Goal: Task Accomplishment & Management: Complete application form

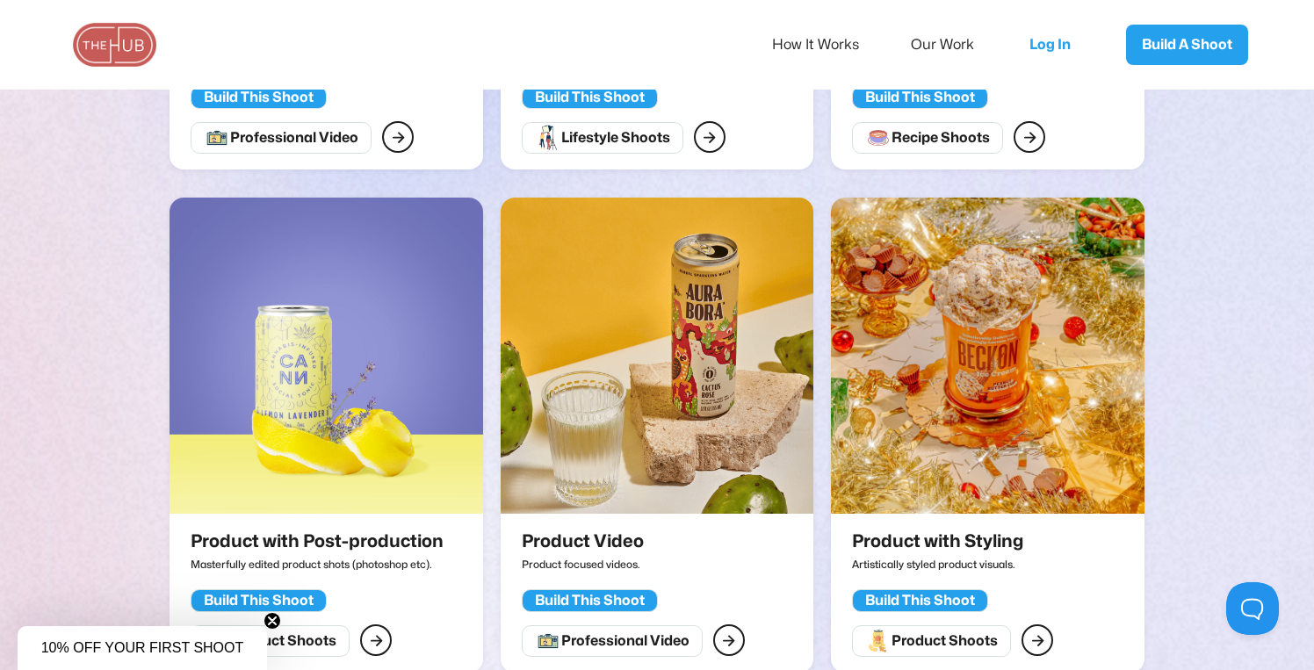
scroll to position [1347, 0]
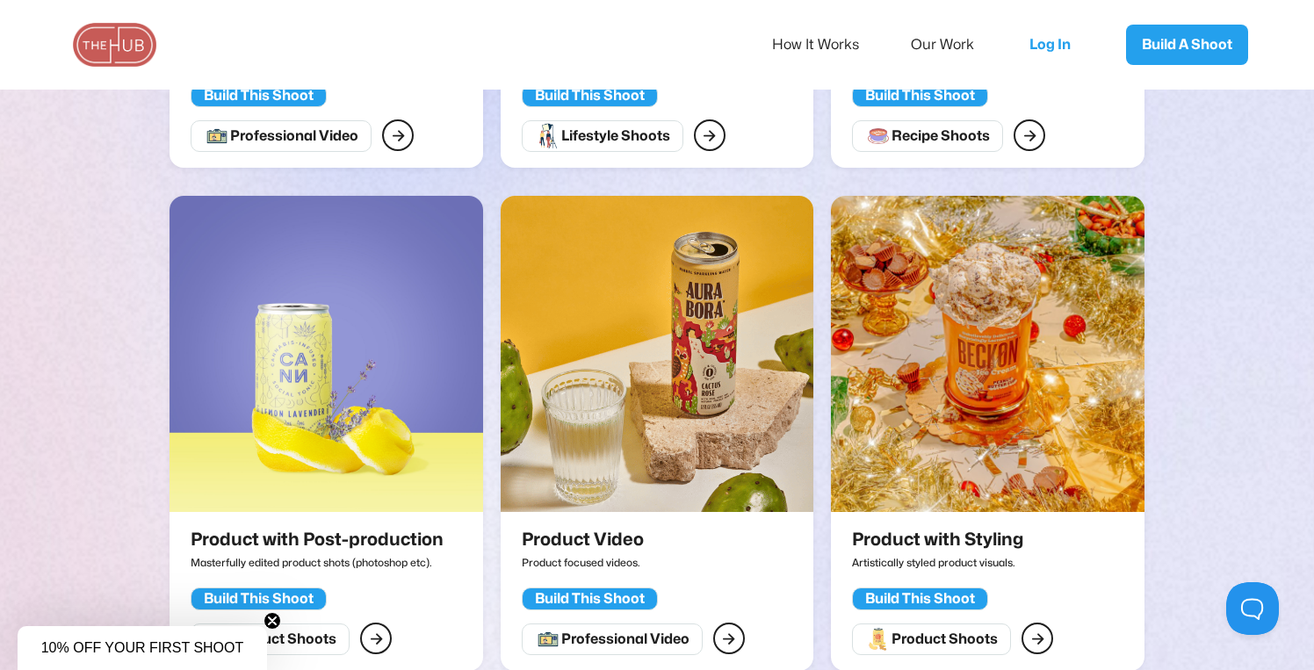
click at [654, 386] on img at bounding box center [657, 354] width 313 height 316
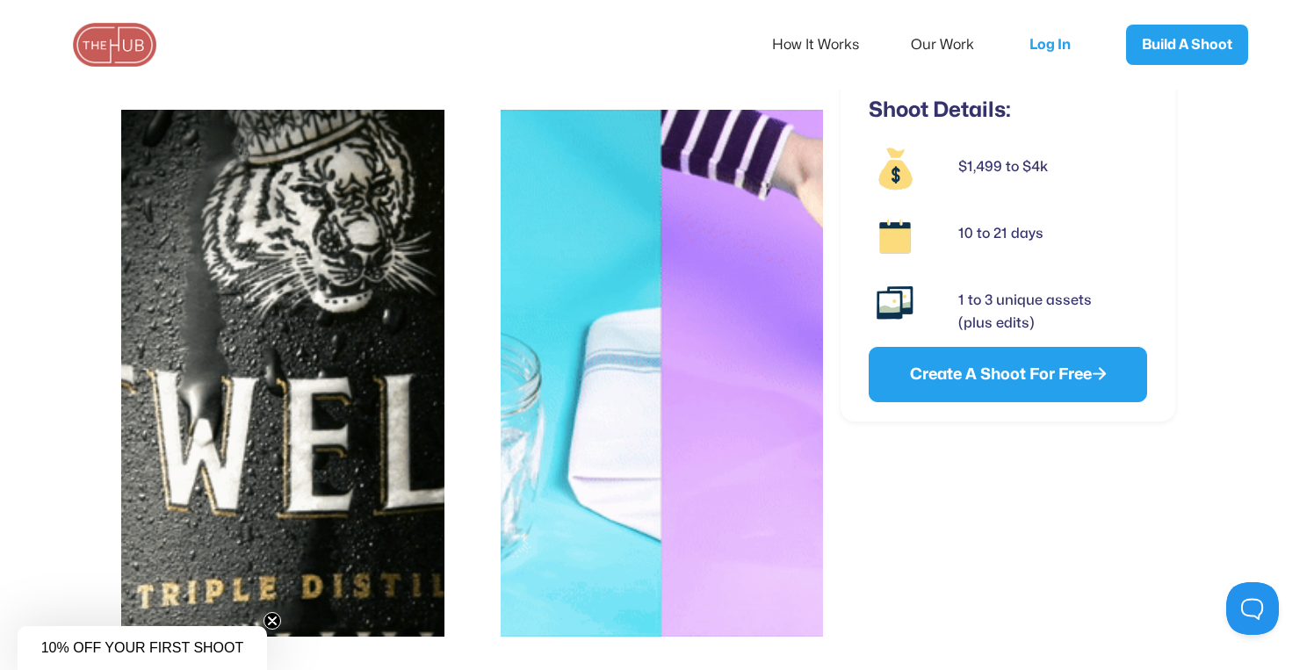
scroll to position [937, 0]
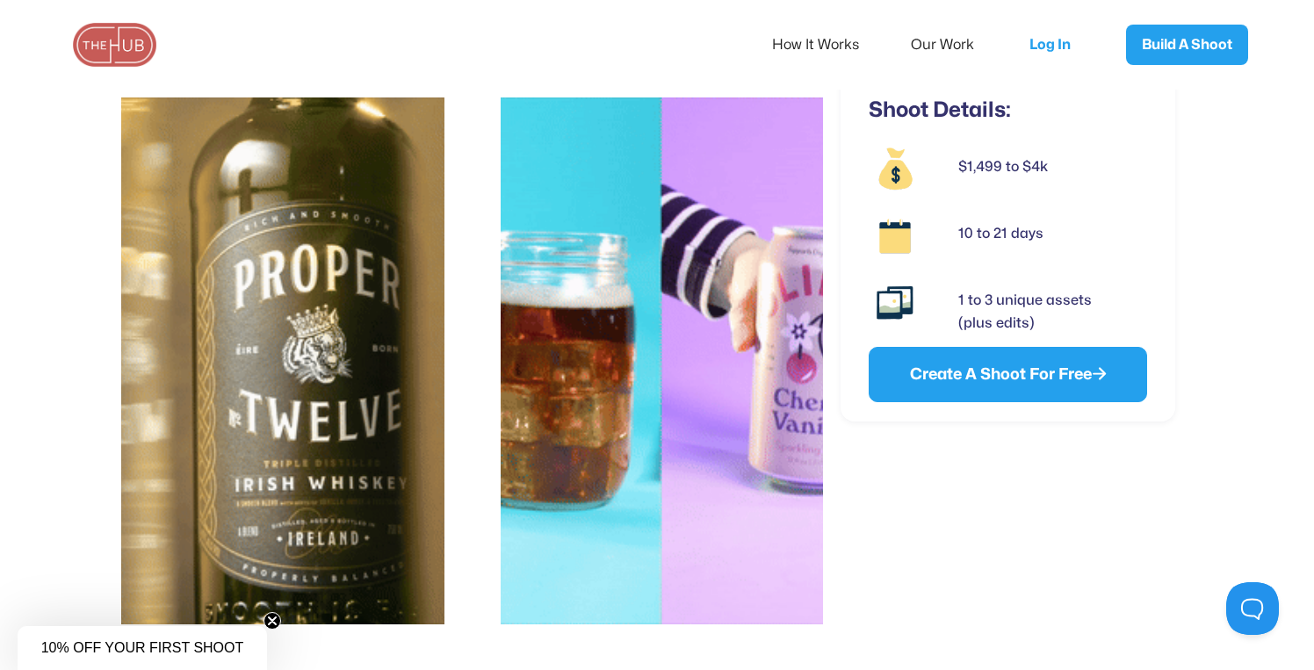
click at [733, 426] on img at bounding box center [662, 360] width 323 height 527
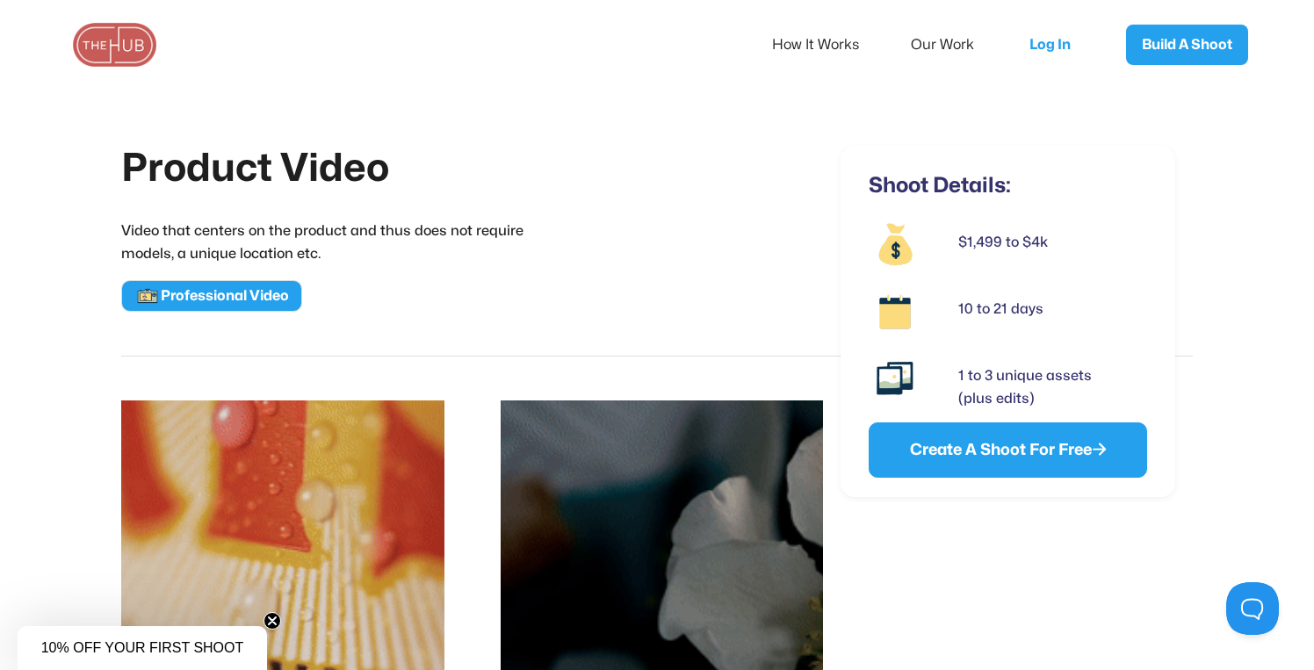
scroll to position [0, 0]
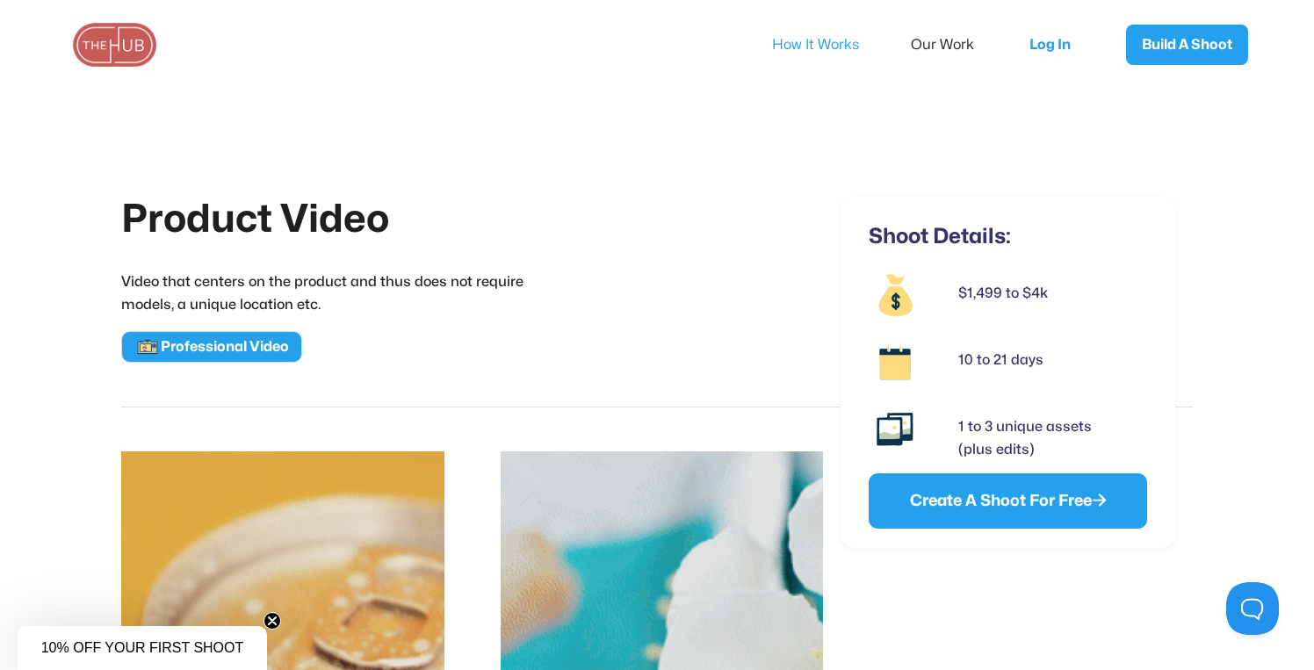
click at [834, 40] on link "How It Works" at bounding box center [827, 44] width 111 height 37
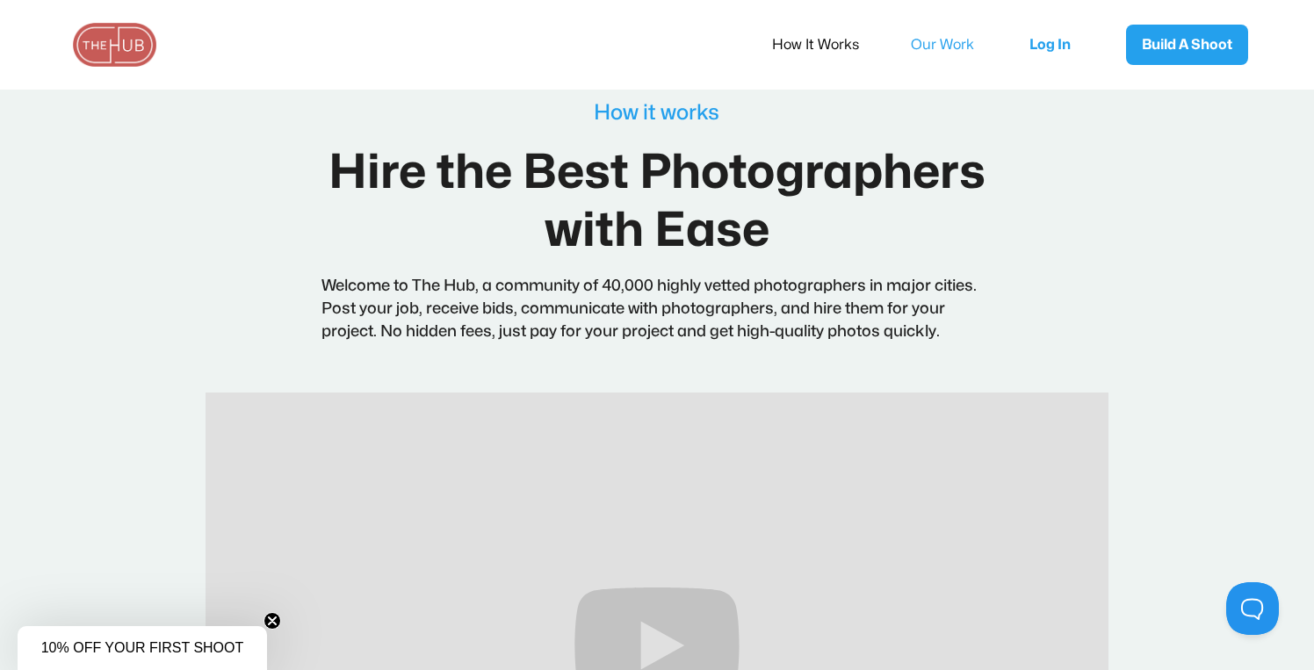
click at [934, 31] on link "Our Work" at bounding box center [954, 44] width 87 height 37
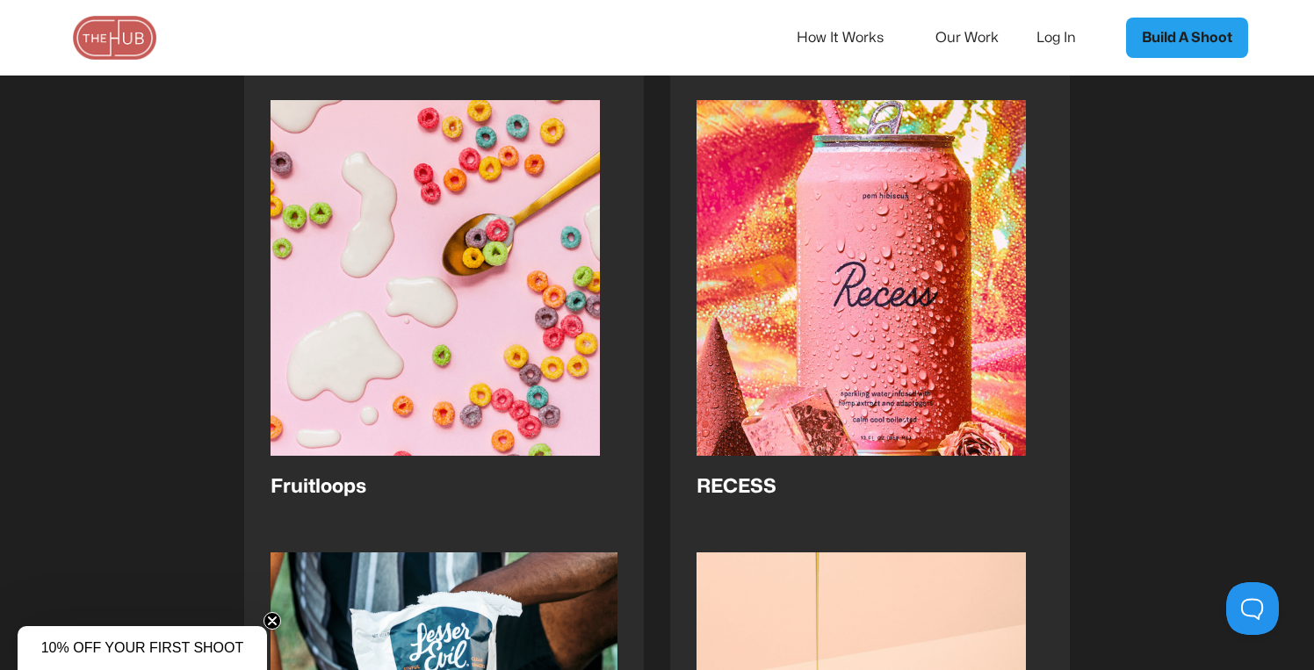
scroll to position [2465, 0]
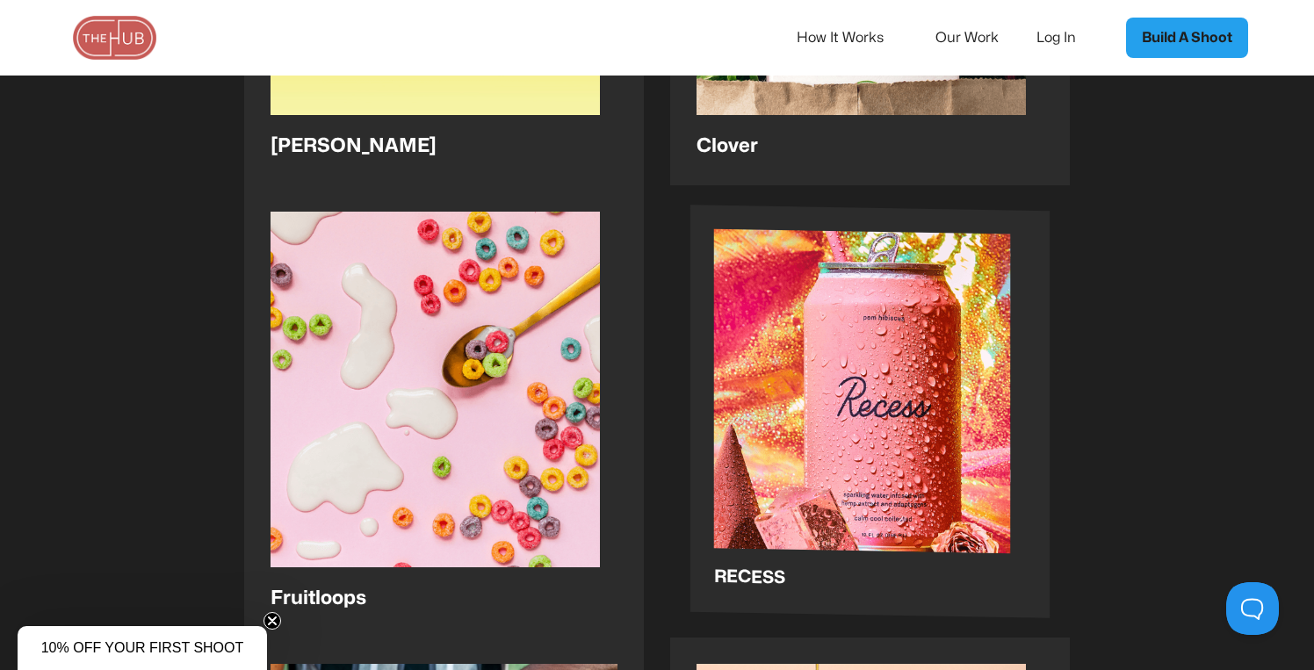
click at [808, 396] on img at bounding box center [862, 407] width 297 height 357
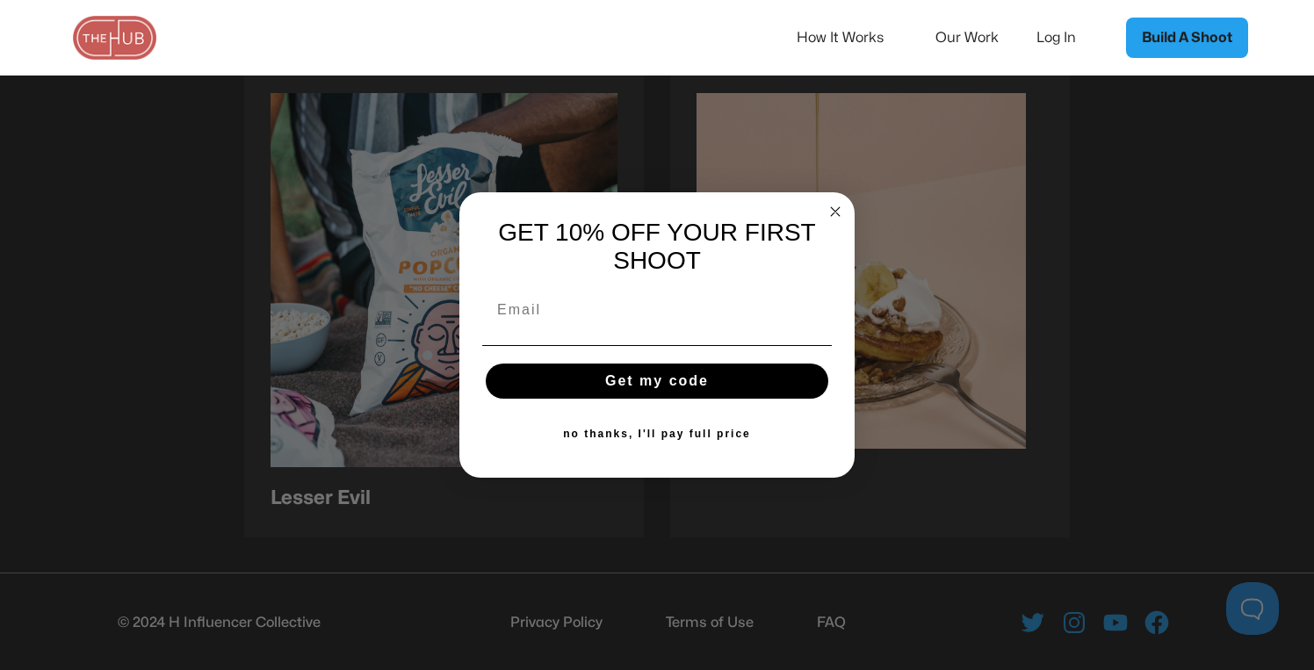
scroll to position [3055, 0]
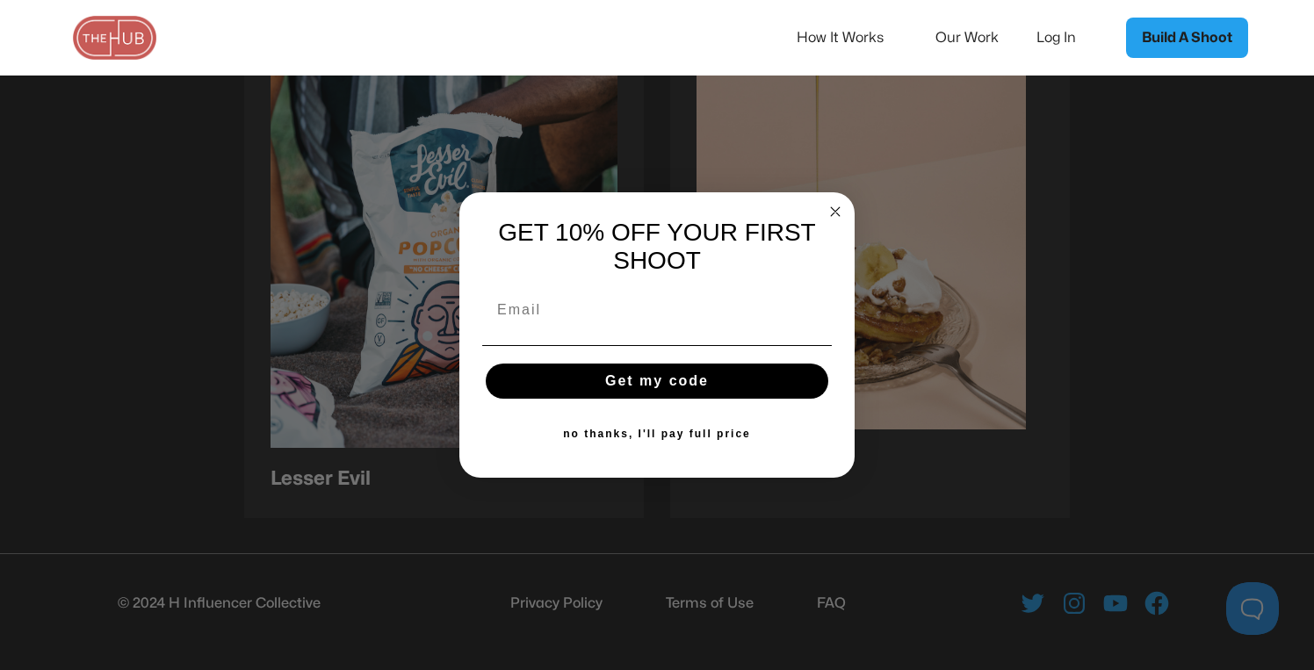
click at [830, 202] on circle "Close dialog" at bounding box center [836, 212] width 20 height 20
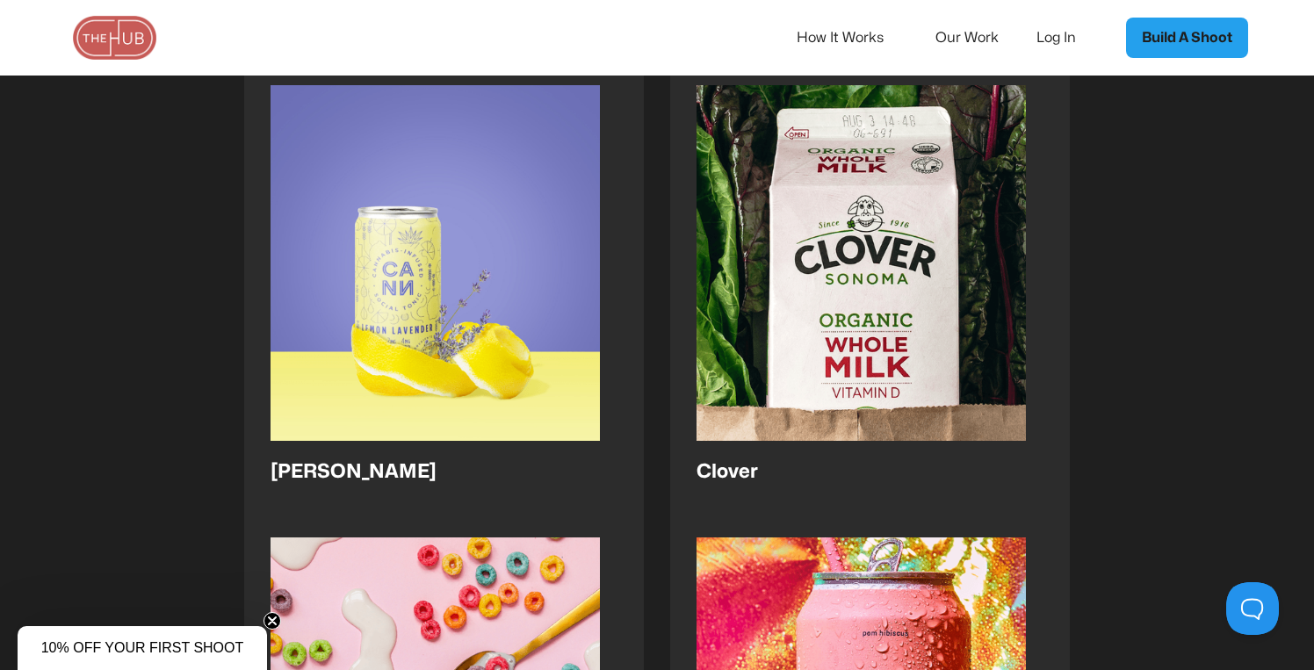
scroll to position [1931, 0]
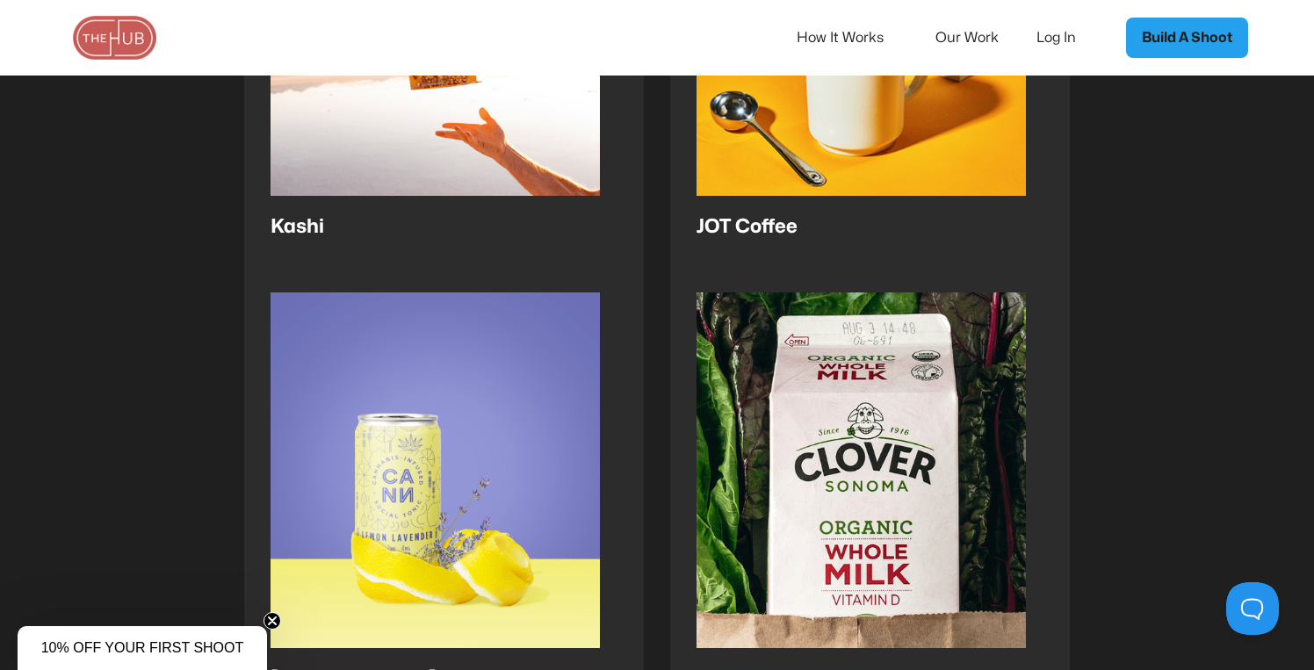
click at [1000, 47] on link "Our Work" at bounding box center [978, 37] width 87 height 37
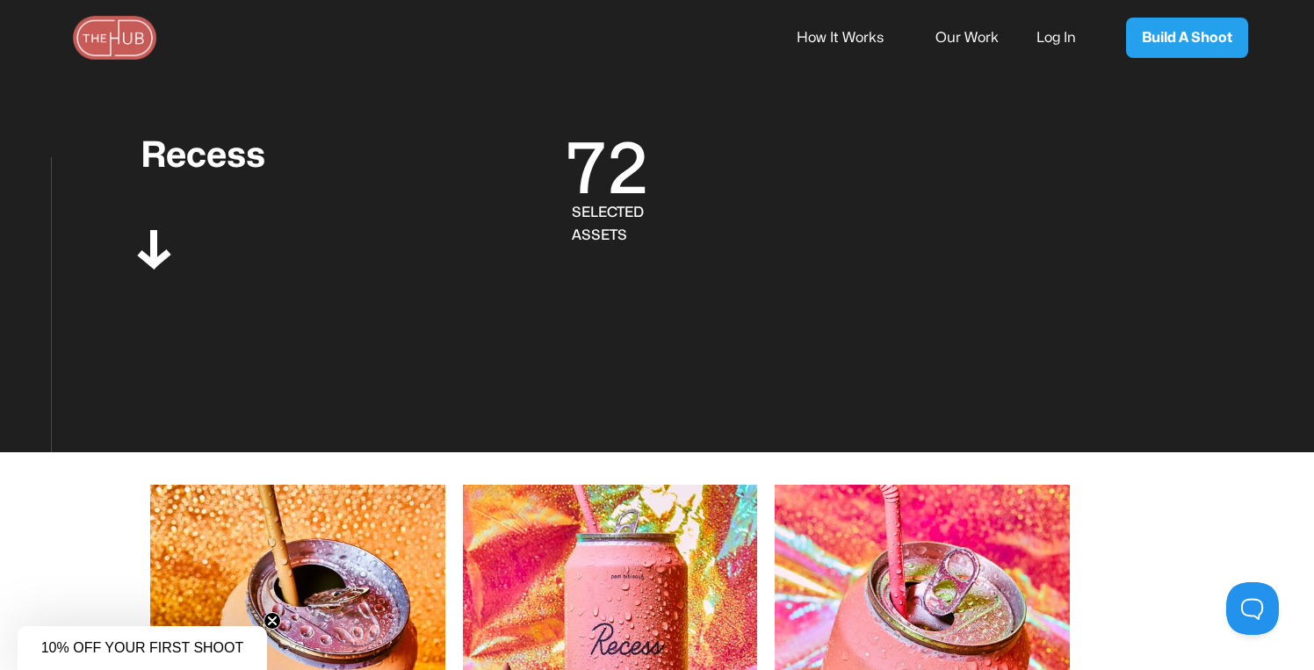
click at [823, 41] on link "How It Works" at bounding box center [852, 37] width 111 height 37
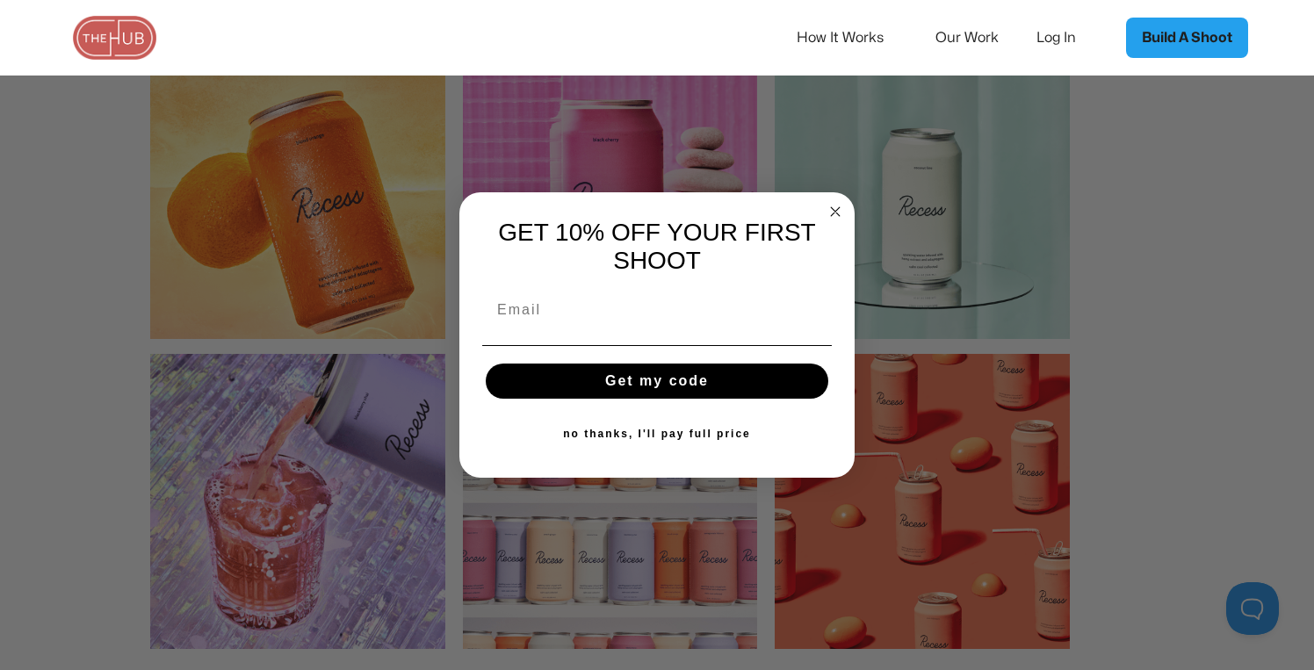
scroll to position [1857, 0]
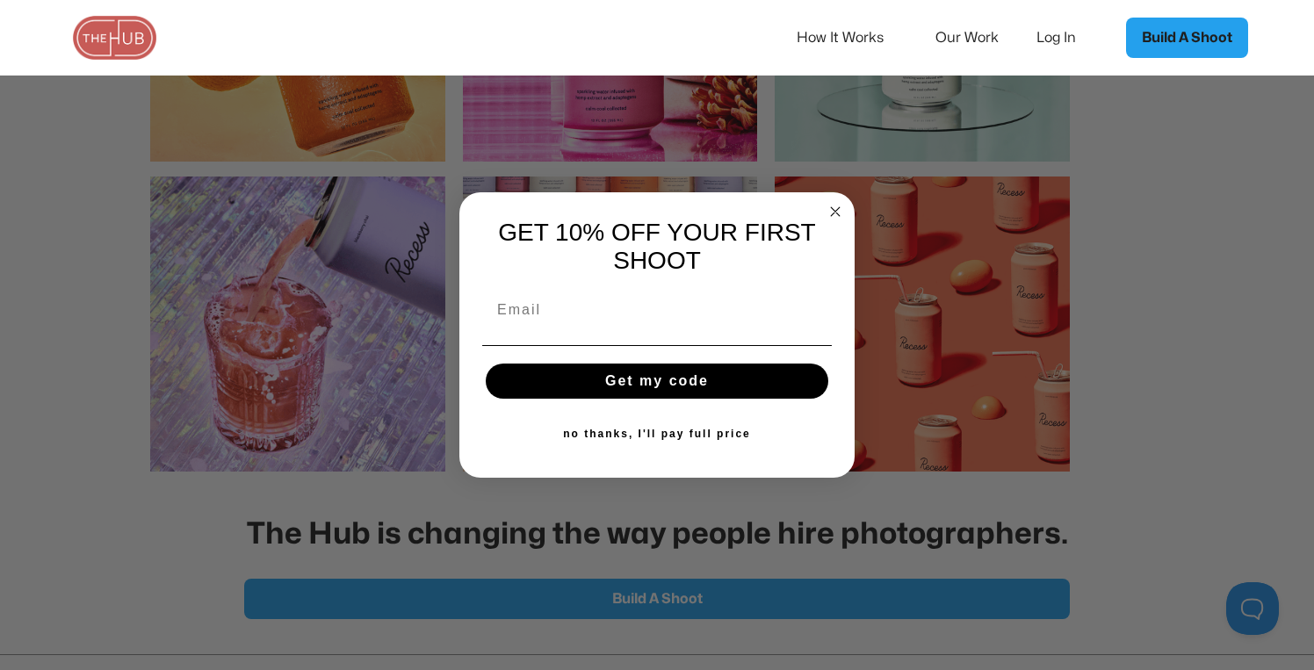
click at [834, 203] on circle "Close dialog" at bounding box center [836, 212] width 20 height 20
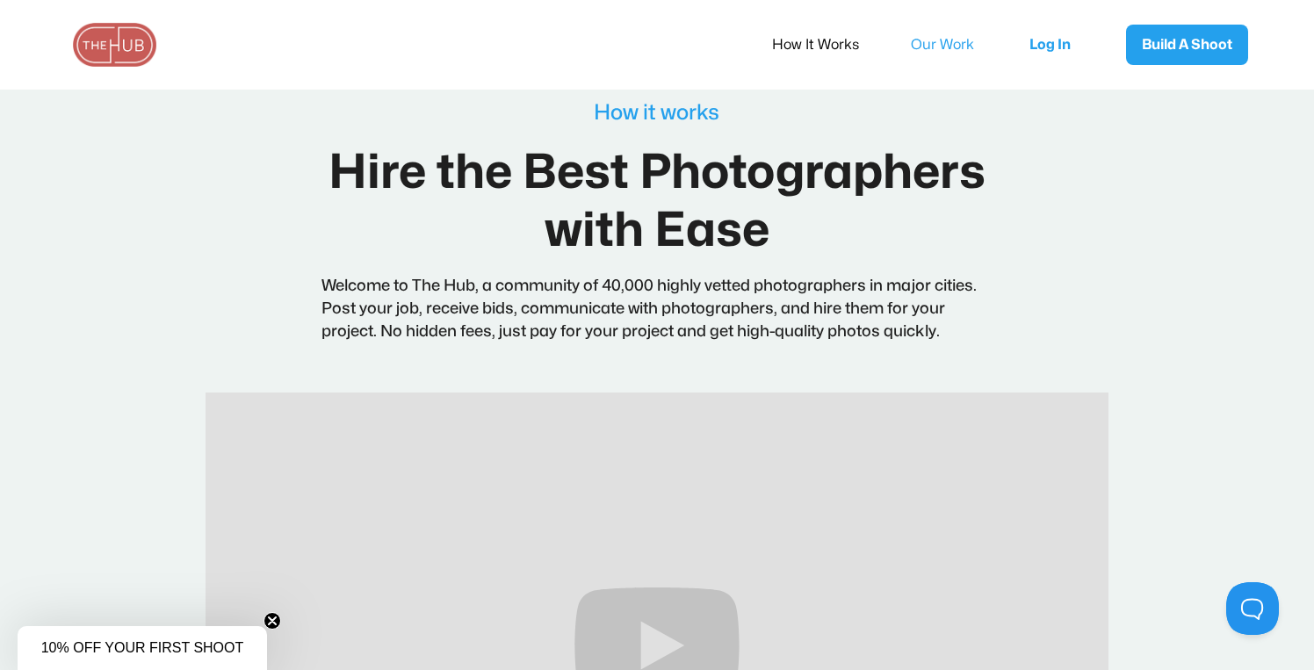
click at [945, 45] on link "Our Work" at bounding box center [954, 44] width 87 height 37
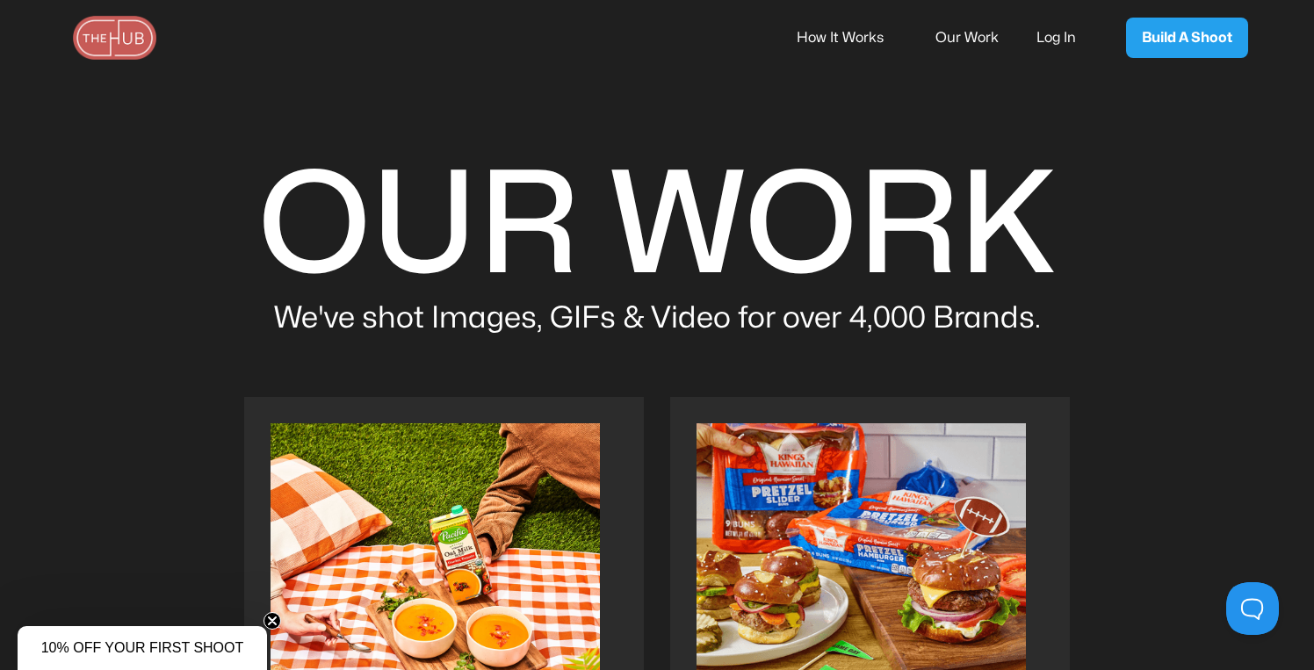
click at [855, 34] on link "How It Works" at bounding box center [852, 37] width 111 height 37
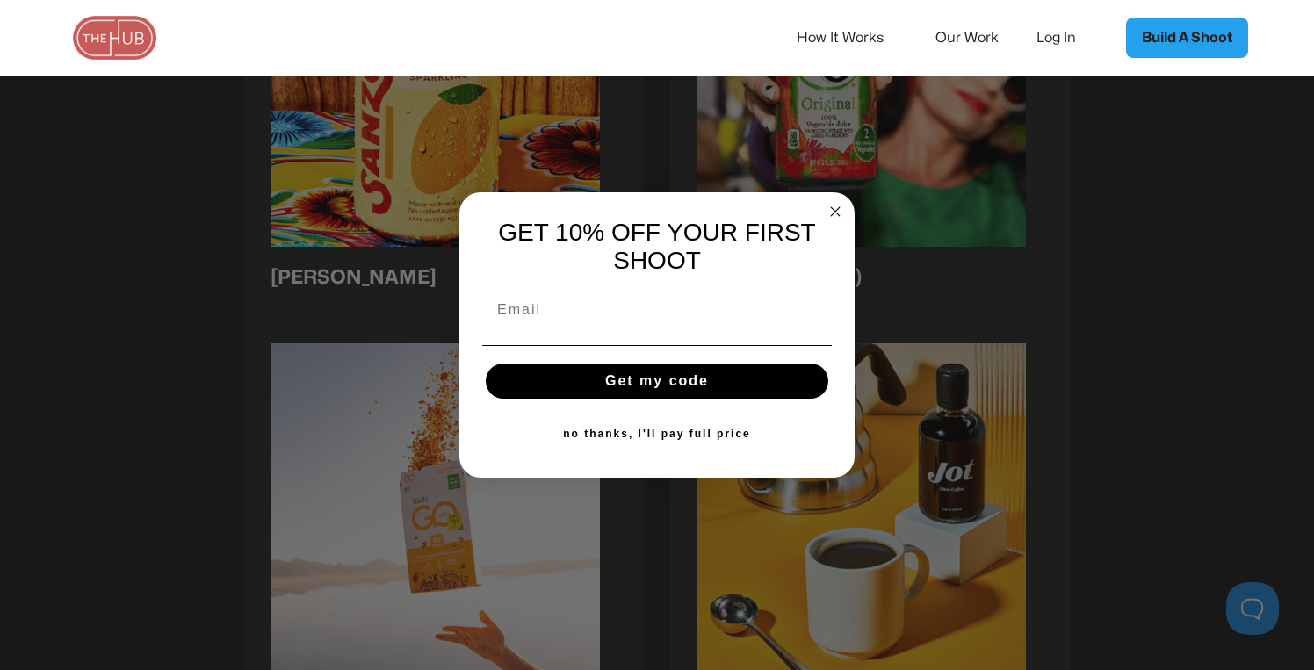
scroll to position [1325, 0]
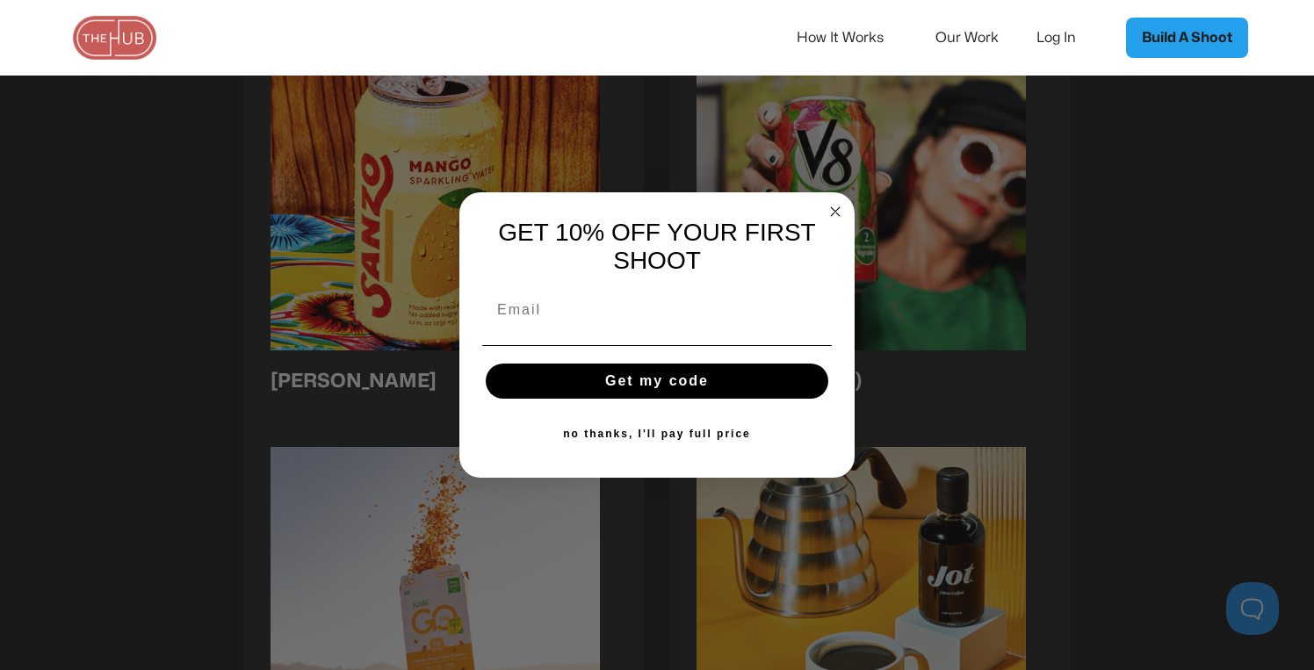
click at [840, 204] on circle "Close dialog" at bounding box center [836, 212] width 20 height 20
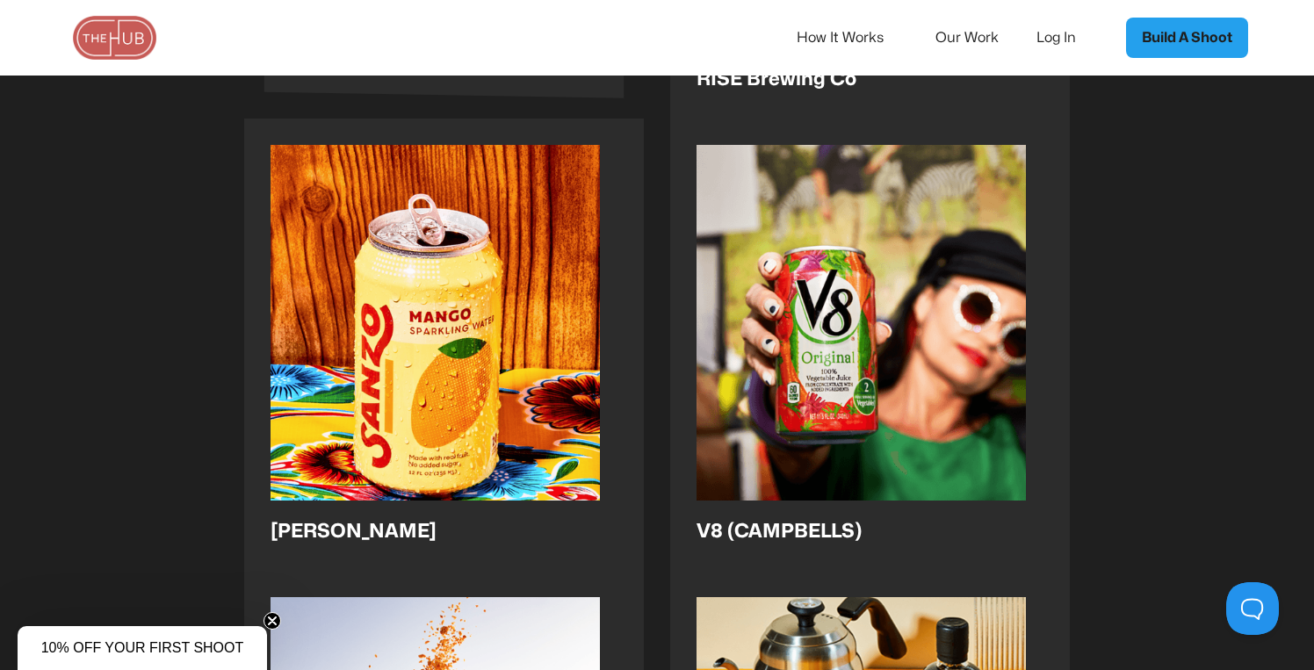
scroll to position [858, 0]
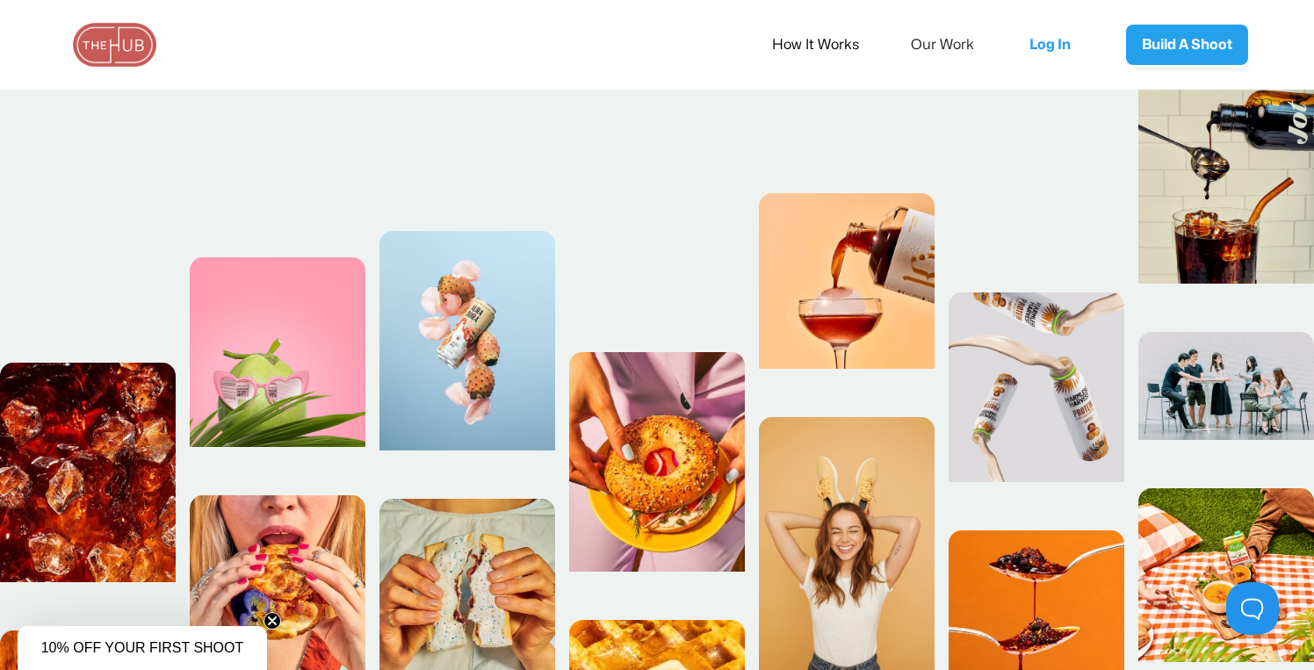
scroll to position [492, 0]
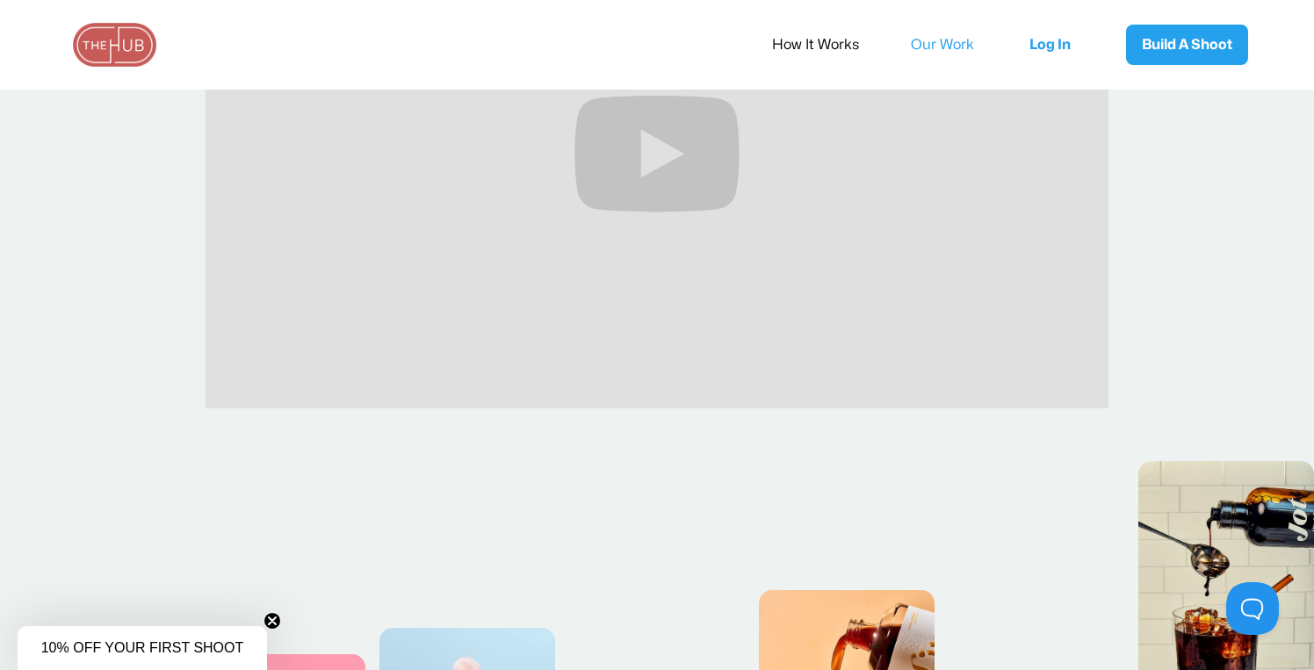
click at [929, 47] on link "Our Work" at bounding box center [954, 44] width 87 height 37
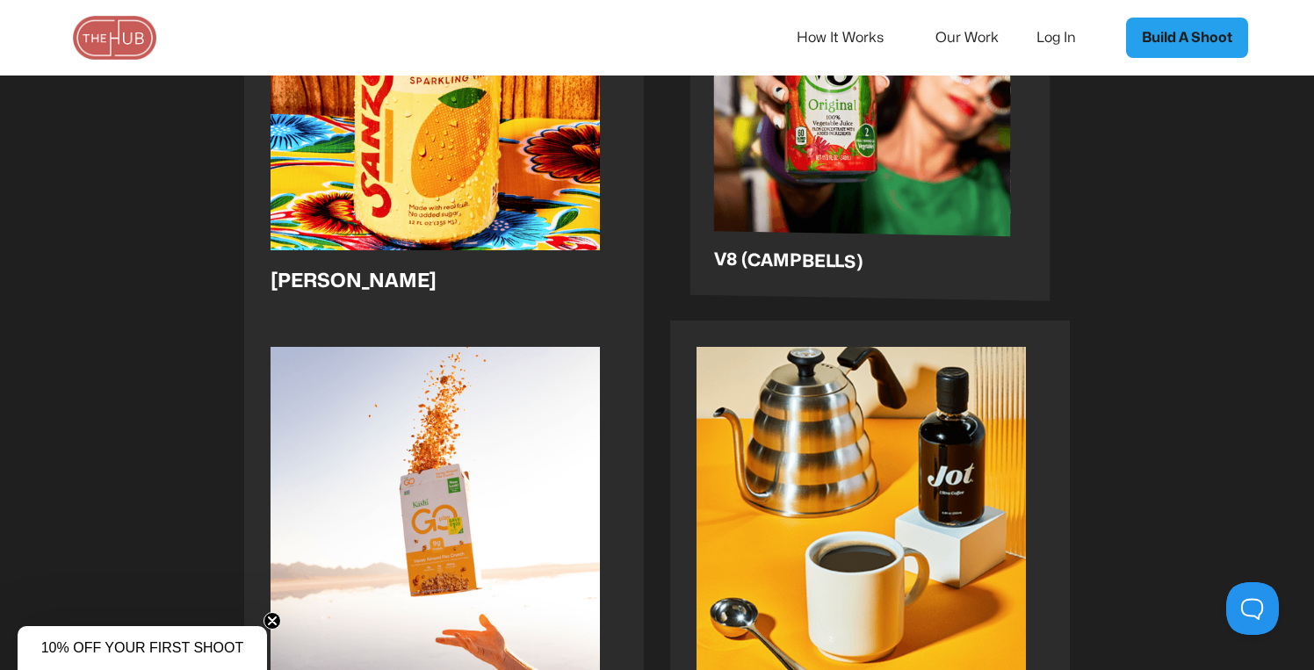
scroll to position [1426, 0]
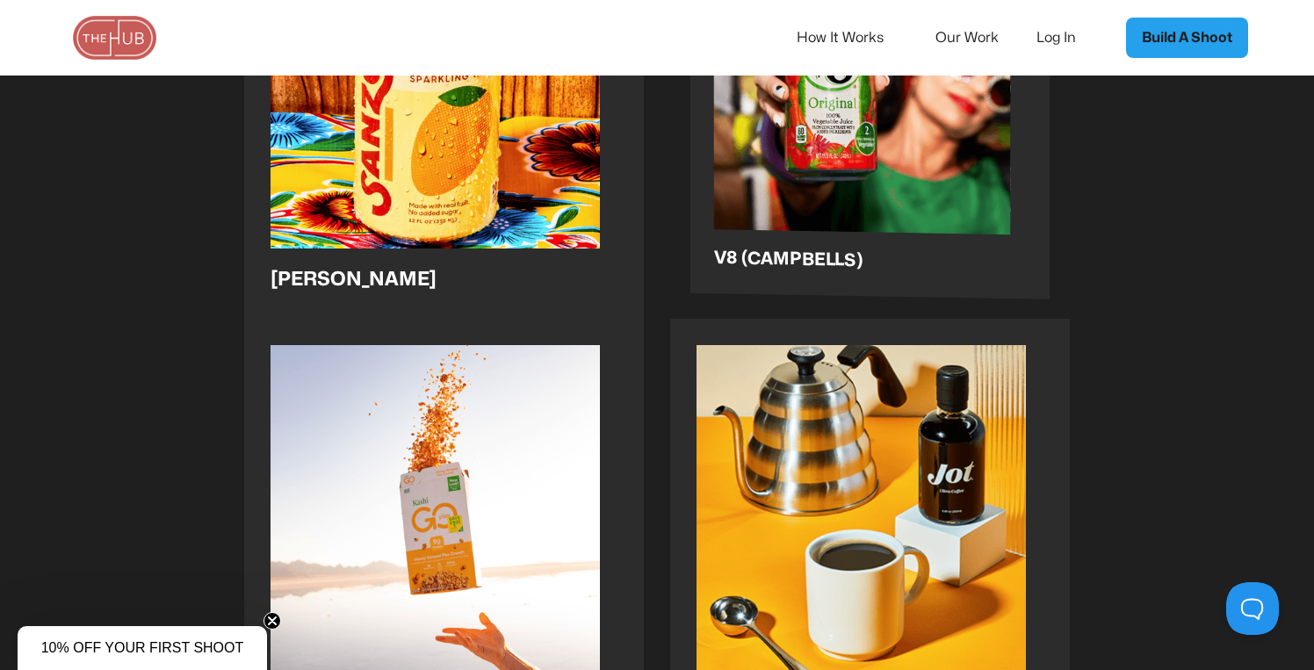
click at [799, 176] on img at bounding box center [862, 88] width 297 height 357
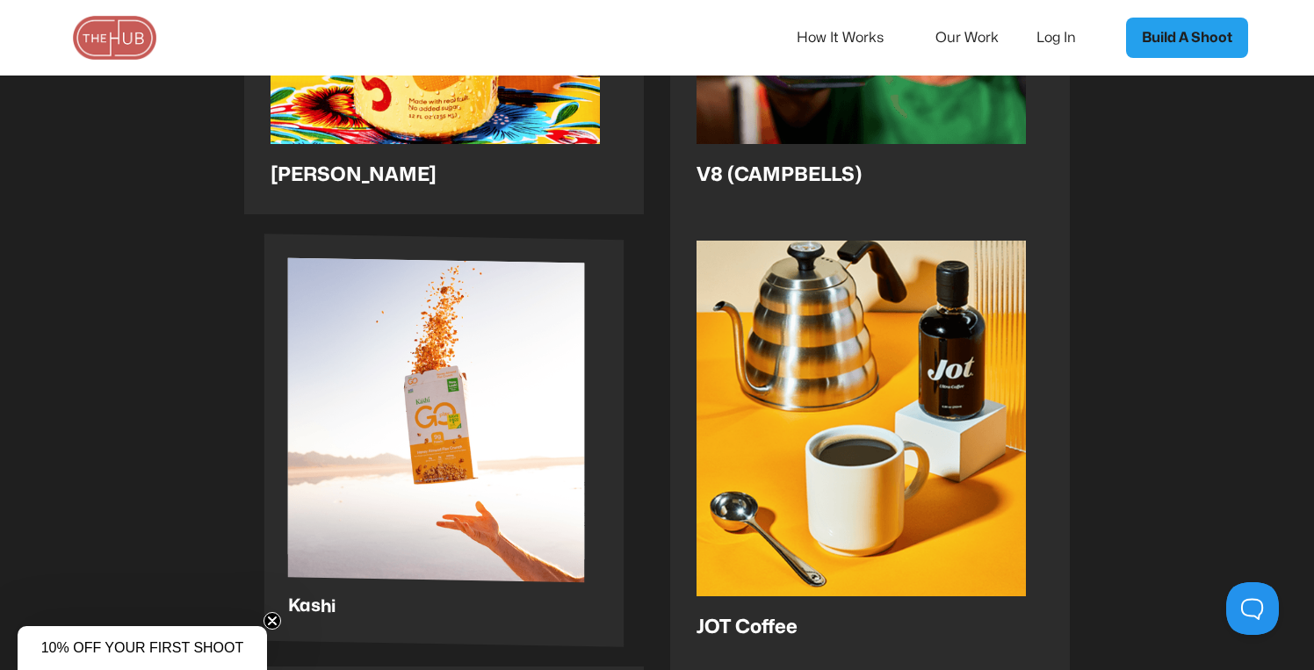
scroll to position [1572, 0]
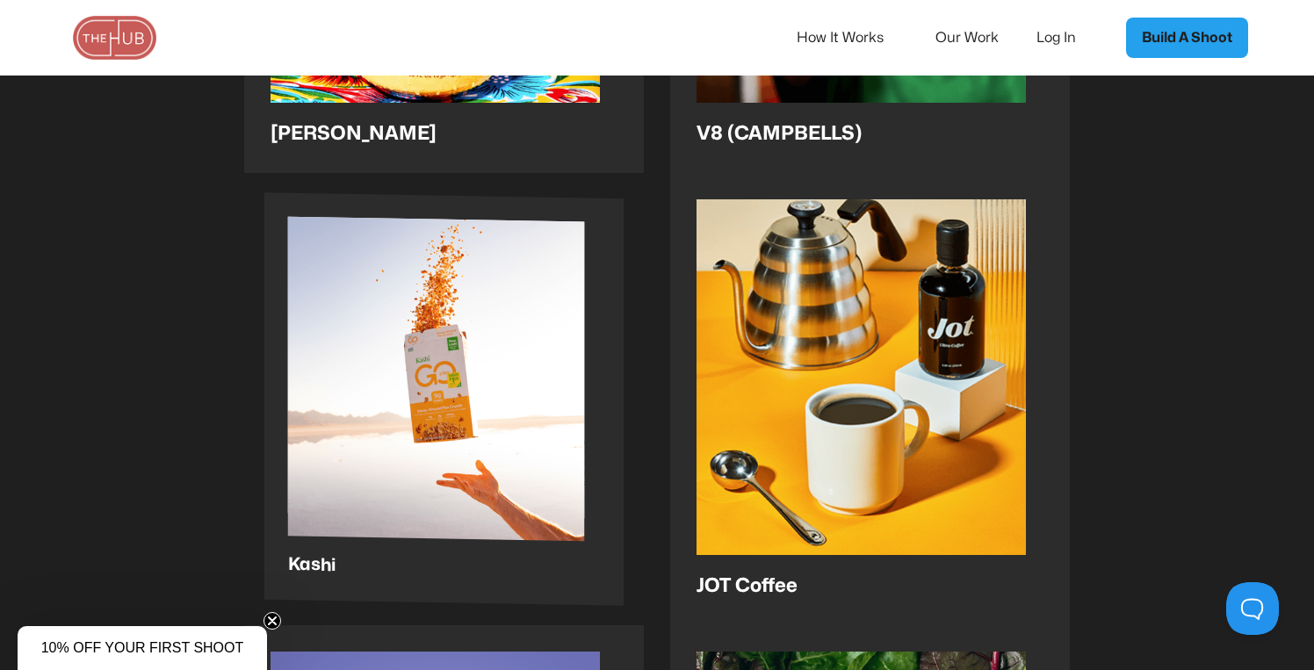
click at [509, 351] on img at bounding box center [436, 395] width 297 height 357
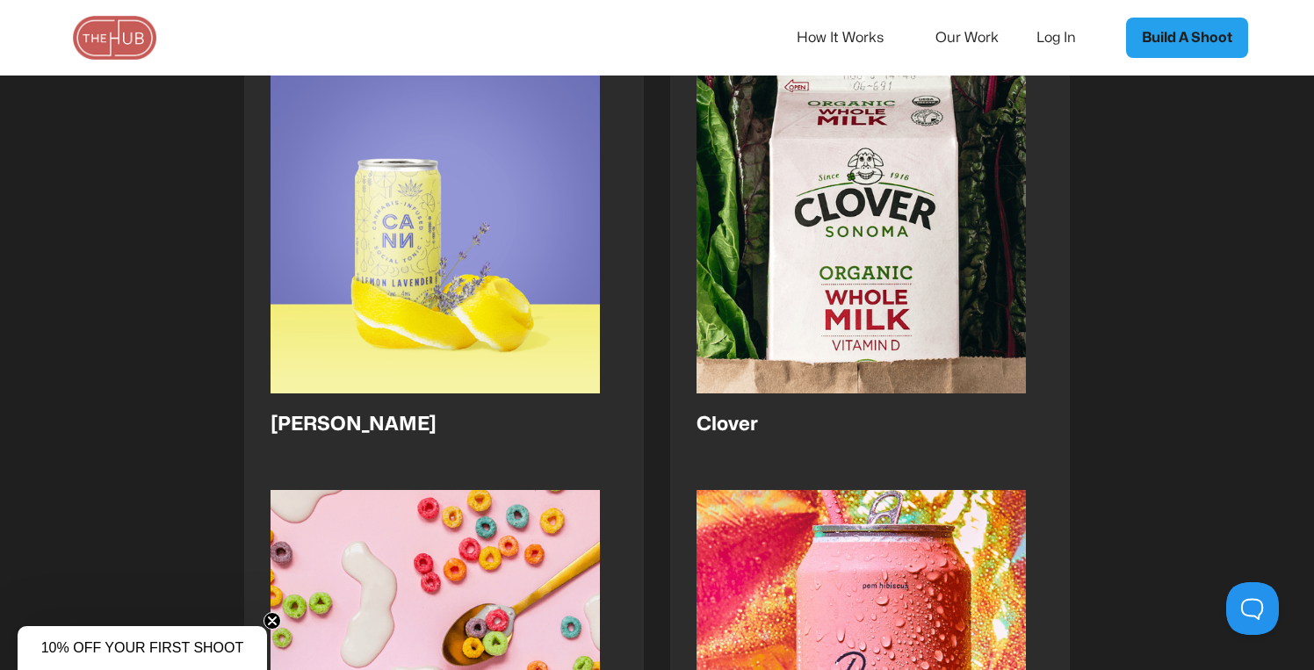
scroll to position [2140, 0]
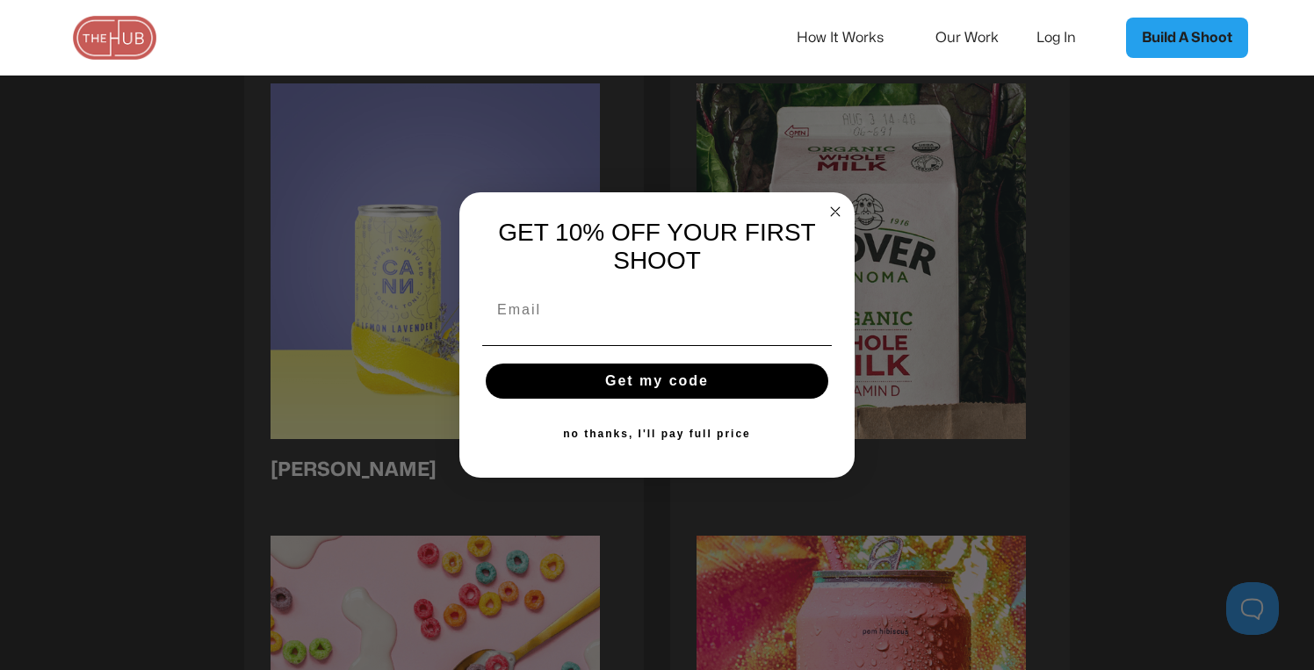
click at [832, 208] on icon "Close dialog" at bounding box center [835, 211] width 9 height 9
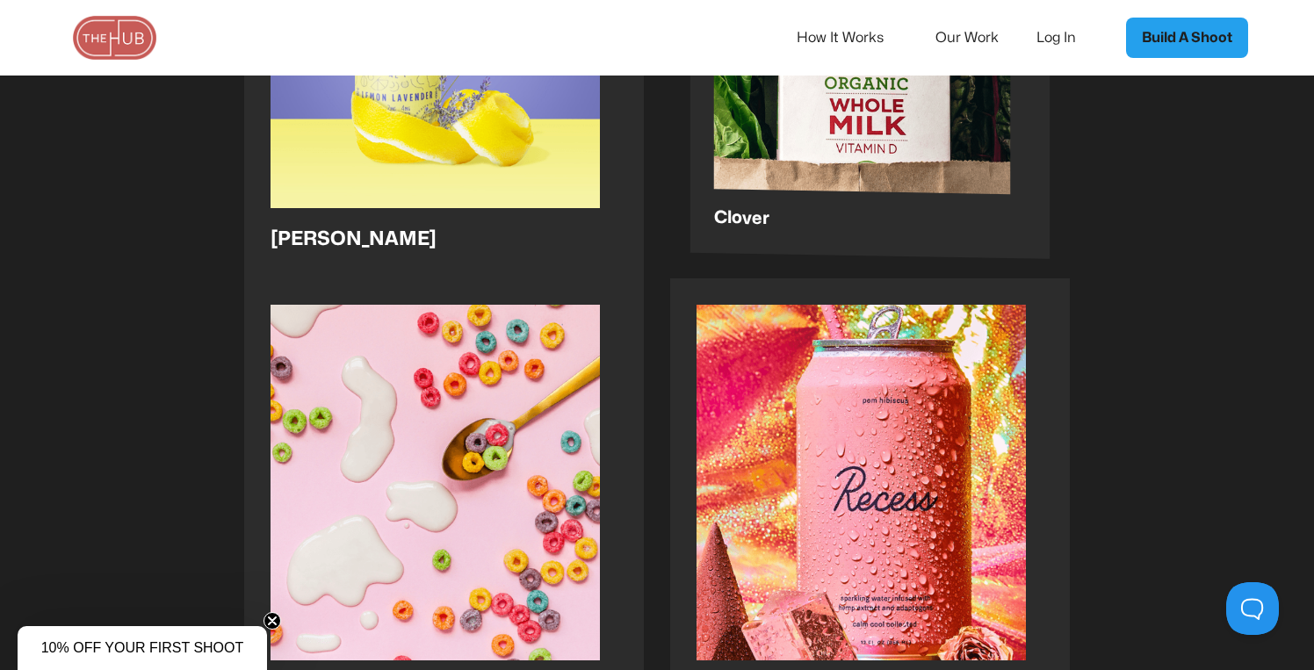
scroll to position [2205, 0]
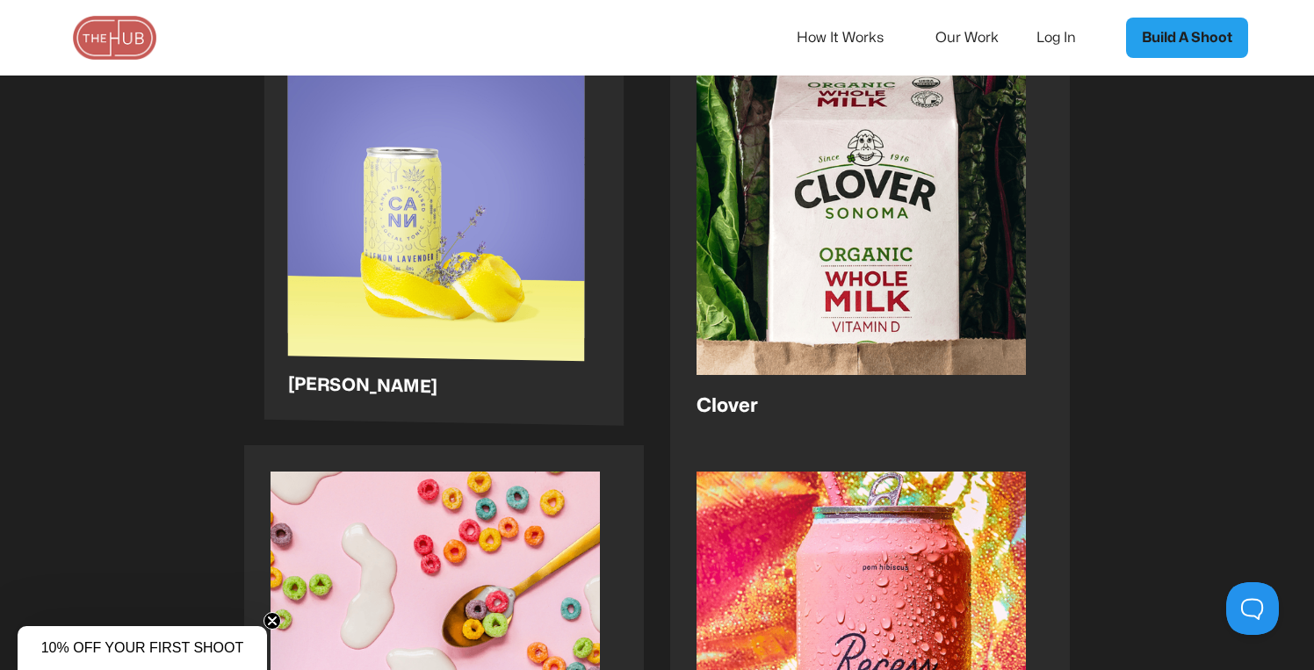
click at [461, 222] on img at bounding box center [436, 215] width 297 height 357
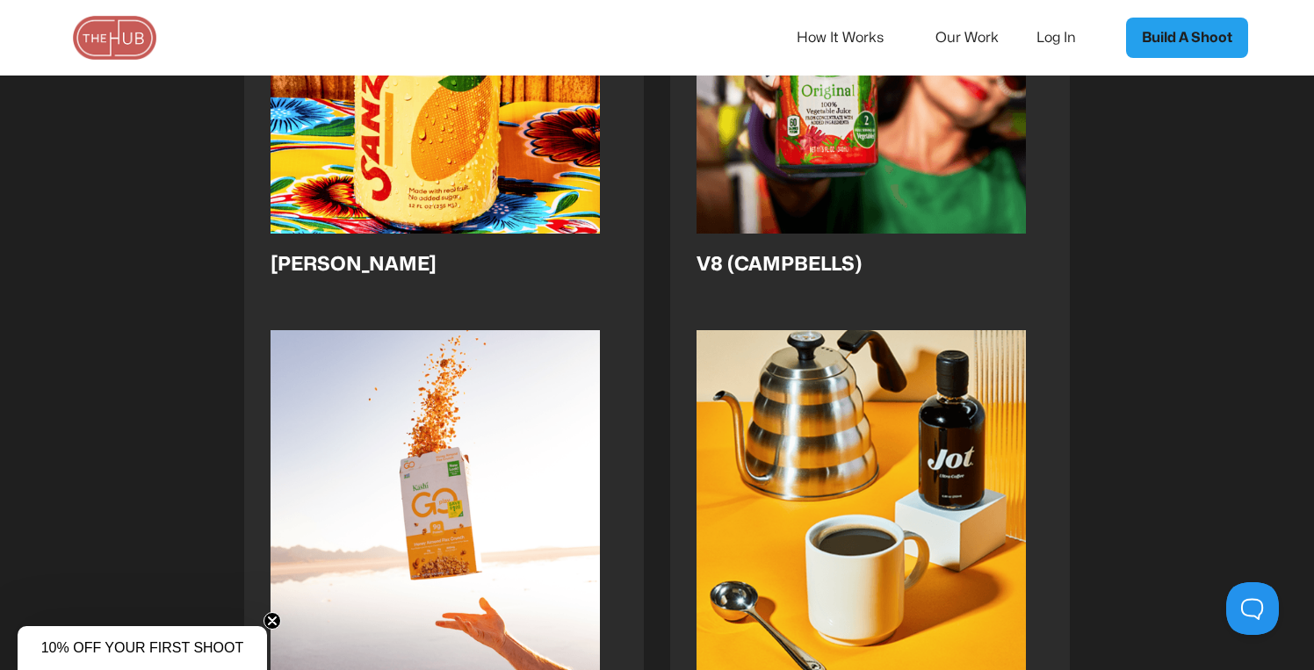
scroll to position [1274, 0]
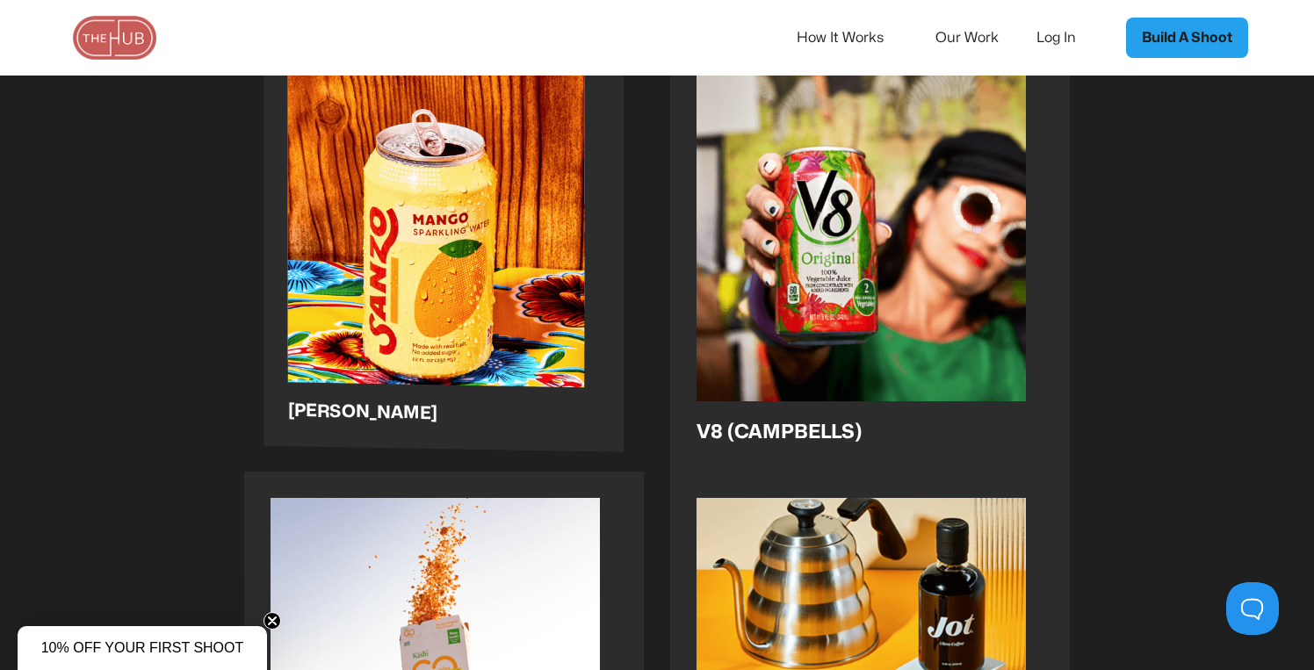
click at [445, 309] on img at bounding box center [436, 241] width 297 height 357
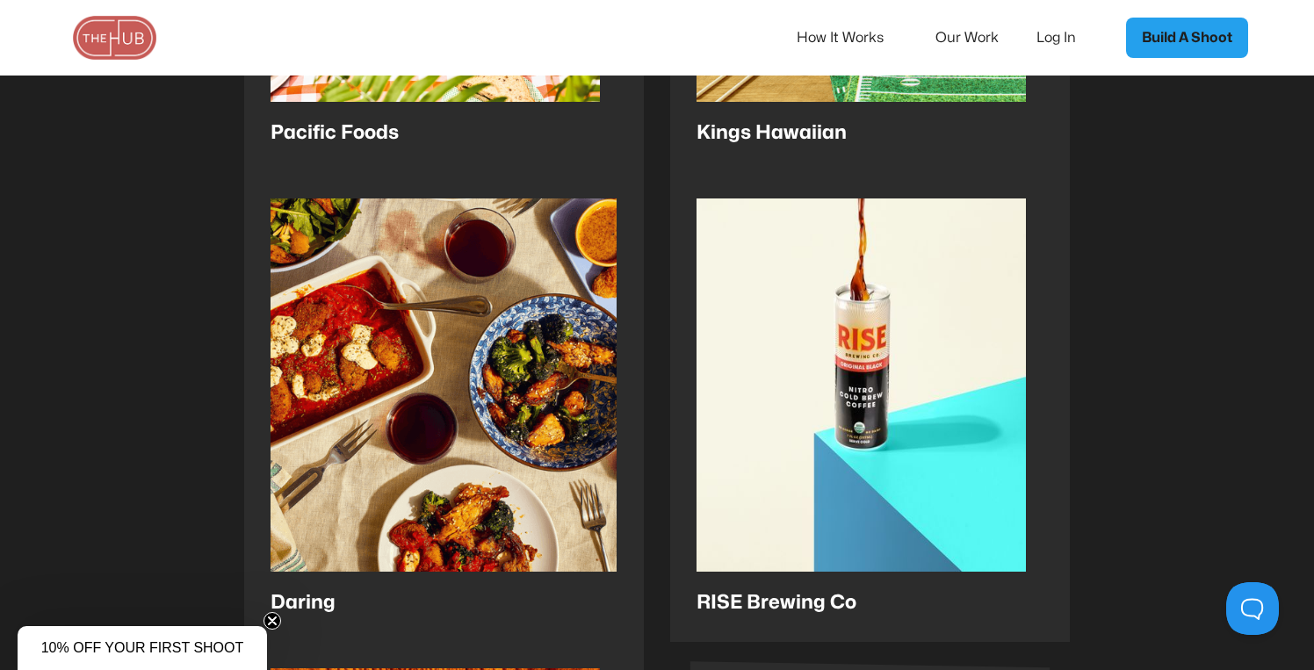
scroll to position [652, 0]
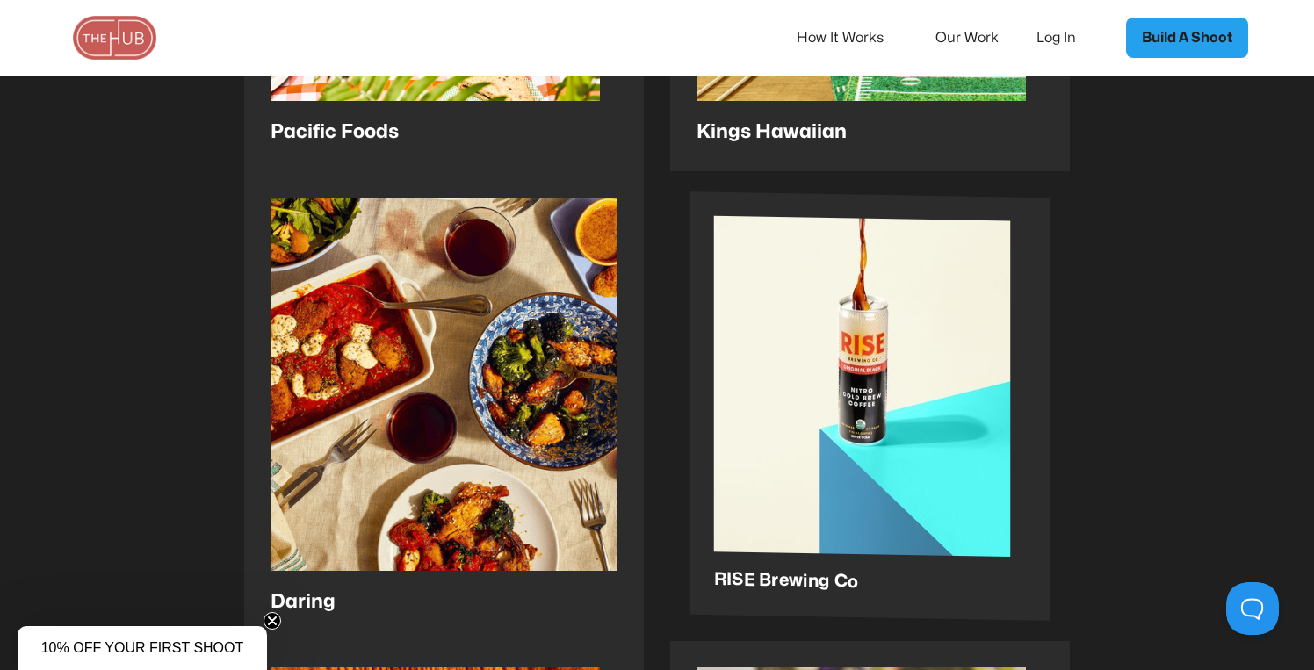
click at [810, 362] on img at bounding box center [862, 386] width 297 height 341
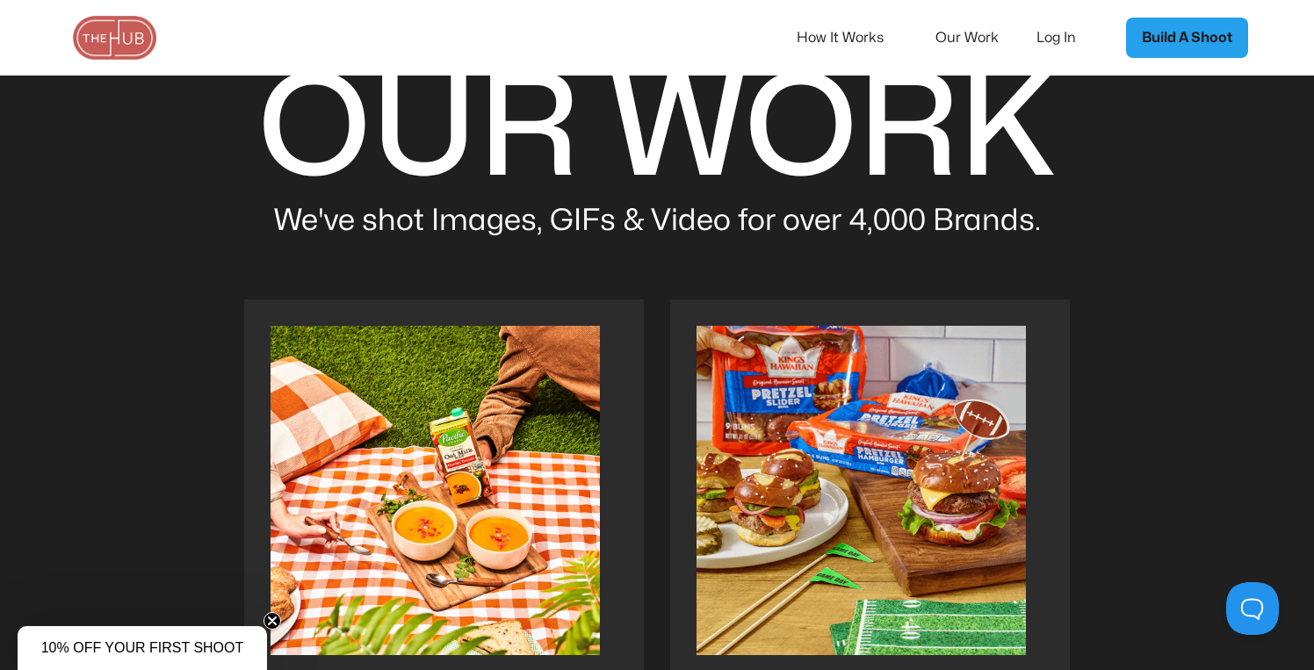
scroll to position [0, 0]
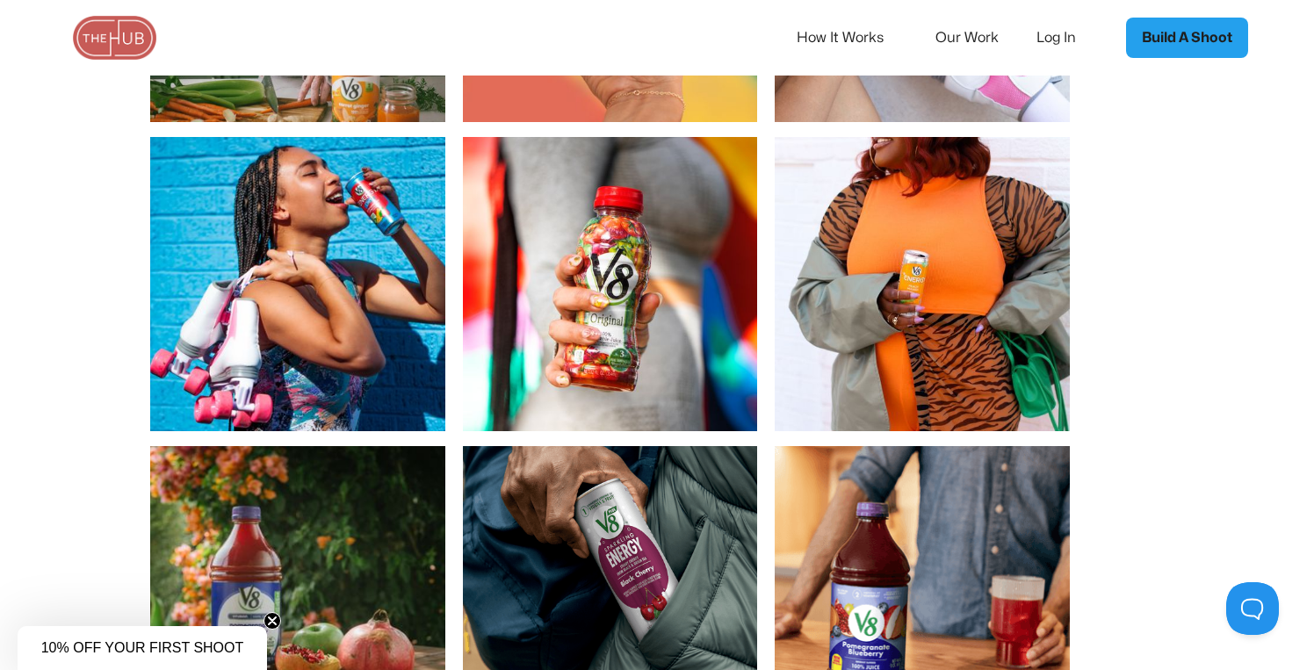
scroll to position [488, 0]
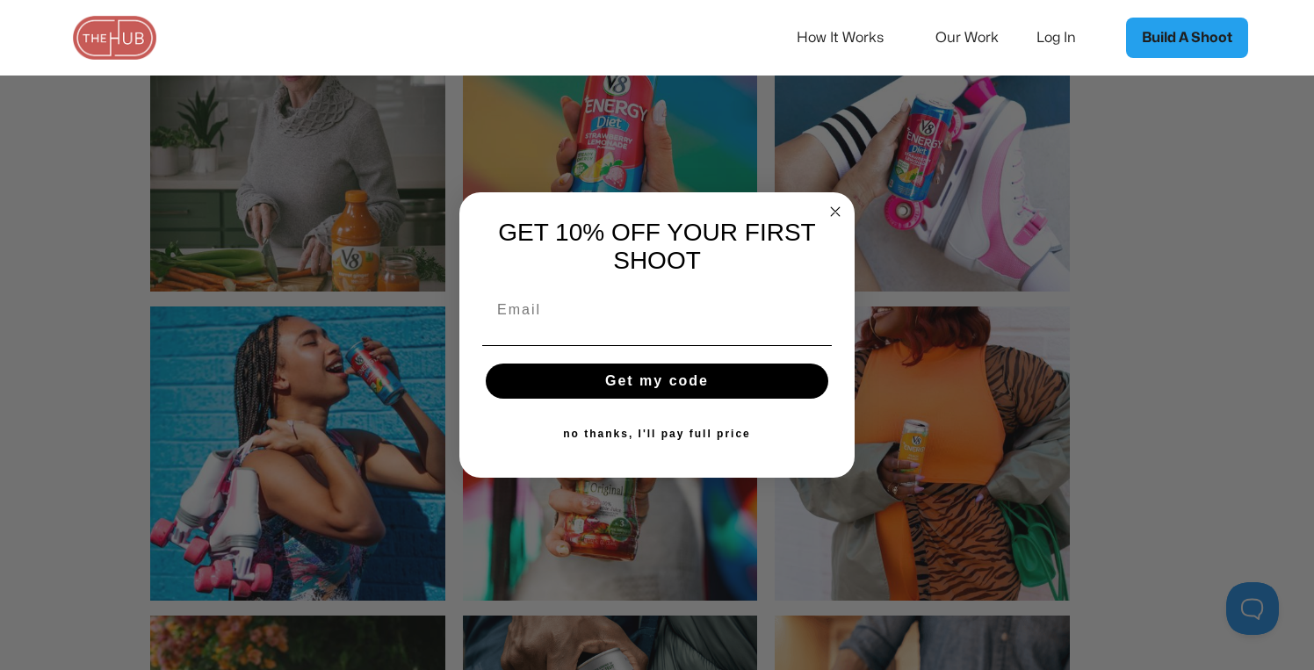
click at [831, 204] on circle "Close dialog" at bounding box center [836, 212] width 20 height 20
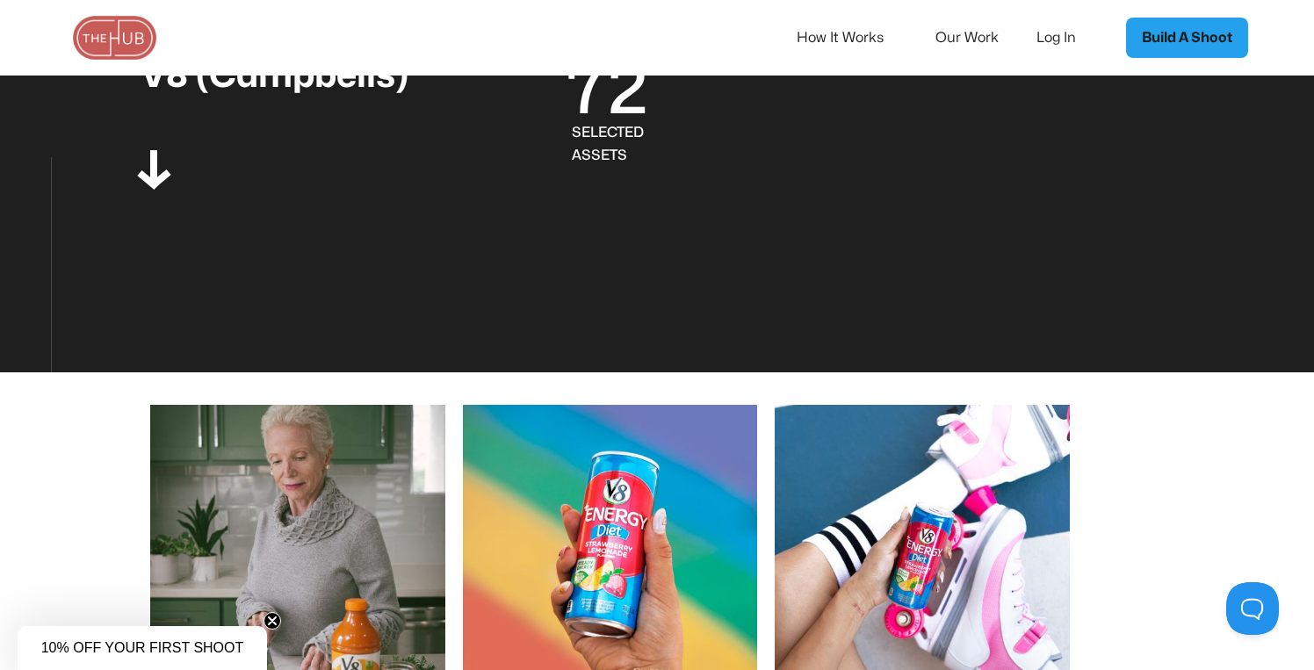
scroll to position [0, 0]
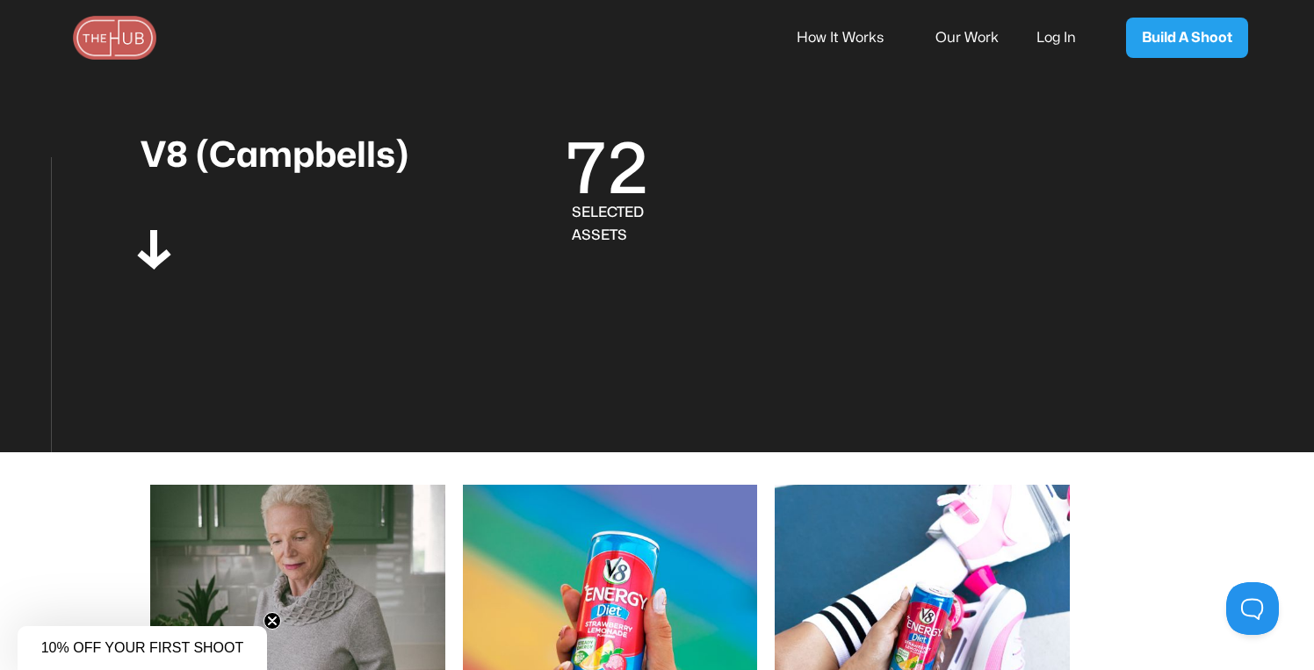
click at [833, 47] on link "How It Works" at bounding box center [852, 37] width 111 height 37
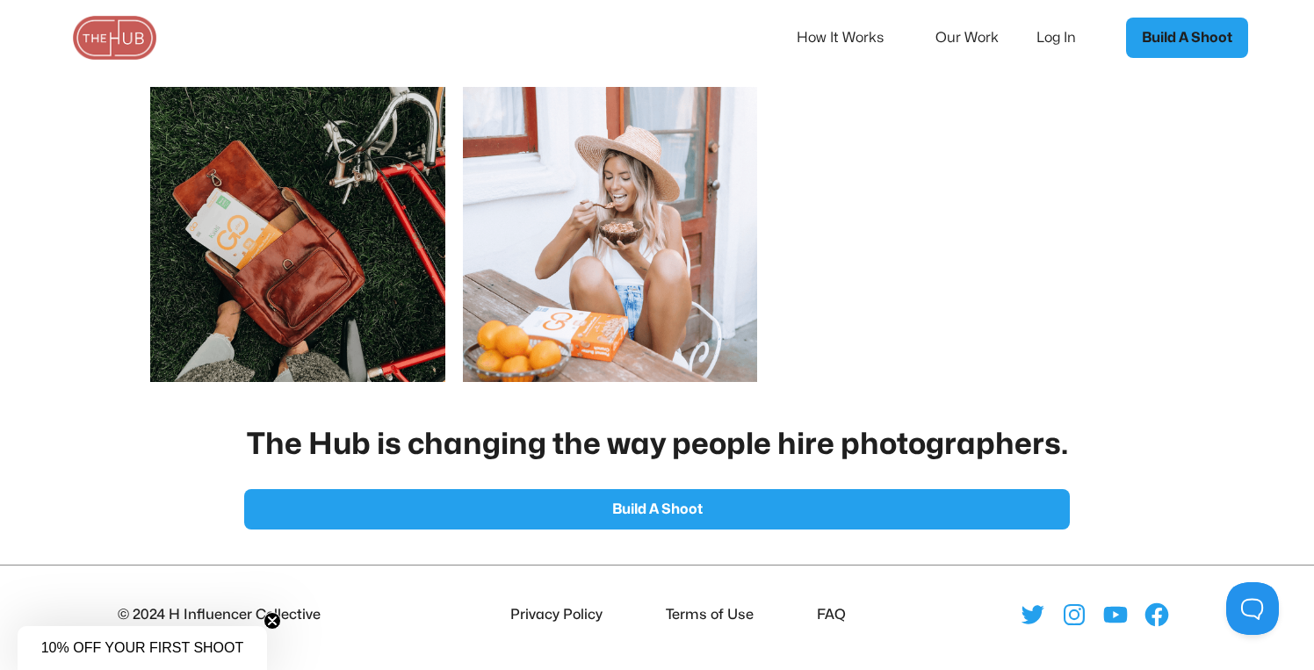
scroll to position [2267, 0]
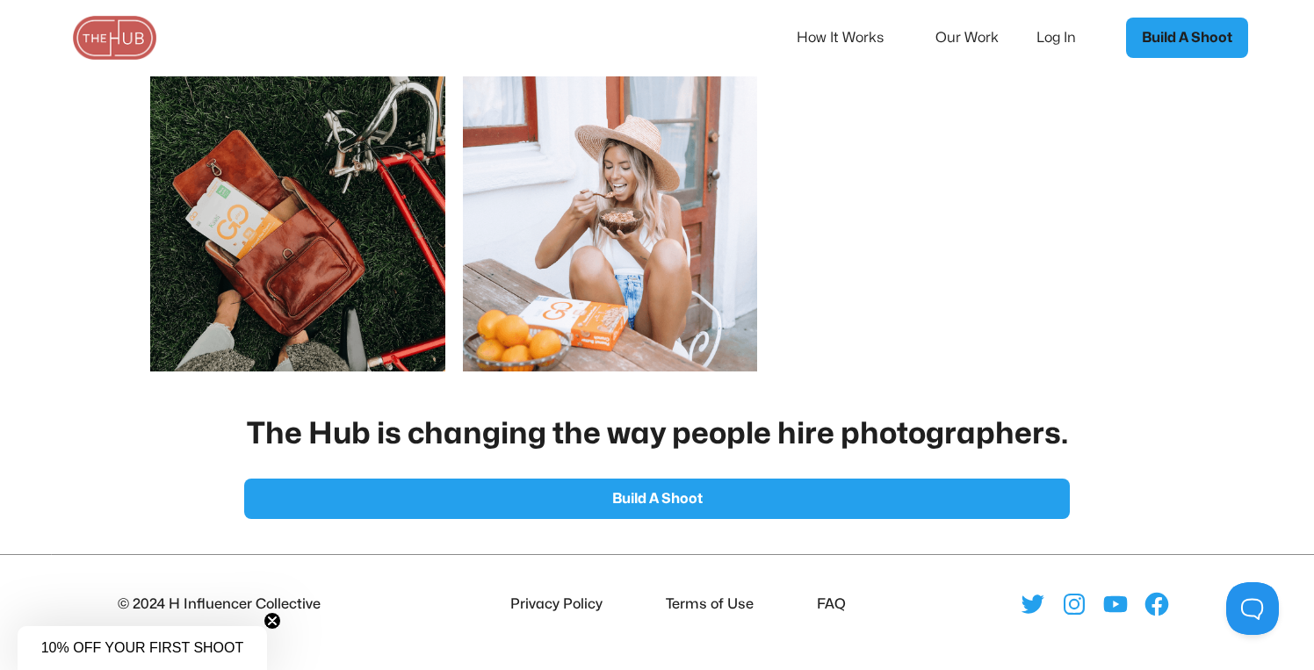
click at [660, 437] on h2 "The Hub is changing the way people hire photographers." at bounding box center [657, 434] width 821 height 39
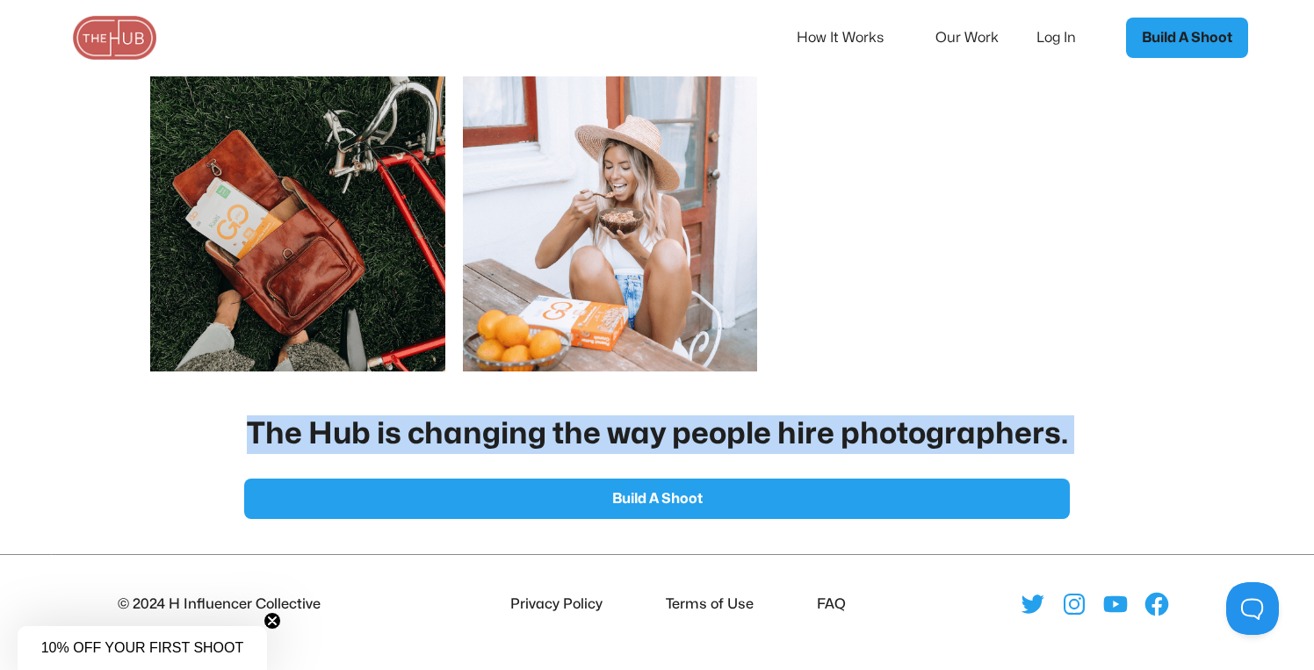
click at [718, 439] on h2 "The Hub is changing the way people hire photographers." at bounding box center [657, 434] width 821 height 39
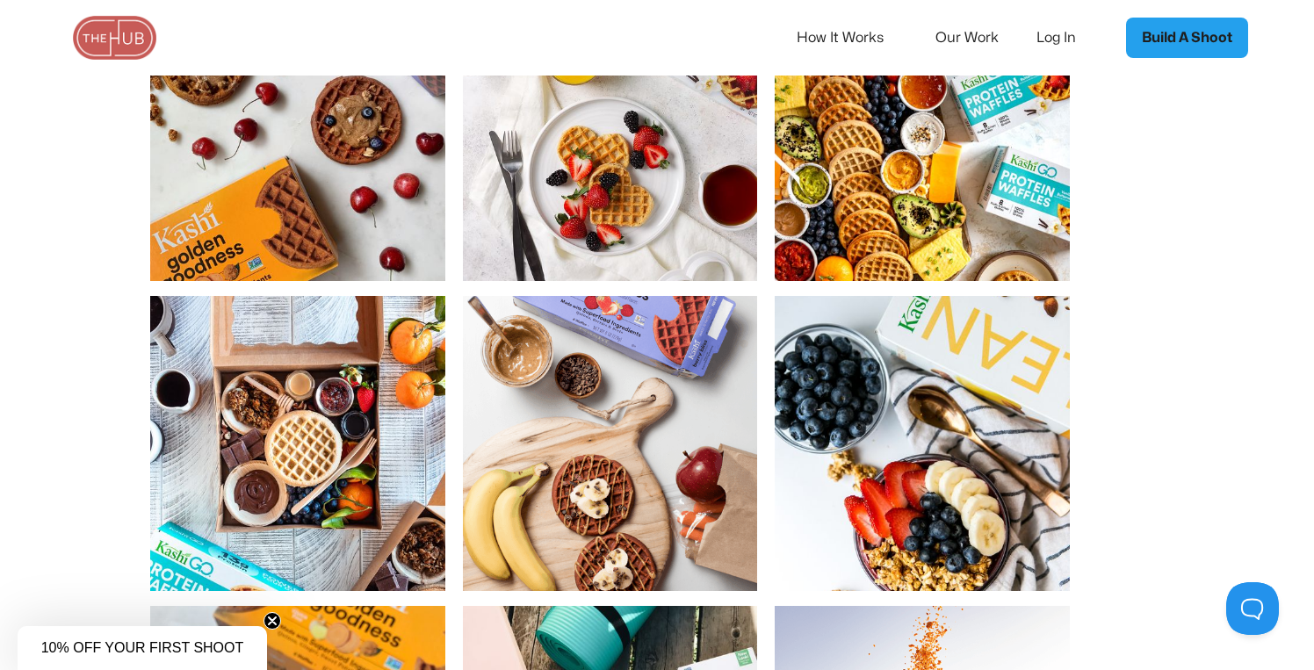
scroll to position [628, 0]
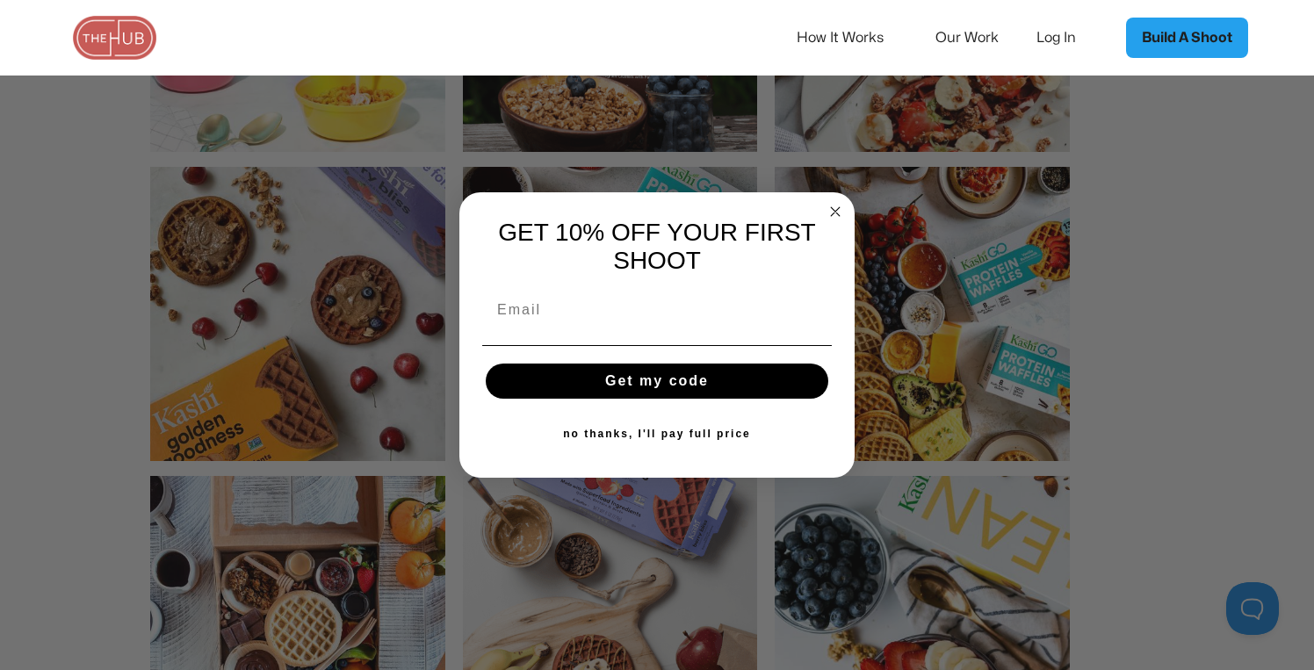
click at [828, 205] on circle "Close dialog" at bounding box center [836, 212] width 20 height 20
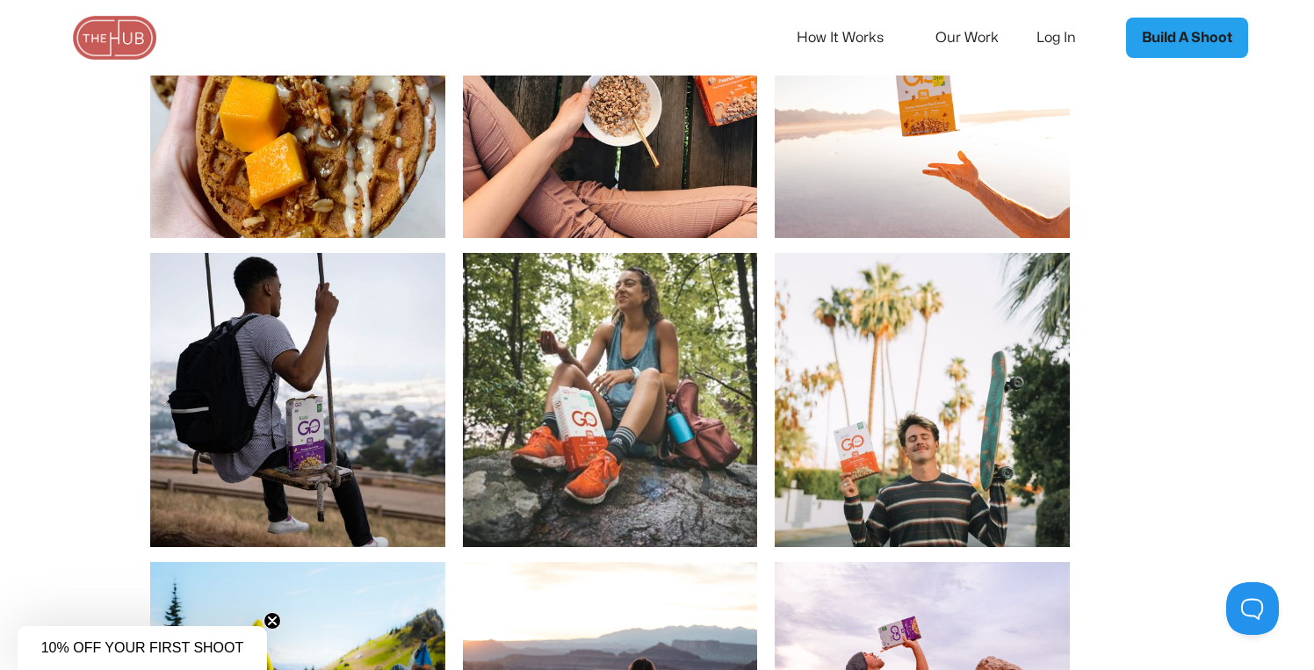
scroll to position [1496, 0]
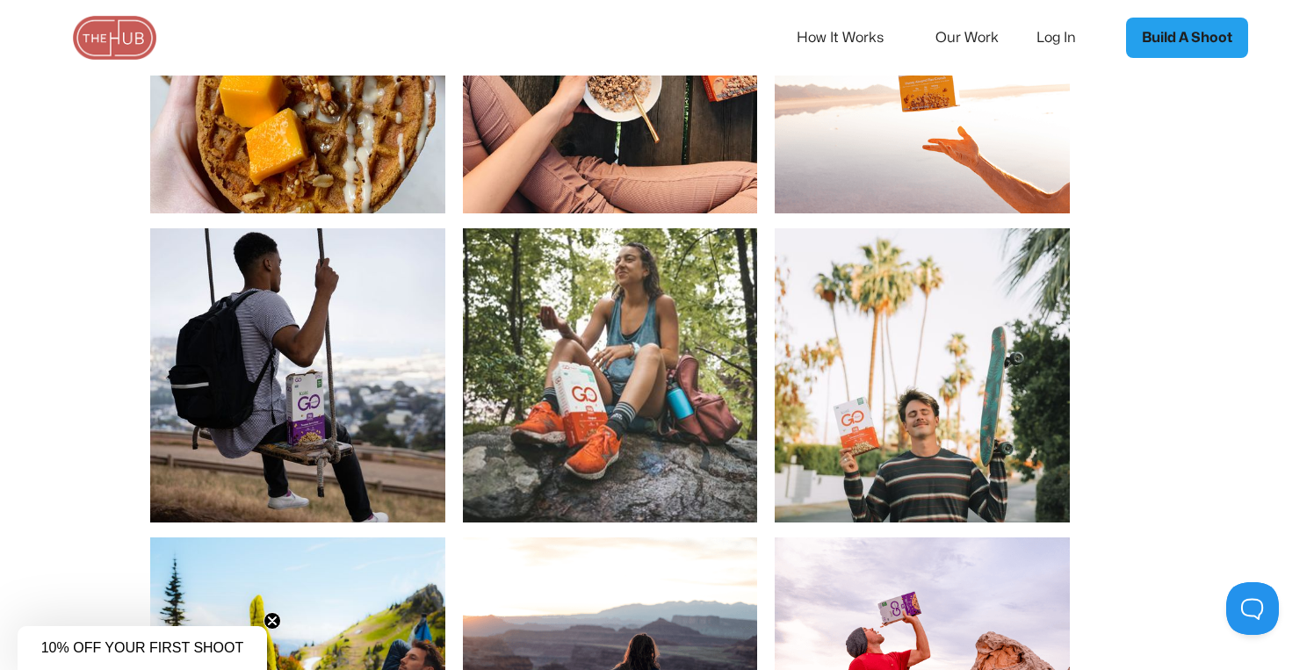
click at [520, 346] on img "open lightbox" at bounding box center [610, 375] width 295 height 295
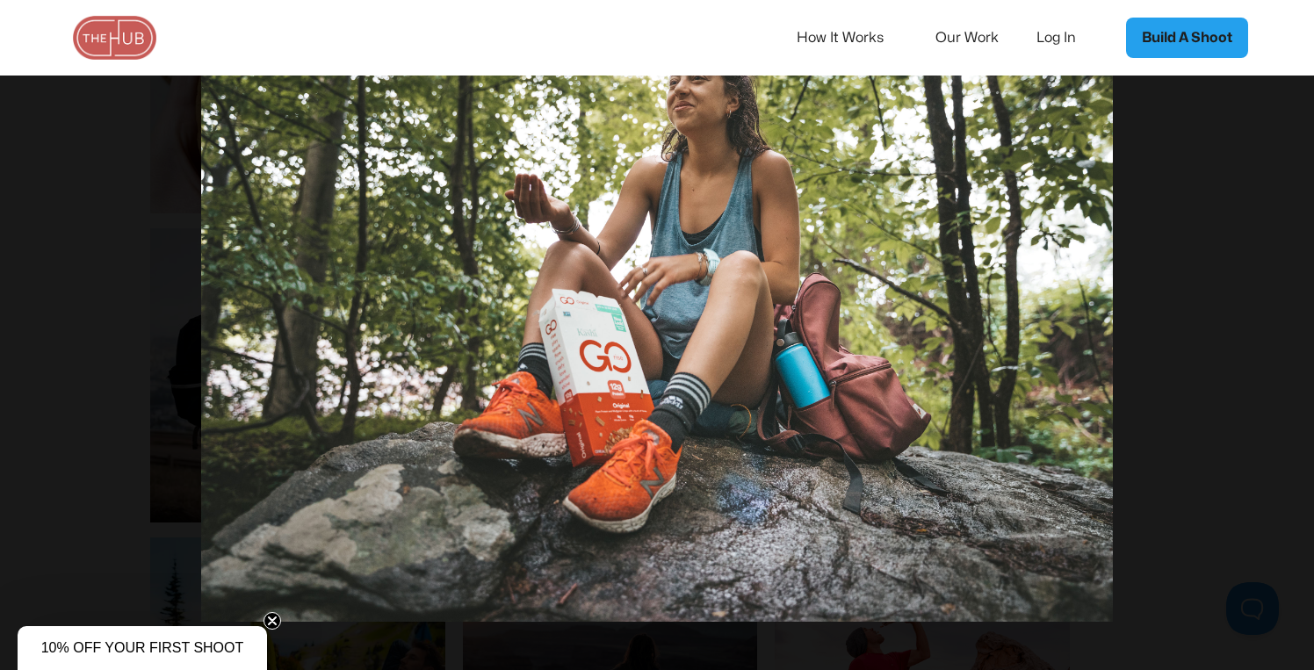
click at [1162, 351] on div at bounding box center [657, 334] width 1314 height 643
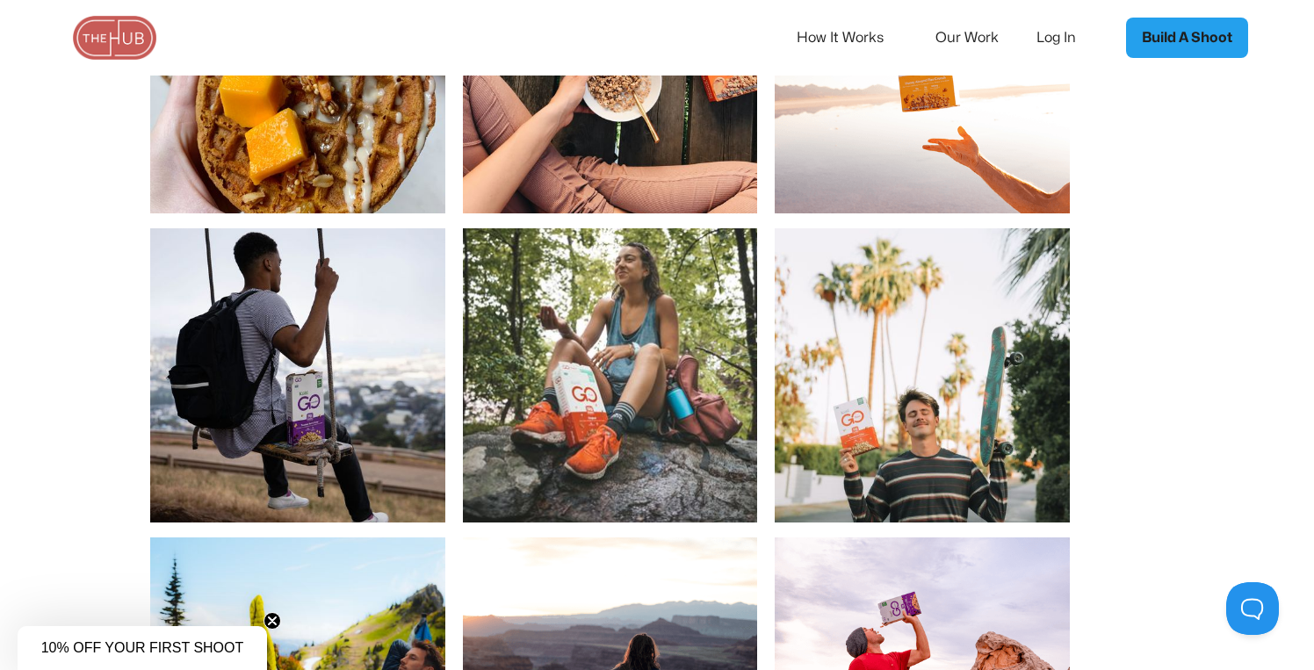
click at [817, 415] on img "open lightbox" at bounding box center [922, 375] width 295 height 295
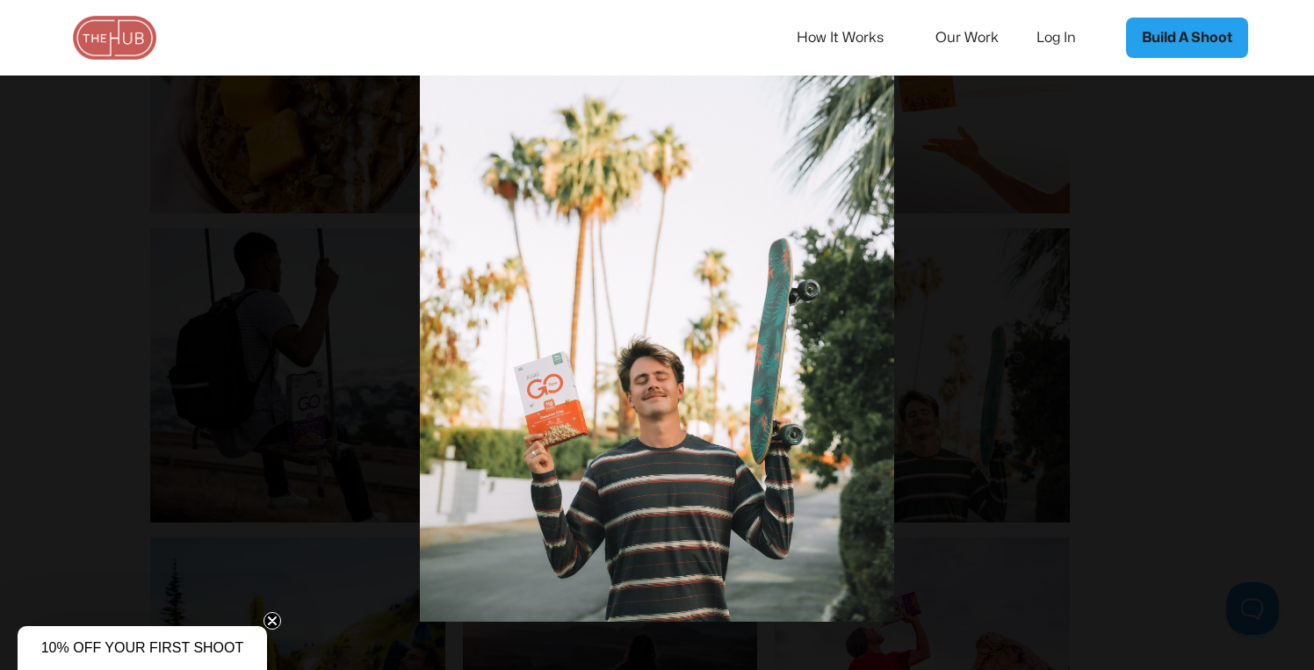
click at [1231, 278] on div at bounding box center [657, 334] width 1314 height 643
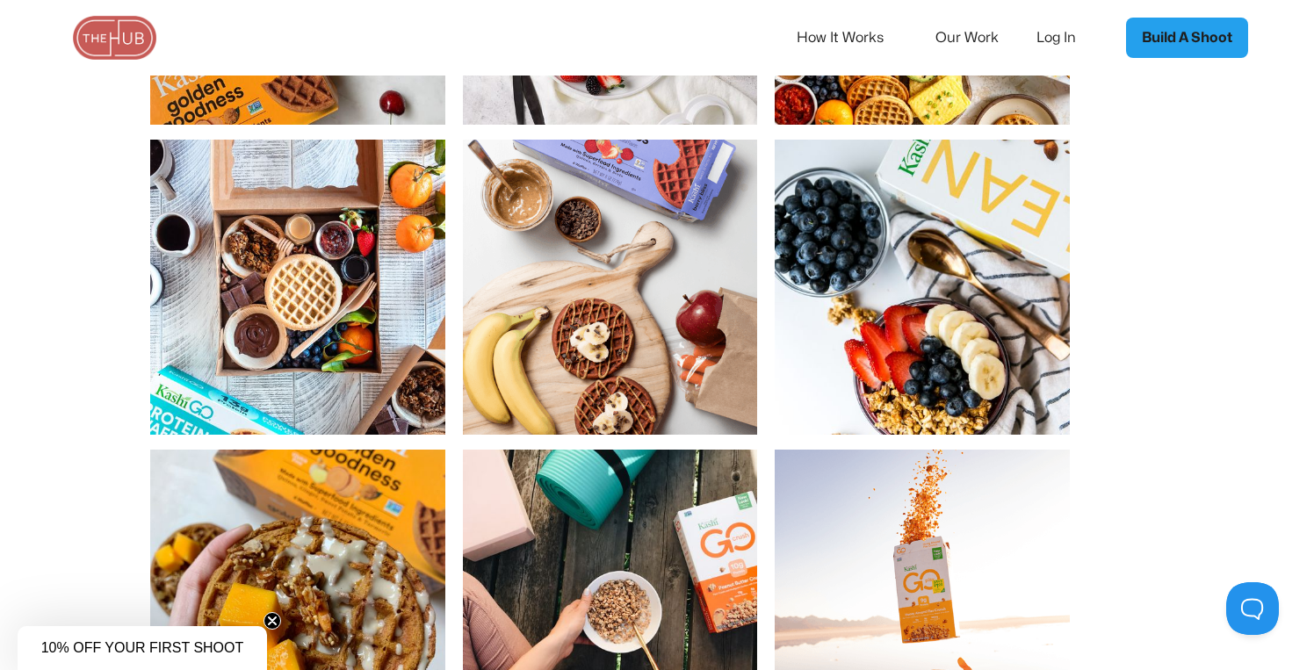
scroll to position [843, 0]
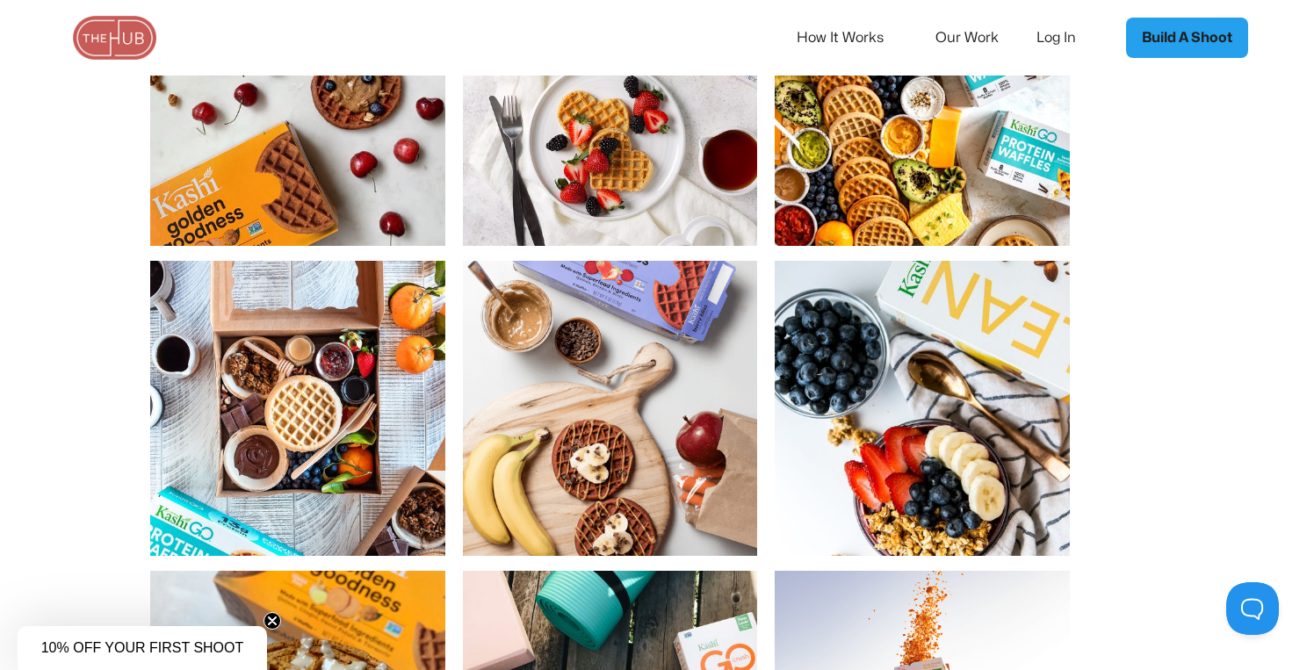
click at [930, 468] on img "open lightbox" at bounding box center [922, 408] width 295 height 295
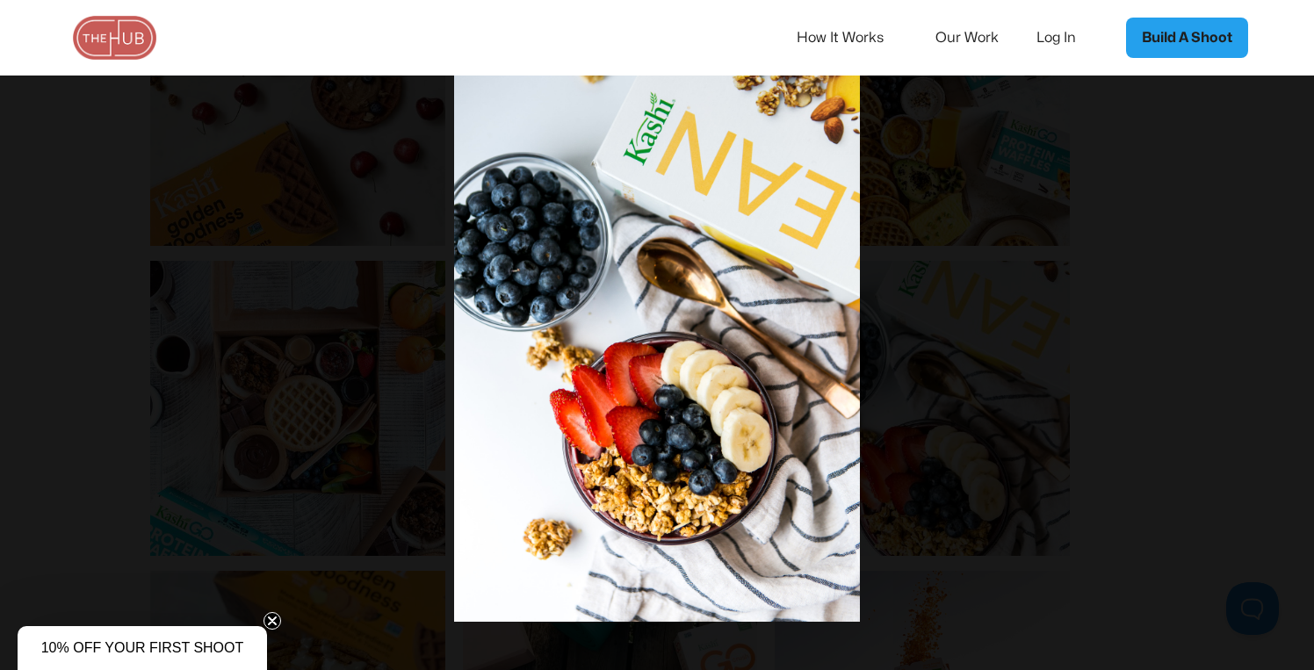
click at [1228, 323] on div at bounding box center [657, 334] width 1314 height 643
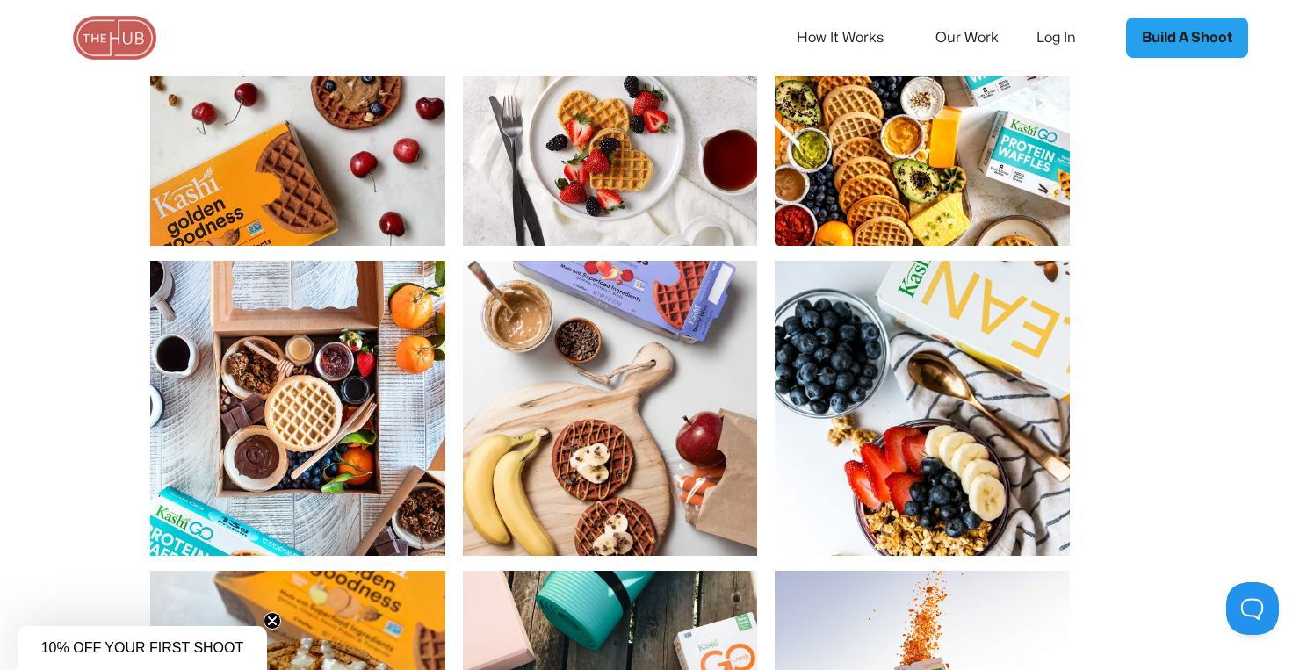
click at [657, 383] on img "open lightbox" at bounding box center [610, 408] width 295 height 295
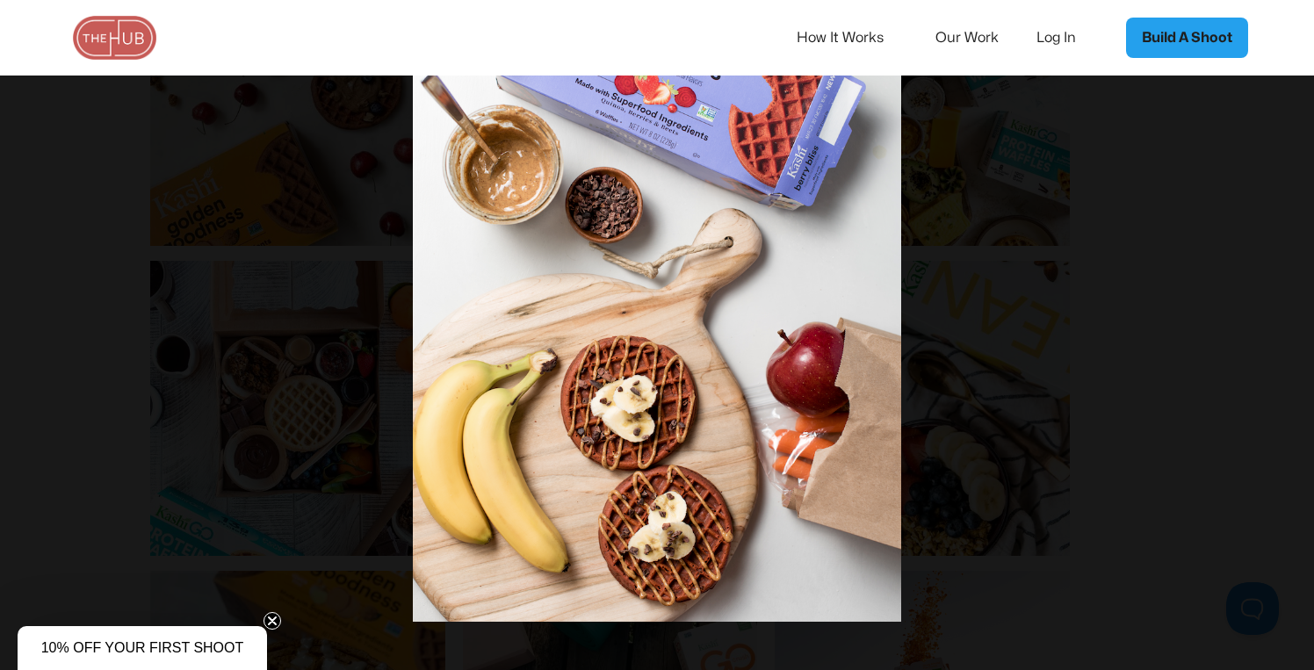
click at [1139, 384] on div at bounding box center [657, 334] width 1314 height 643
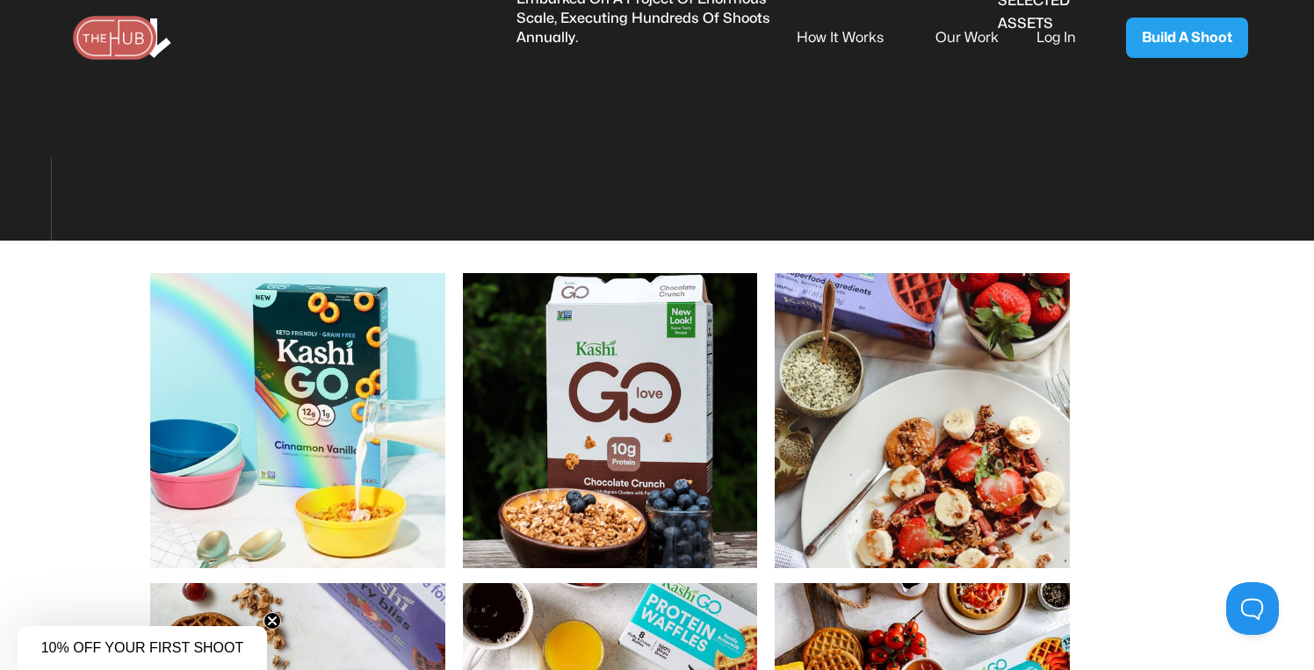
scroll to position [0, 0]
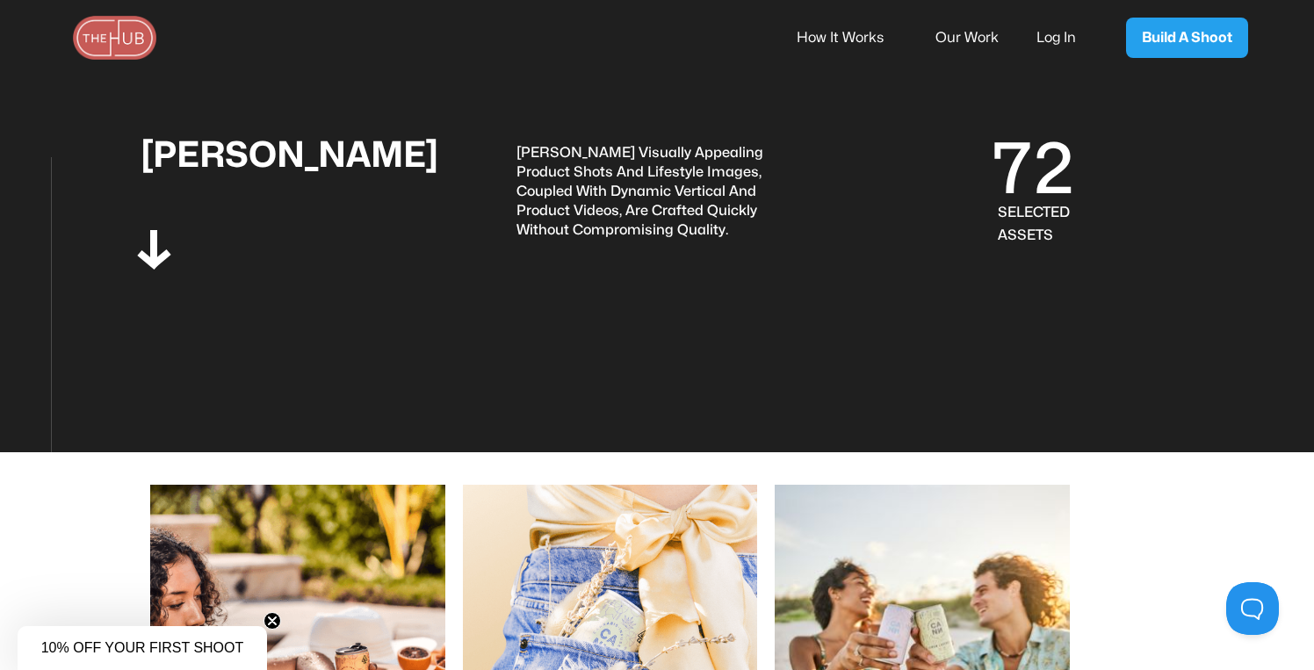
click at [115, 28] on img at bounding box center [115, 38] width 88 height 44
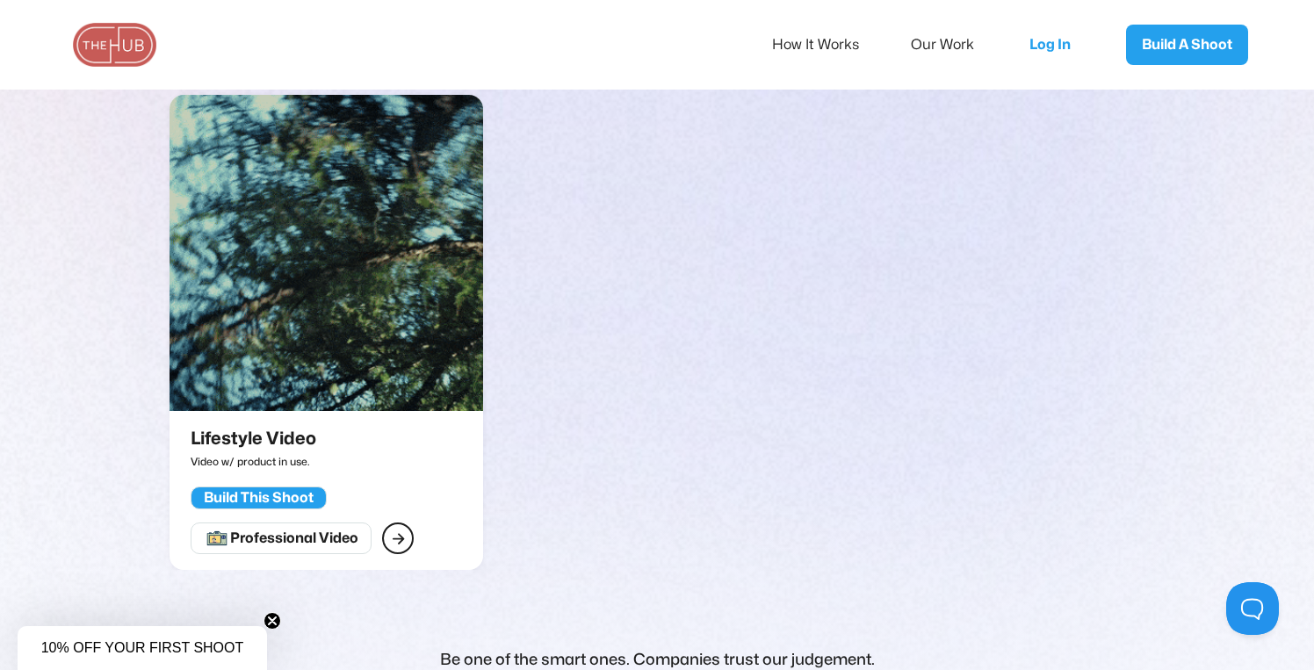
scroll to position [2961, 0]
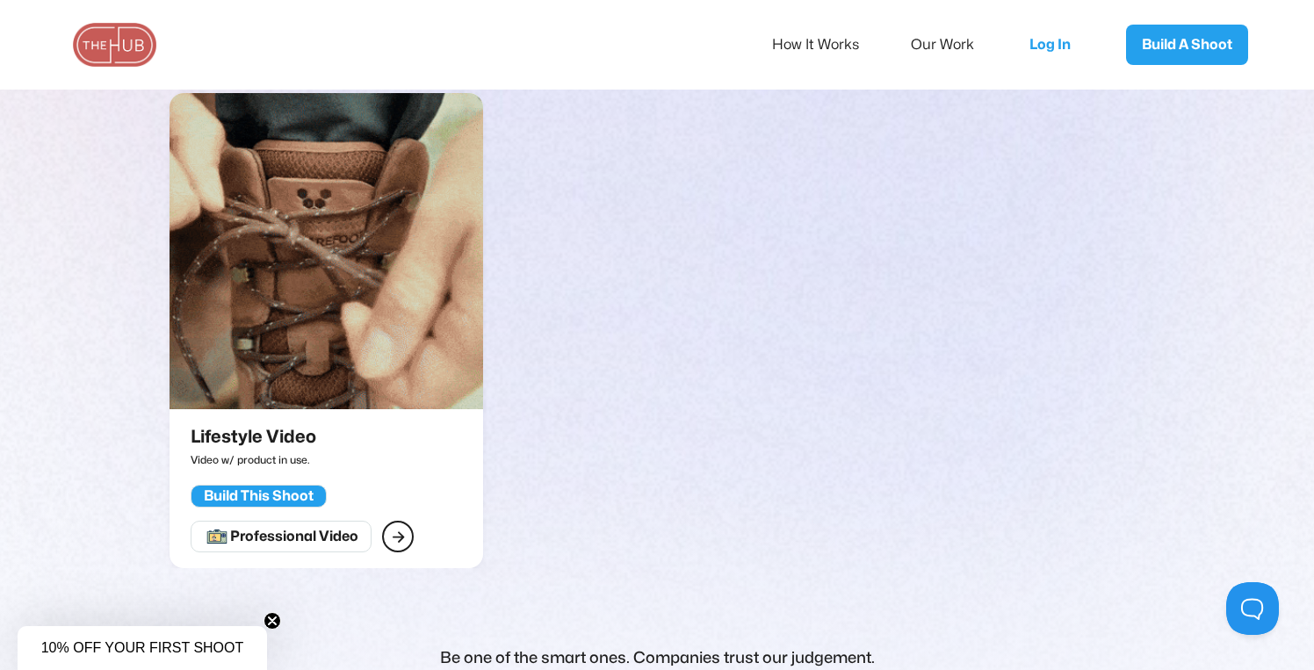
click at [358, 296] on img at bounding box center [326, 251] width 313 height 316
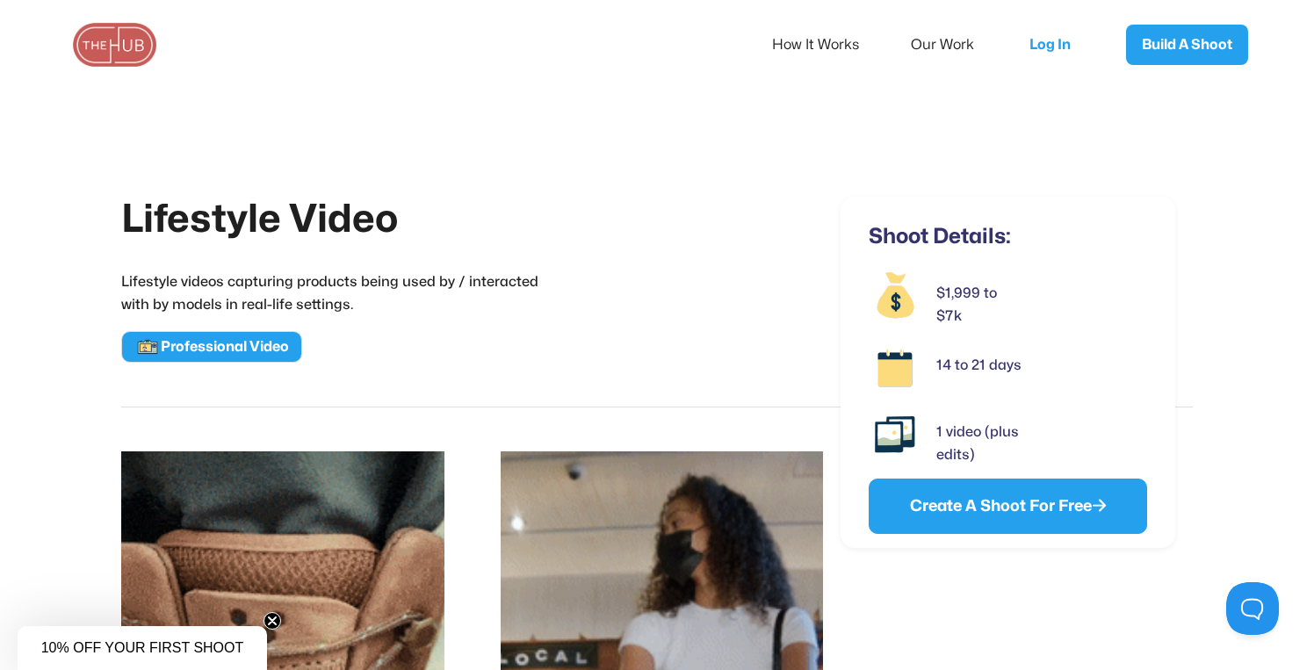
click at [956, 297] on div "$1,999 to $7k" at bounding box center [981, 305] width 90 height 46
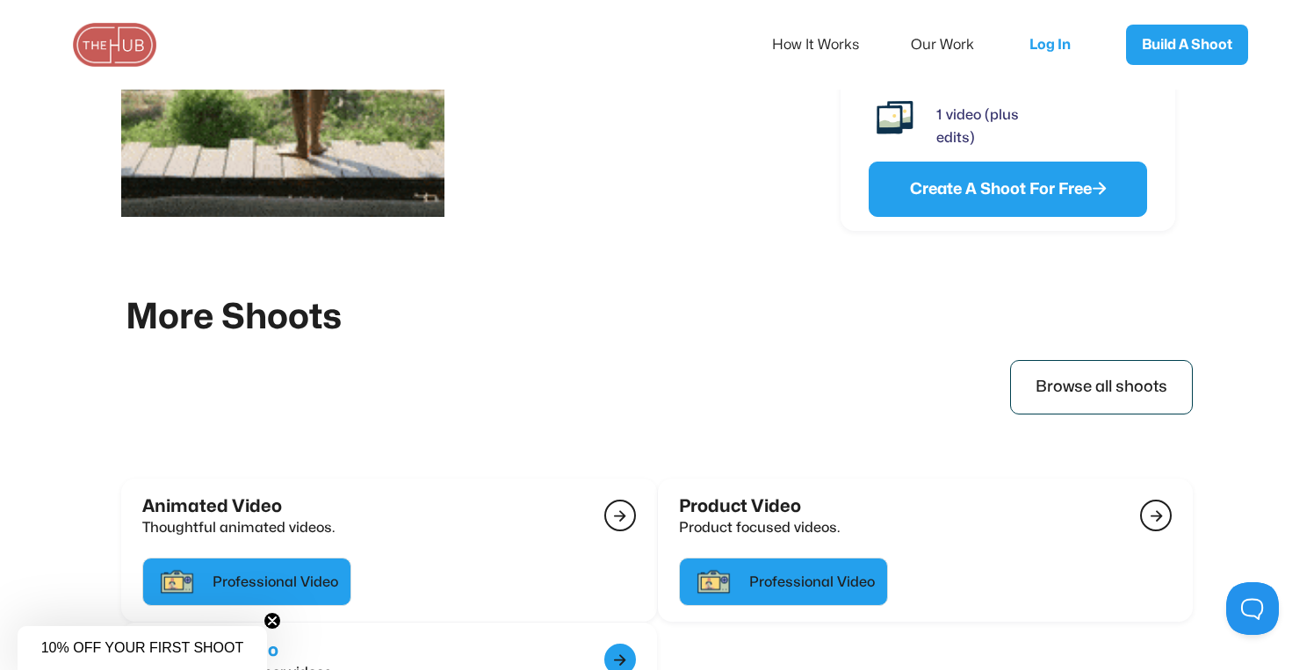
scroll to position [2299, 0]
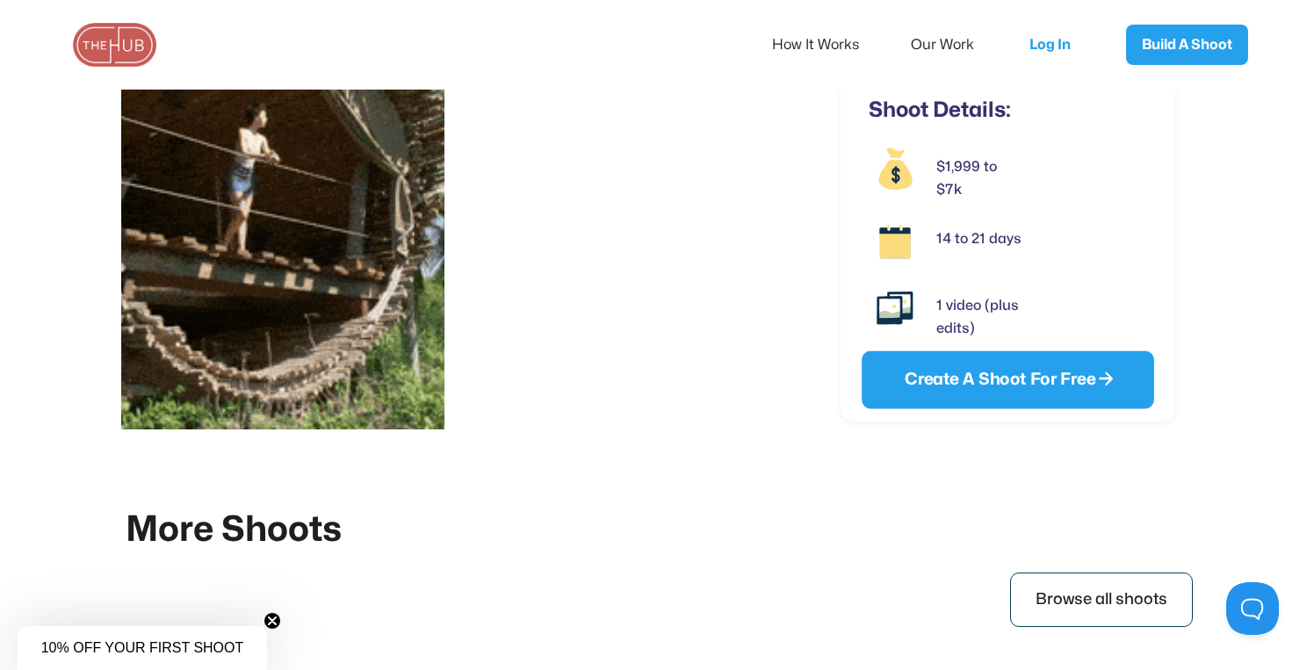
click at [1002, 360] on link "Create A Shoot For Free " at bounding box center [1008, 379] width 292 height 58
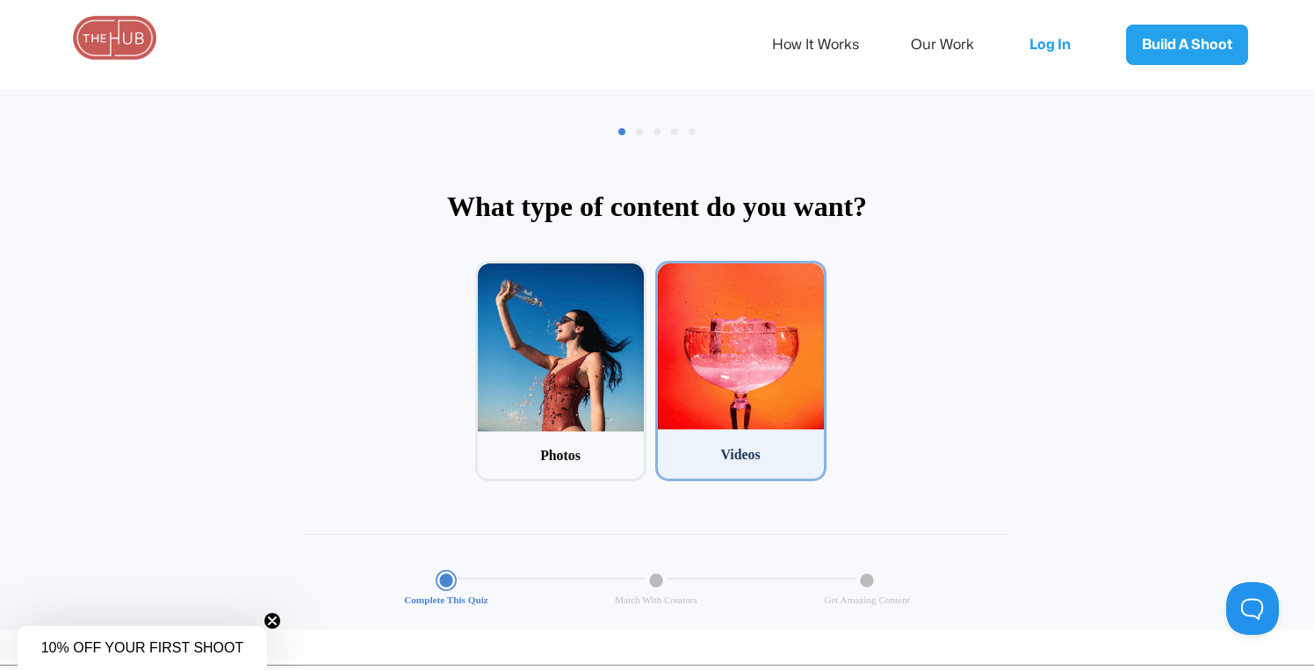
click at [768, 357] on div at bounding box center [741, 346] width 166 height 166
click at [667, 272] on input "2 Videos" at bounding box center [660, 266] width 11 height 11
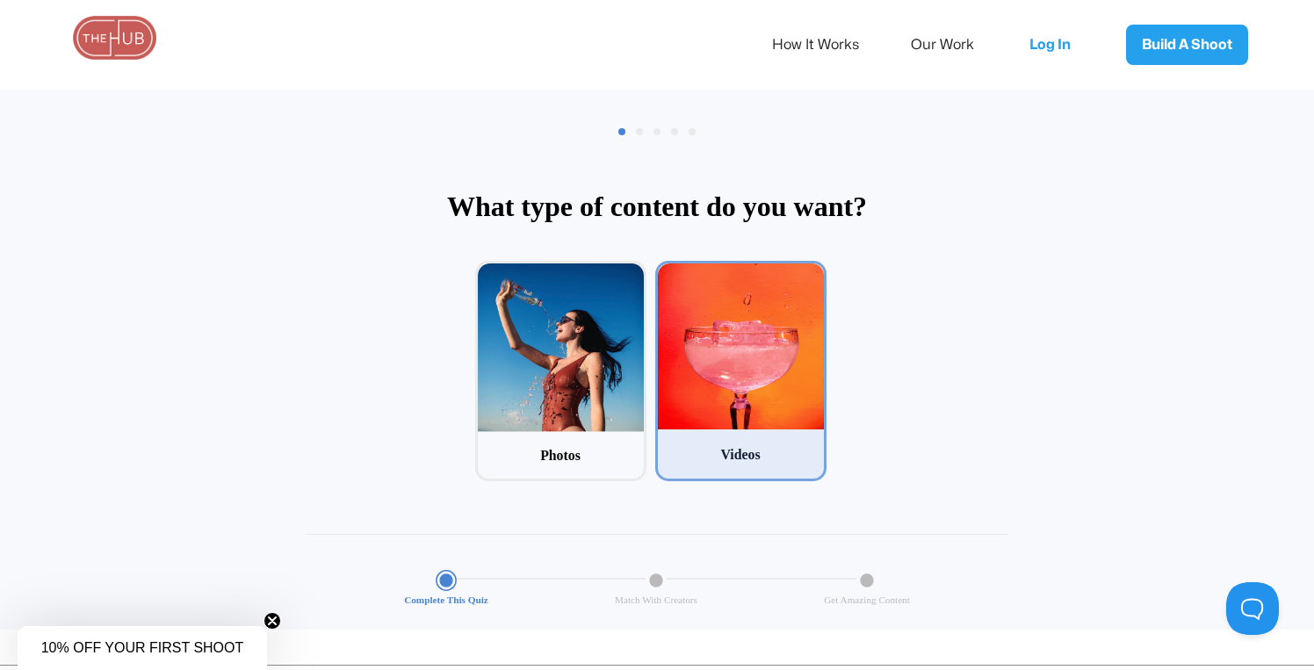
scroll to position [84, 0]
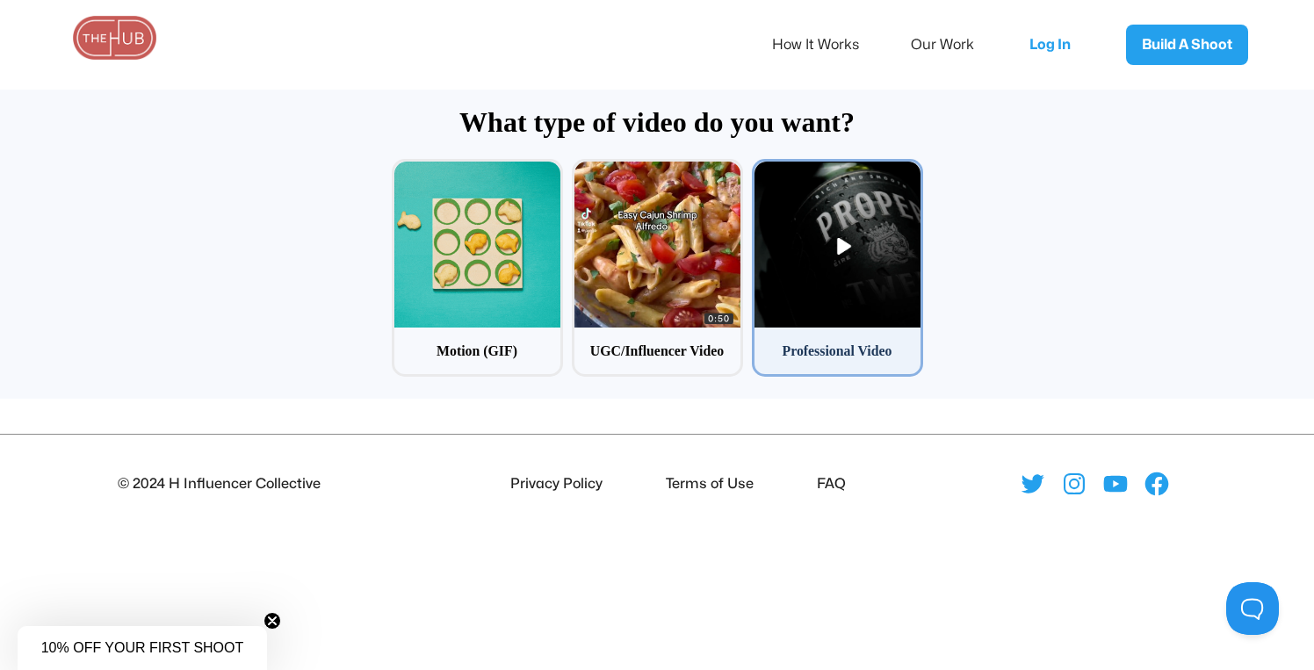
click at [869, 278] on div at bounding box center [837, 245] width 166 height 166
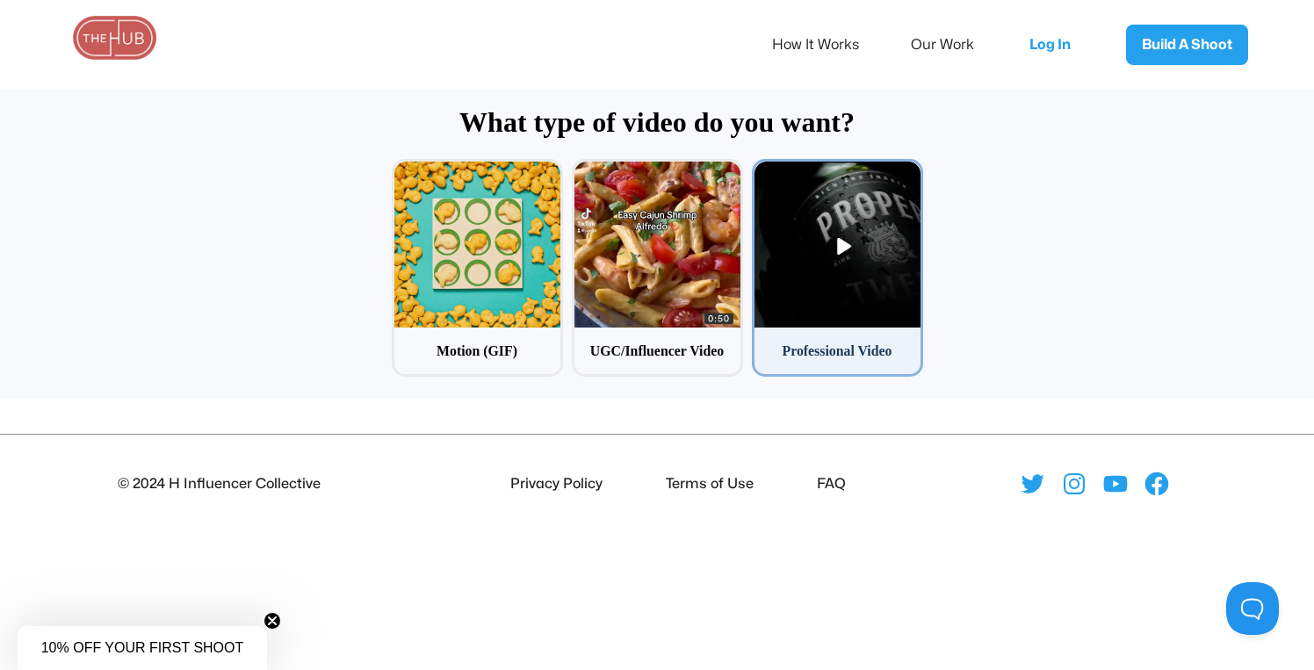
click at [763, 170] on input "3 Professional Video" at bounding box center [757, 164] width 11 height 11
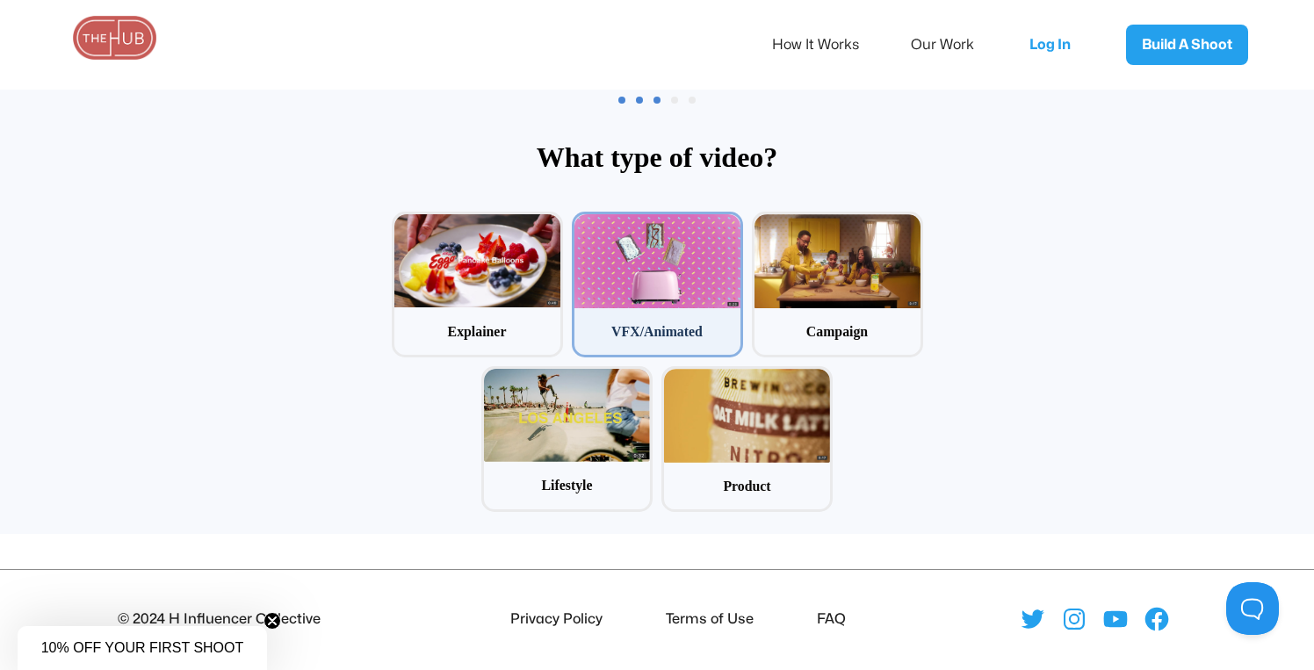
click at [650, 263] on div at bounding box center [657, 260] width 166 height 93
click at [583, 223] on input "2 VFX/Animated" at bounding box center [577, 217] width 11 height 11
radio input "false"
radio input "true"
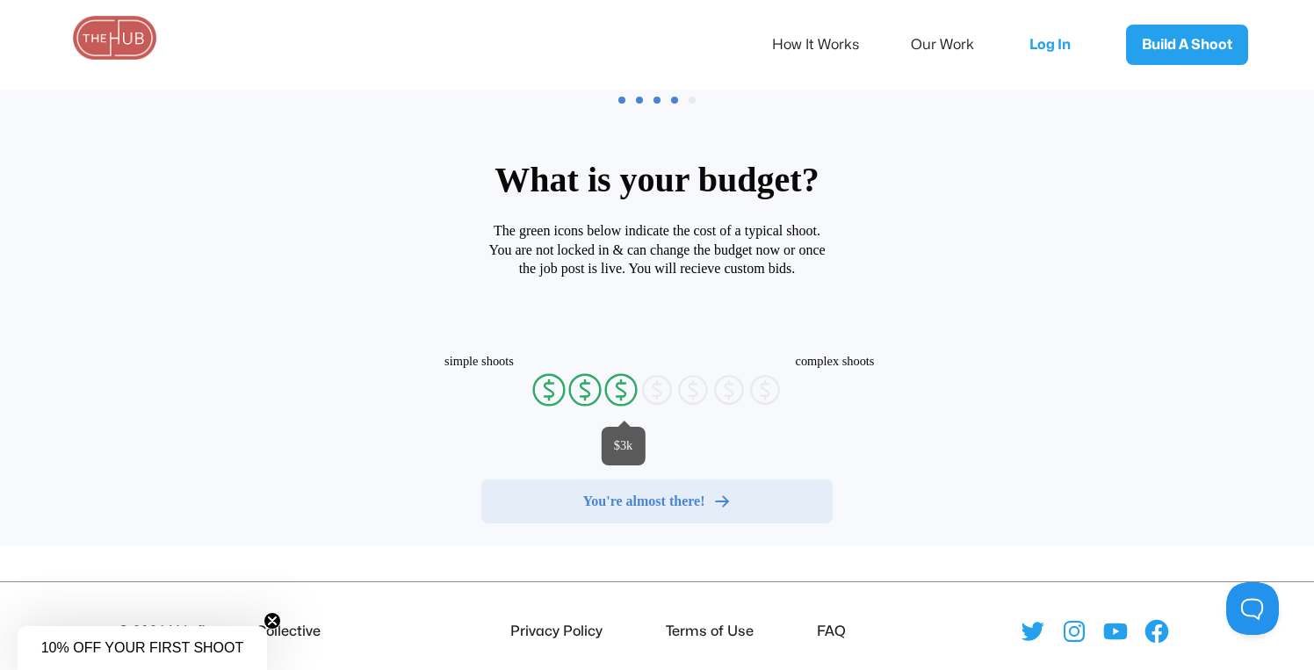
radio input "false"
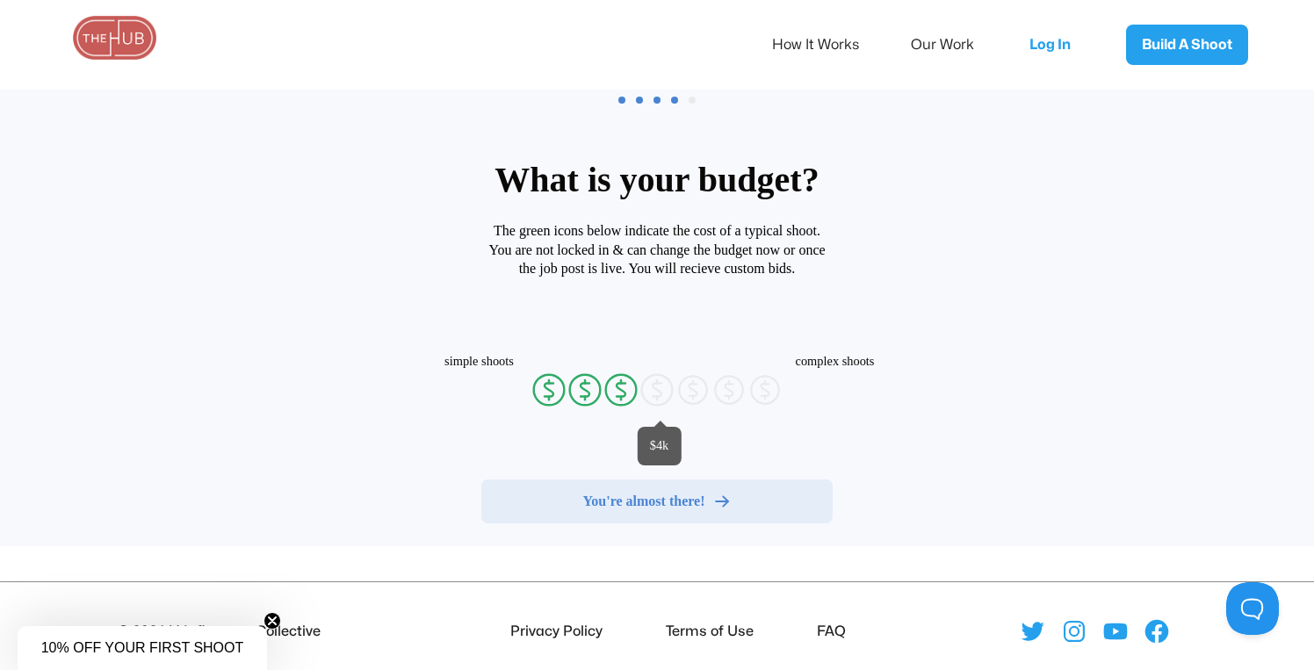
radio input "false"
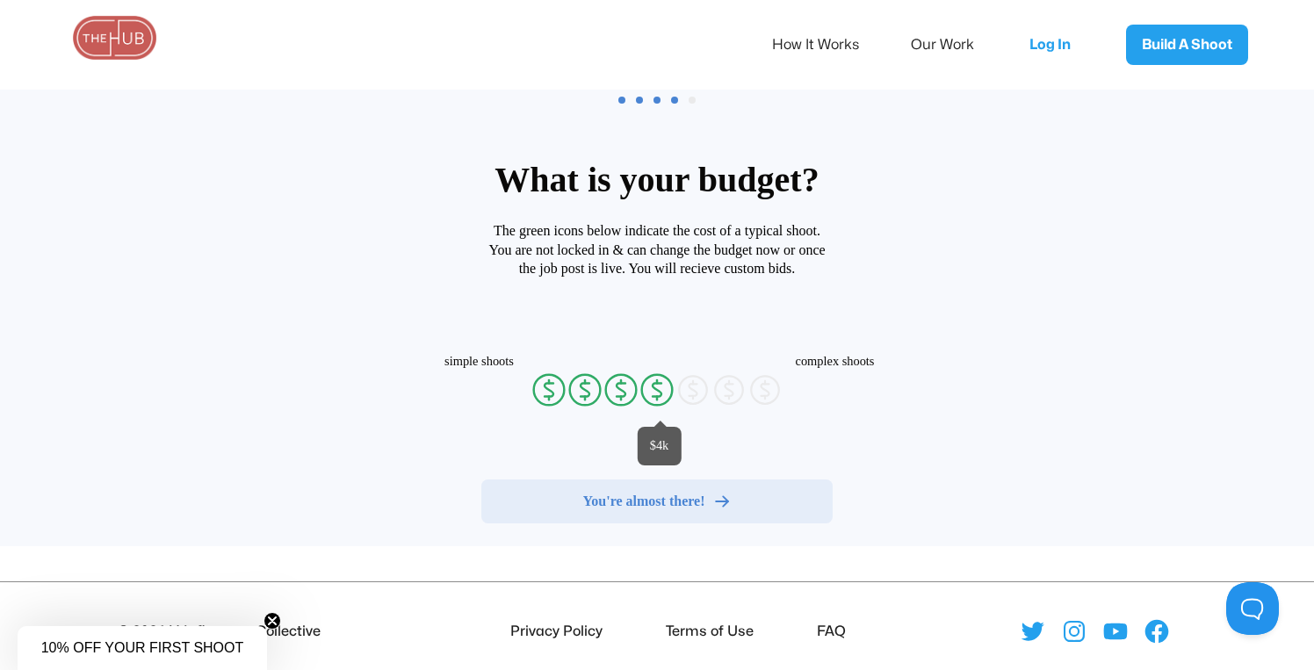
radio input "false"
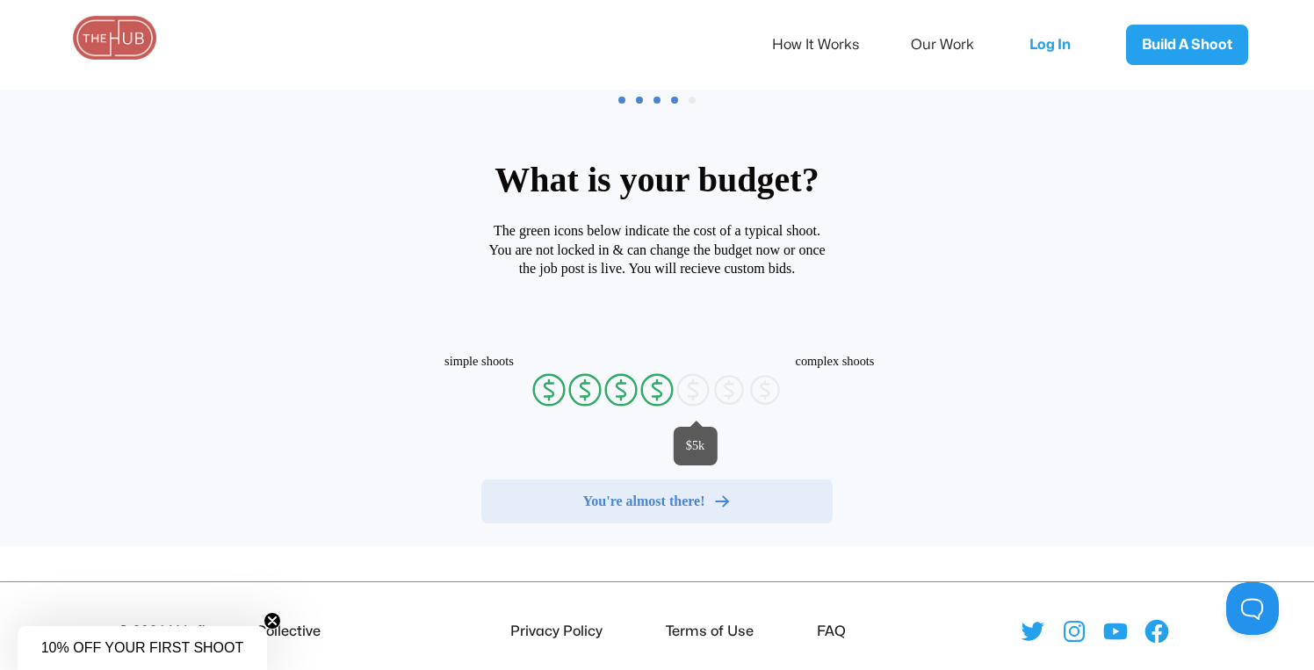
radio input "false"
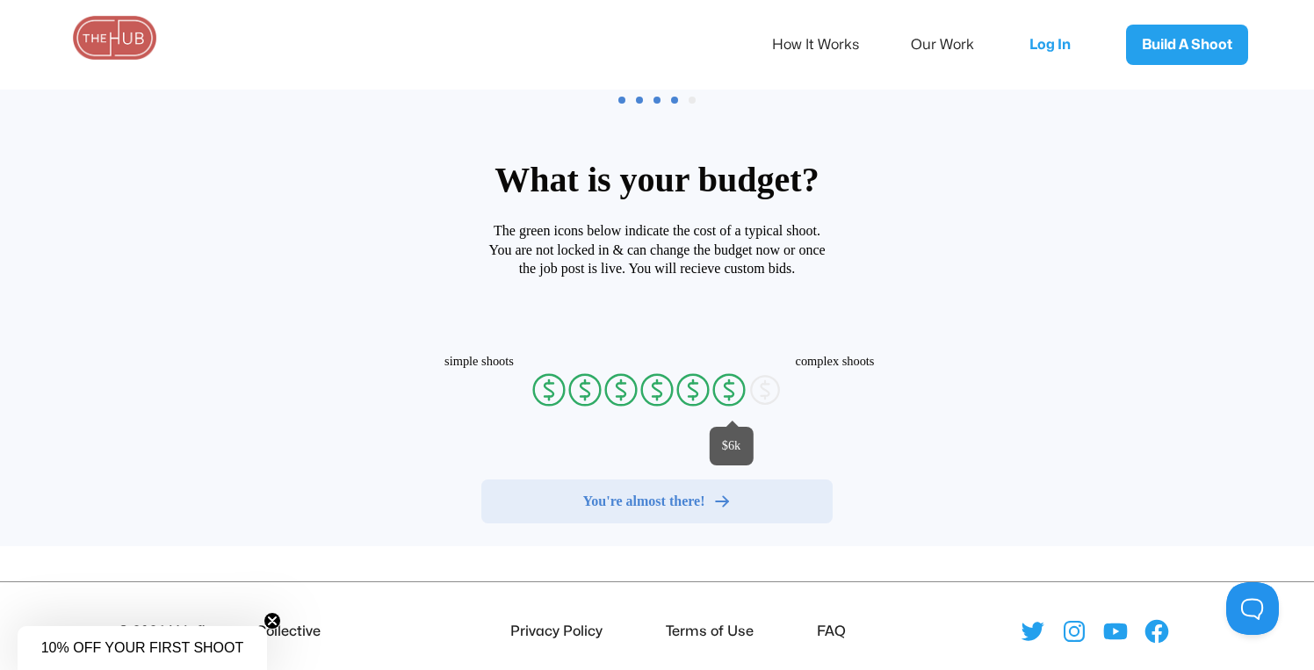
radio input "false"
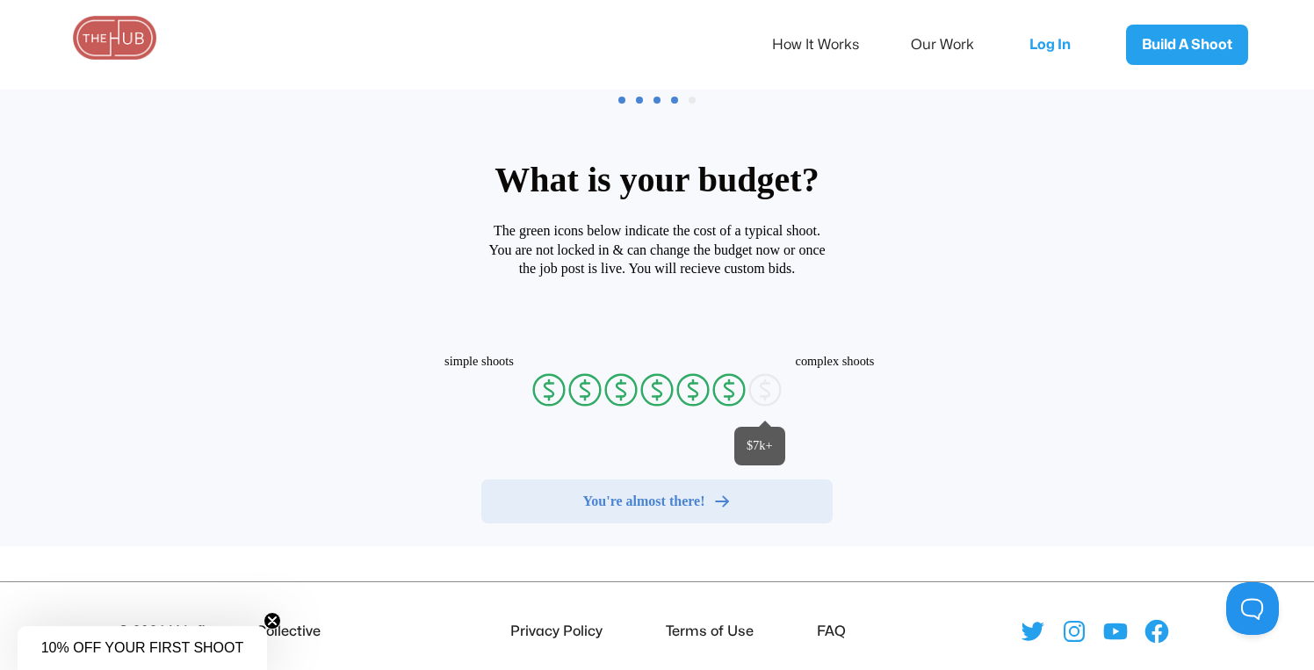
radio input "false"
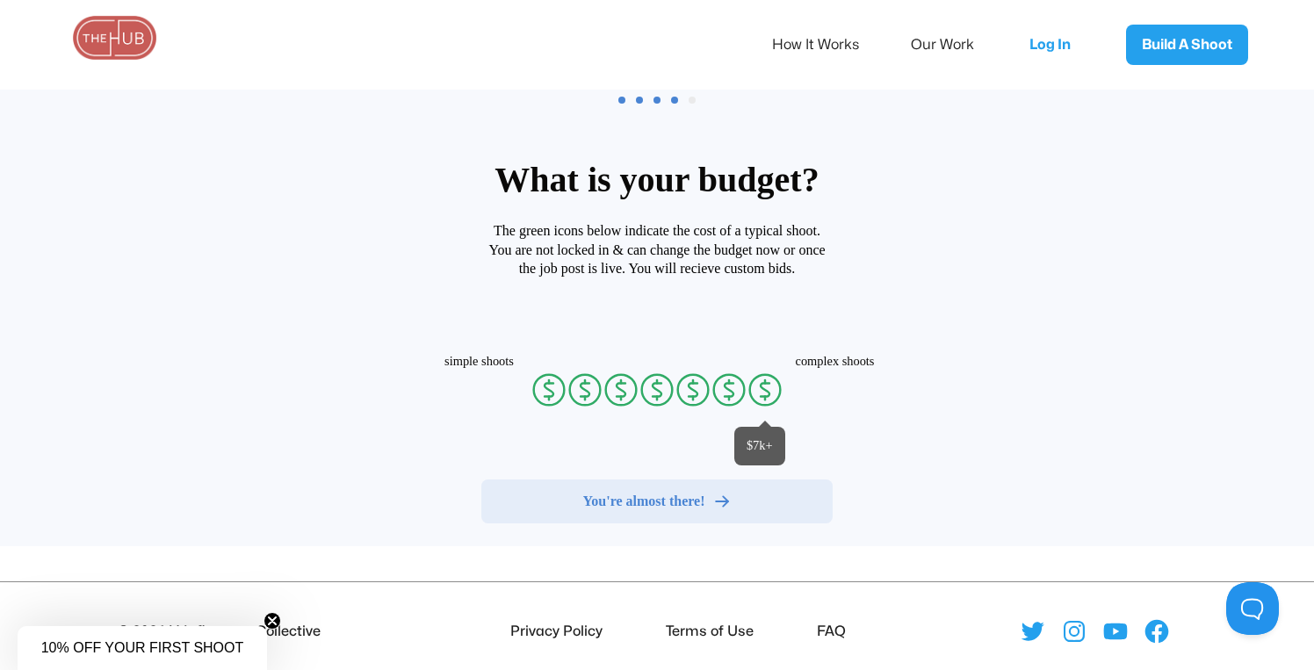
radio input "false"
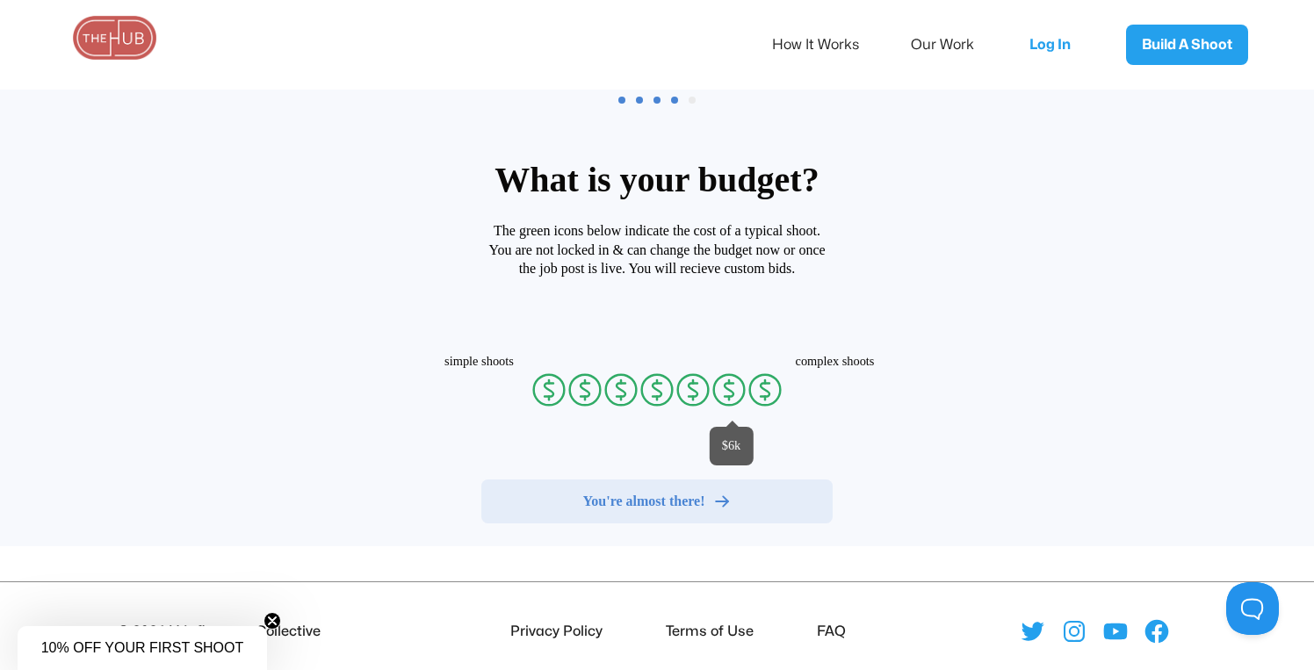
radio input "false"
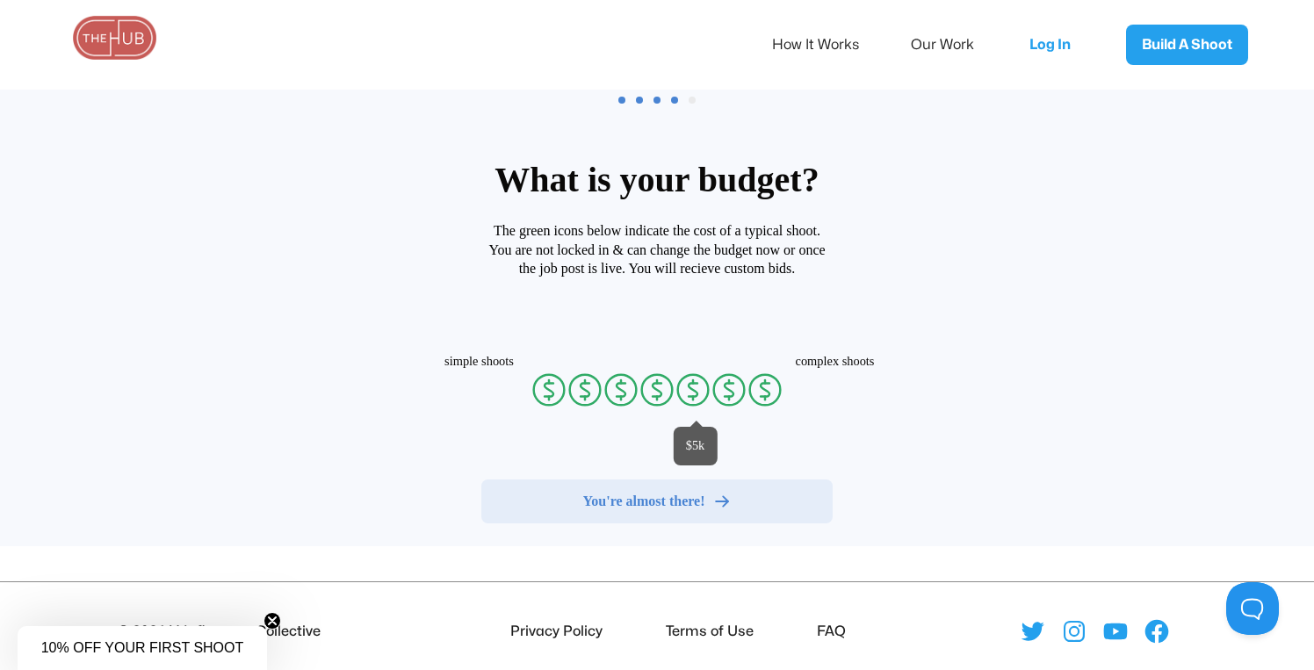
radio input "false"
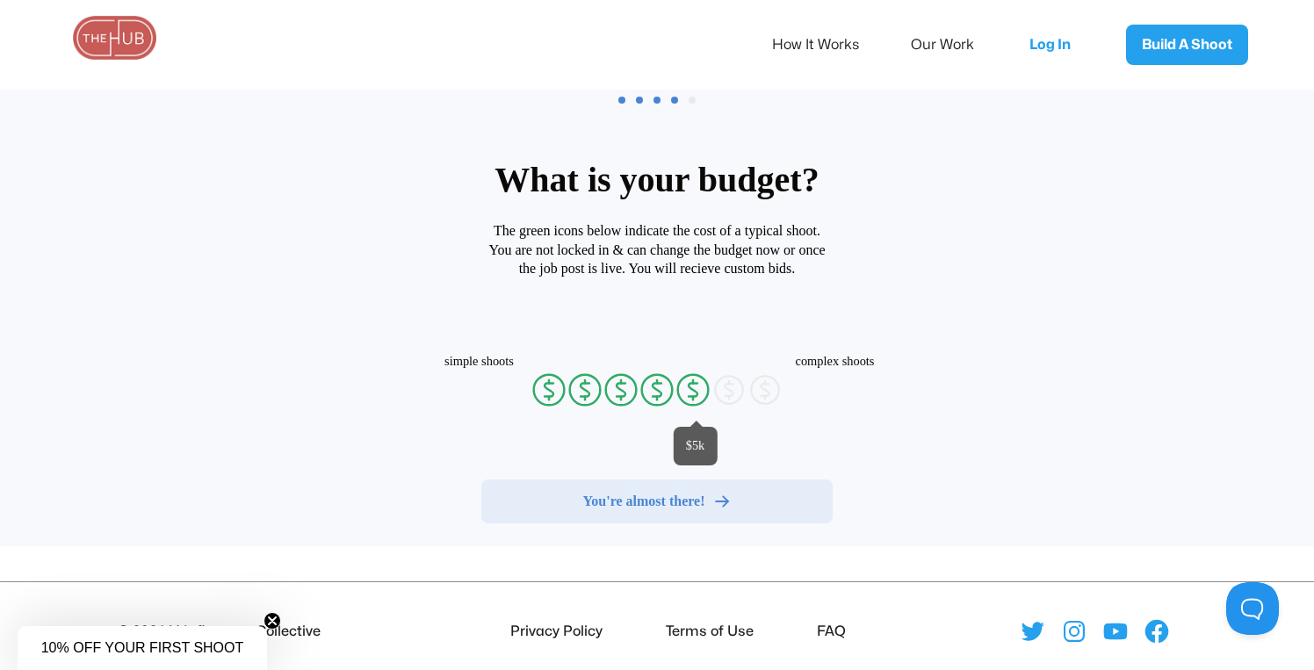
radio input "false"
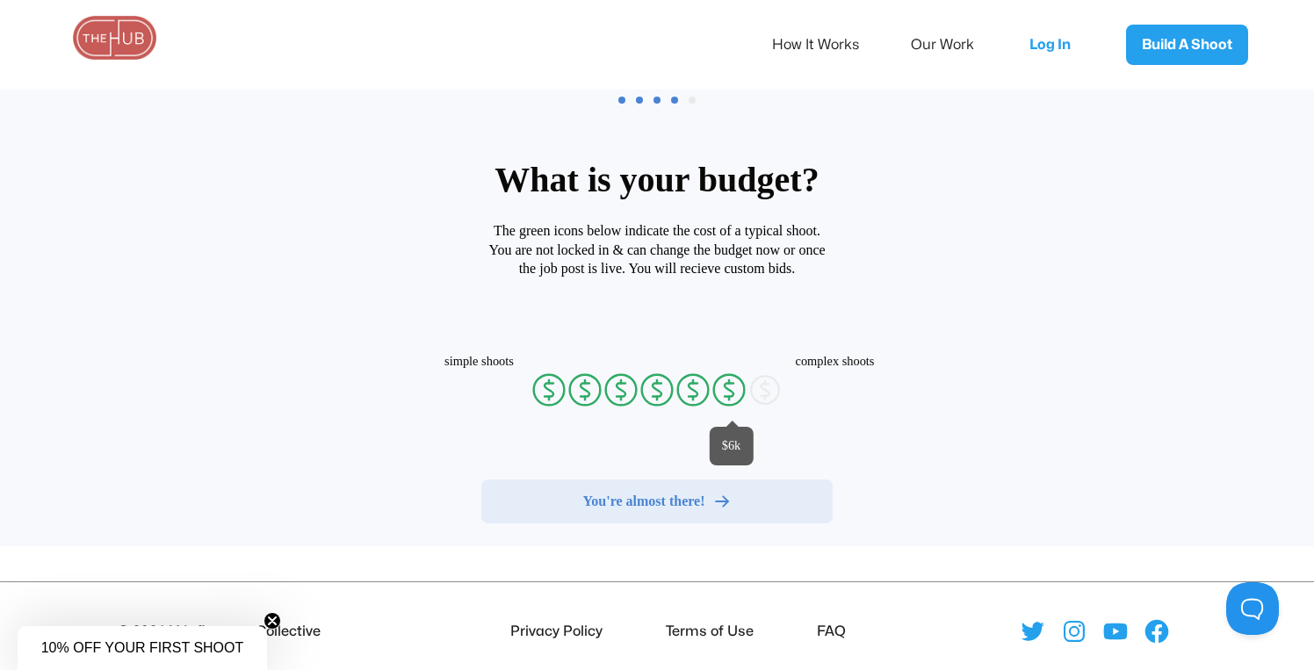
click at [729, 391] on icon "currency-dollar-circle" at bounding box center [728, 389] width 35 height 35
radio input "true"
radio input "false"
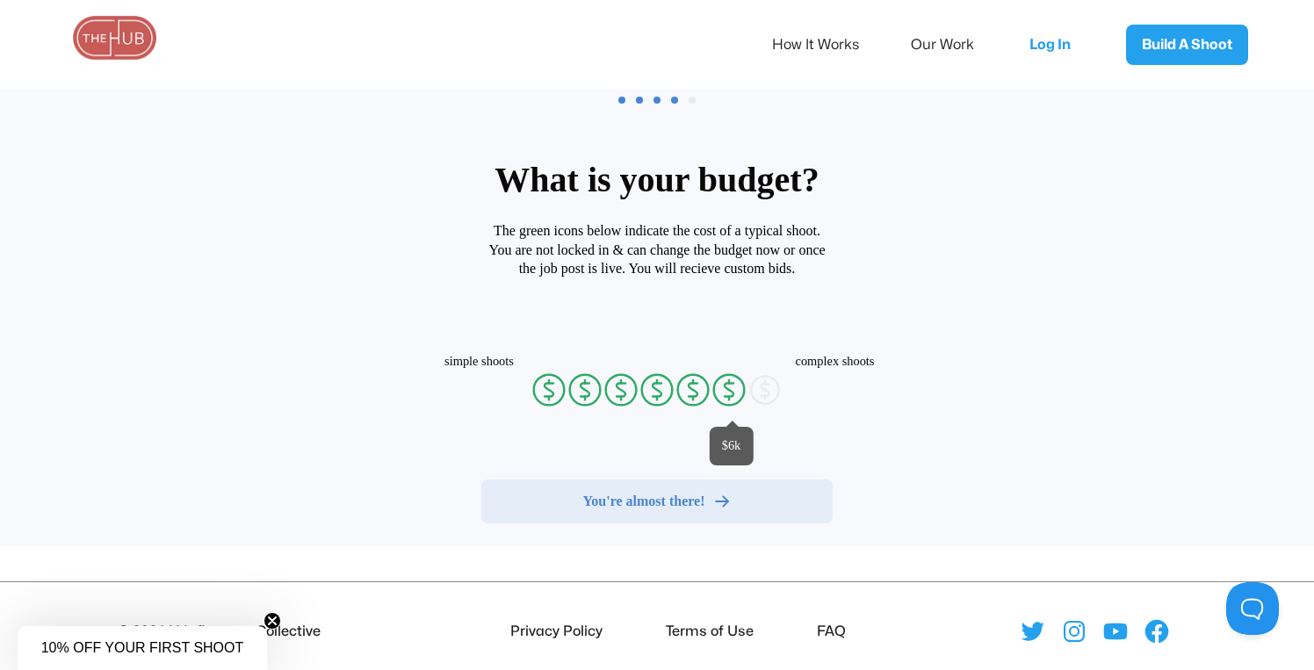
radio input "false"
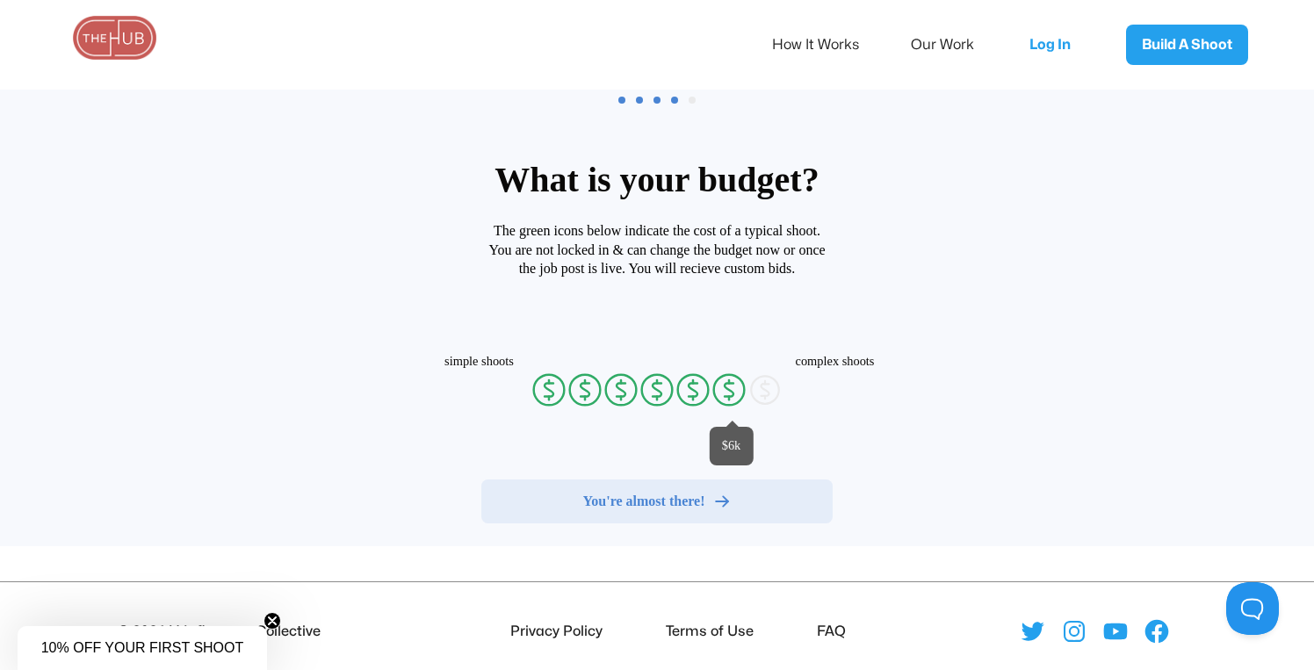
radio input "false"
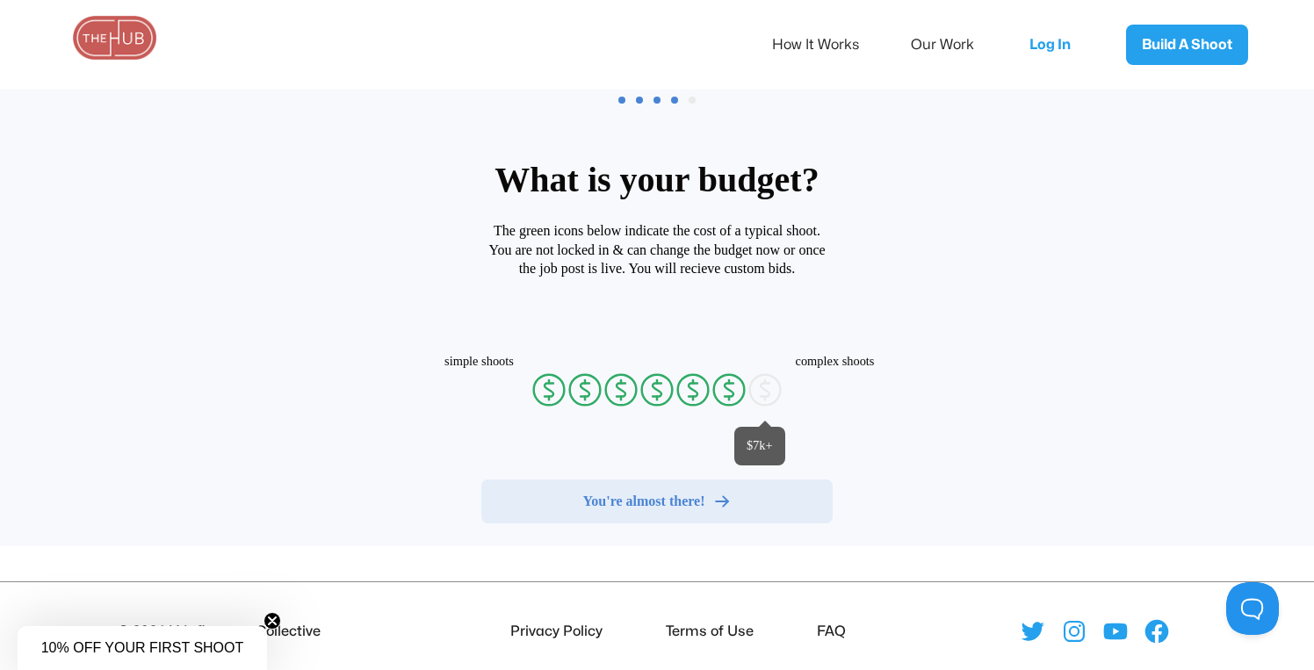
radio input "false"
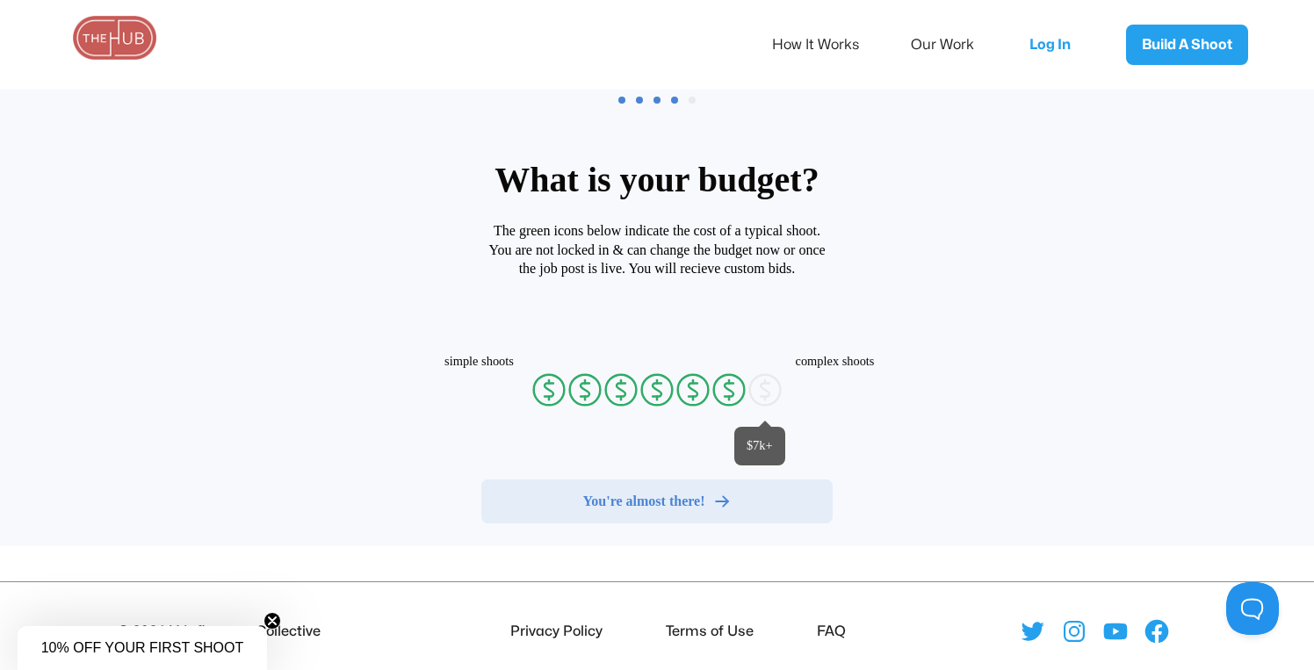
radio input "false"
click at [762, 390] on icon "currency-dollar-circle" at bounding box center [764, 389] width 35 height 35
radio input "true"
radio input "false"
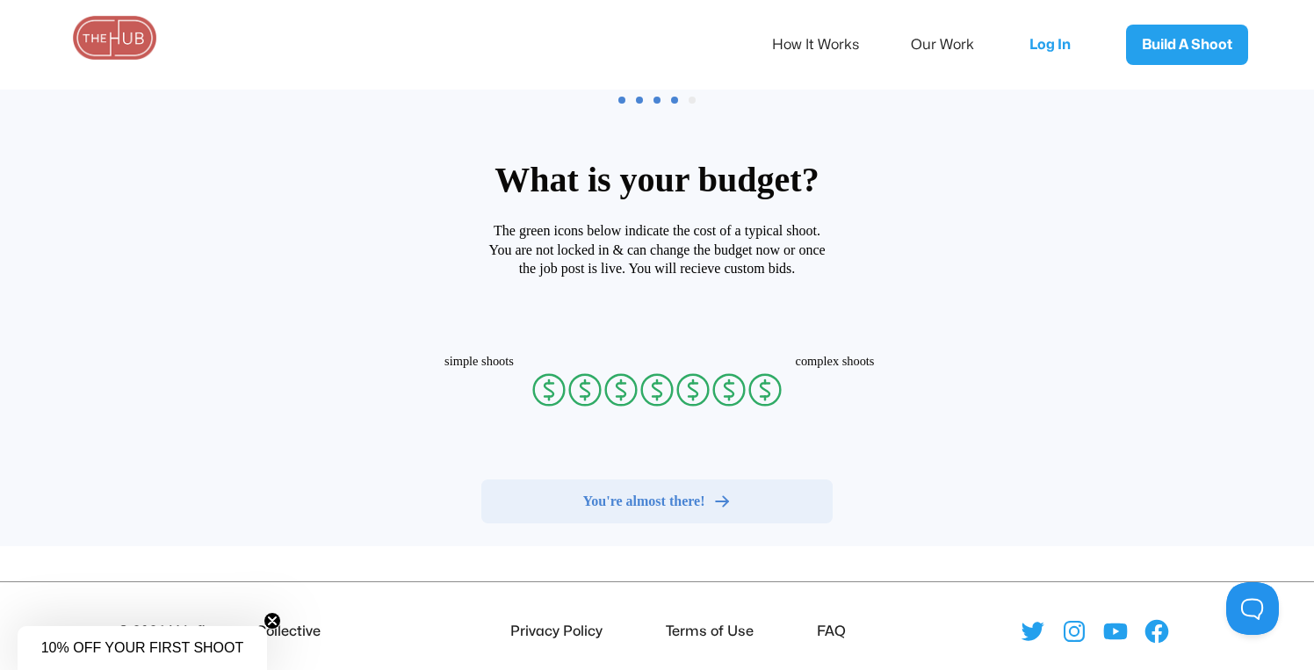
radio input "false"
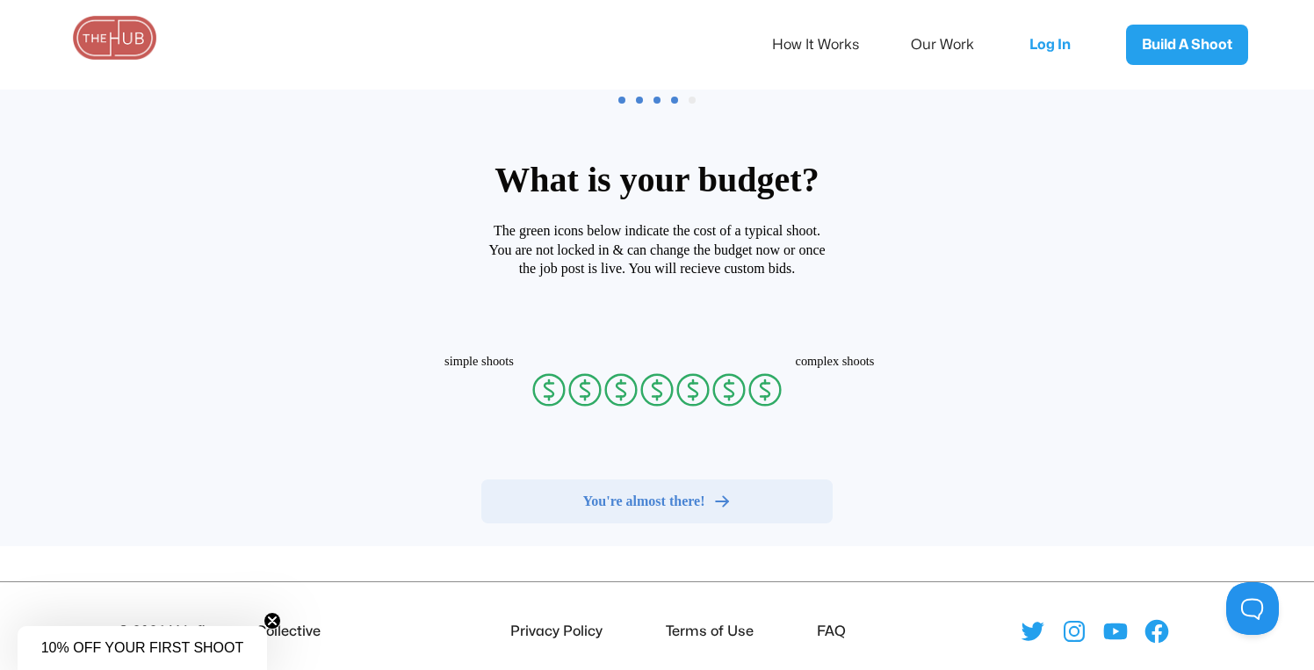
radio input "false"
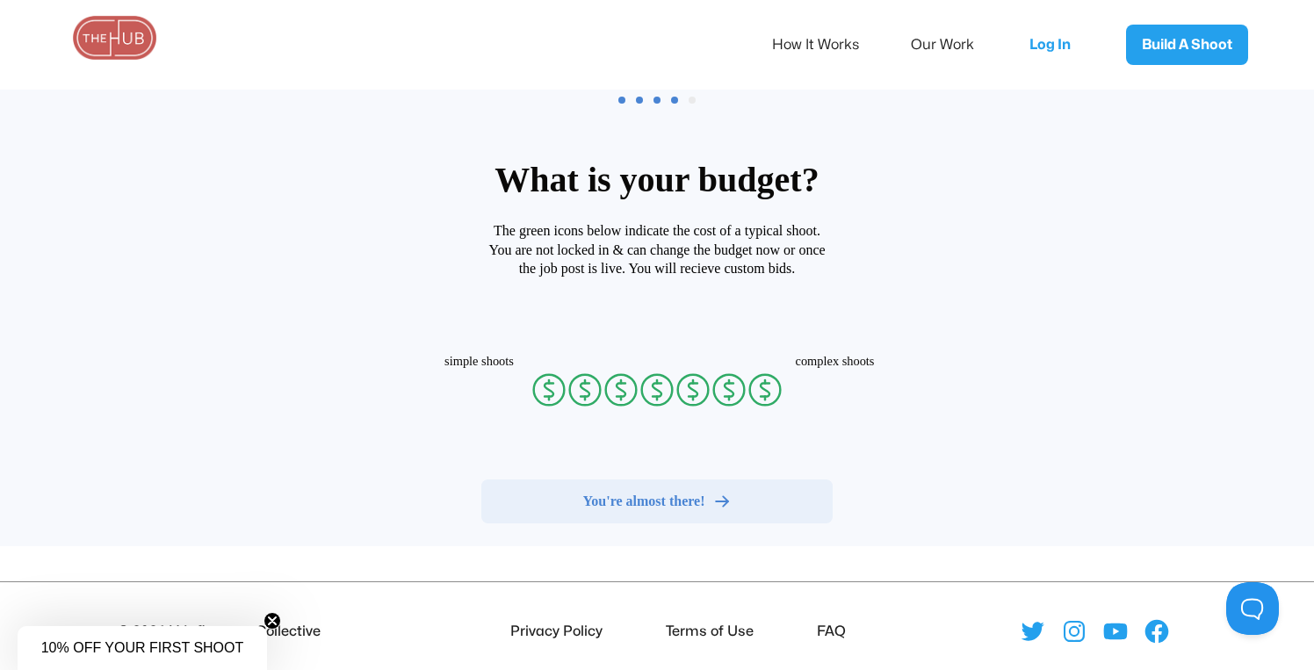
radio input "false"
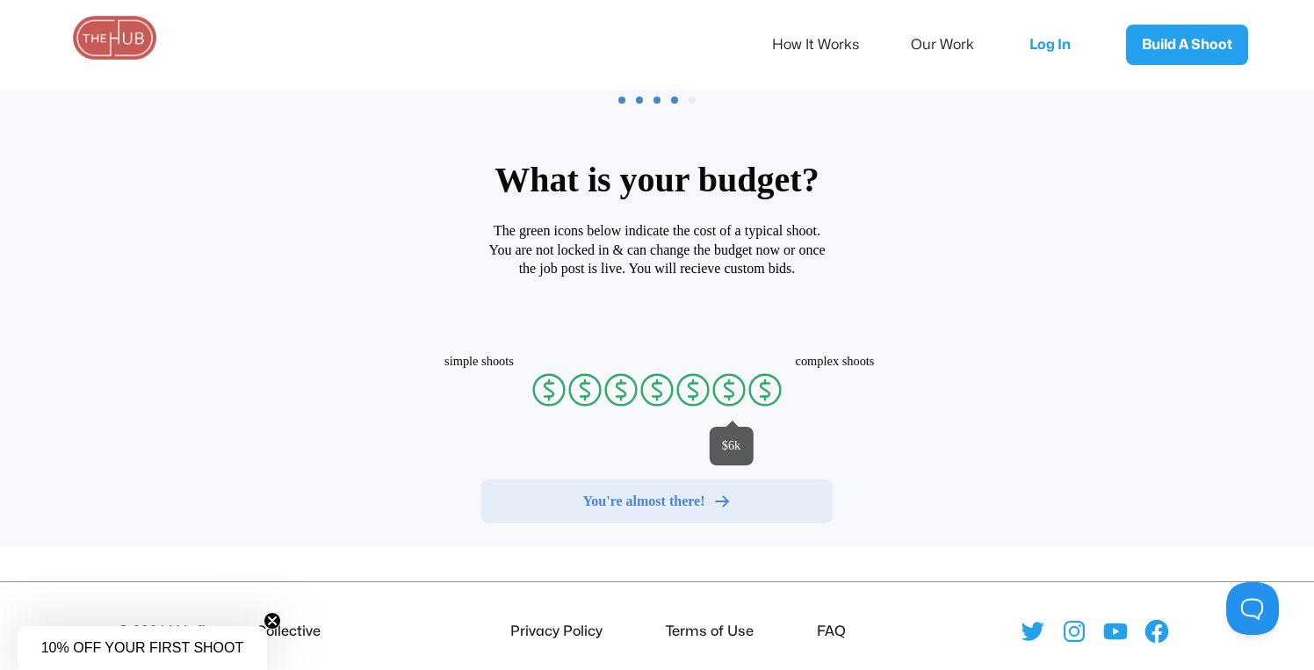
radio input "false"
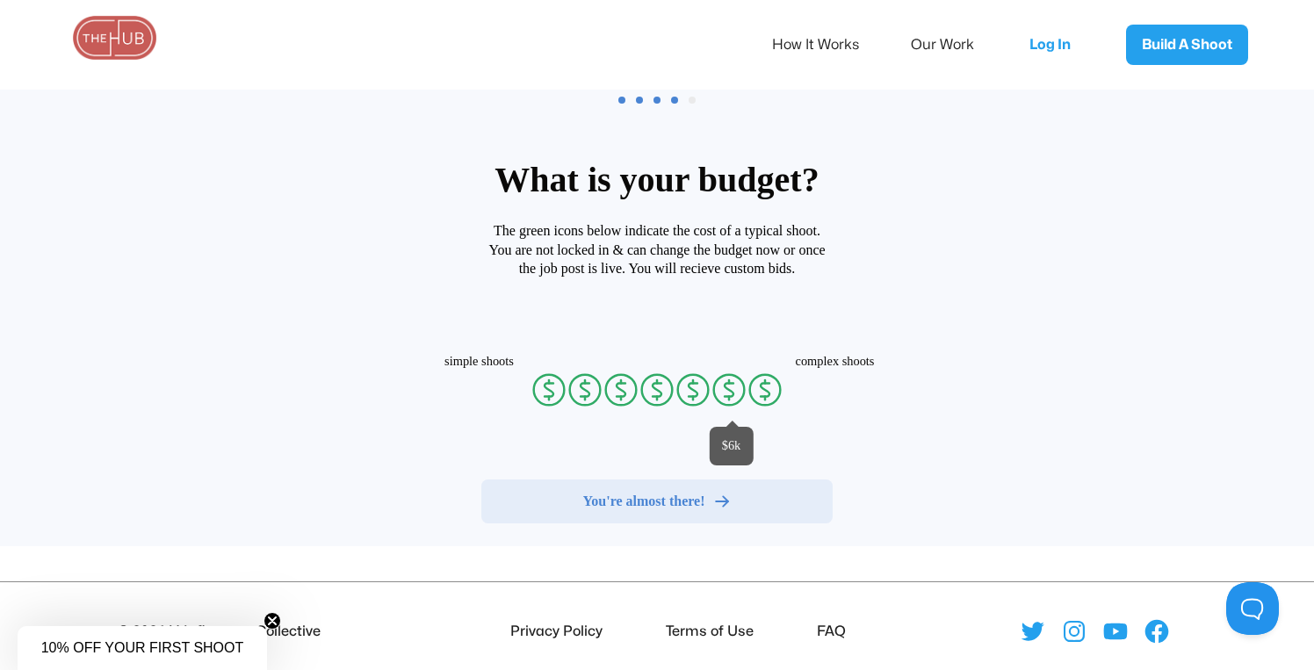
radio input "false"
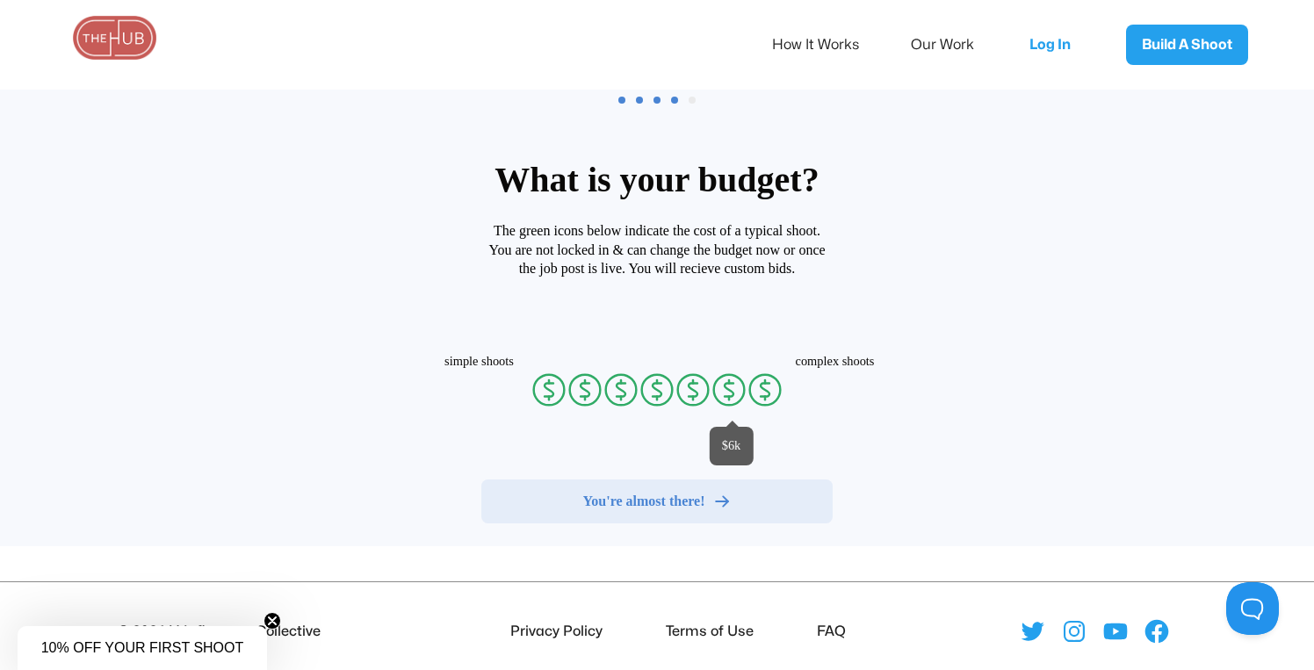
radio input "false"
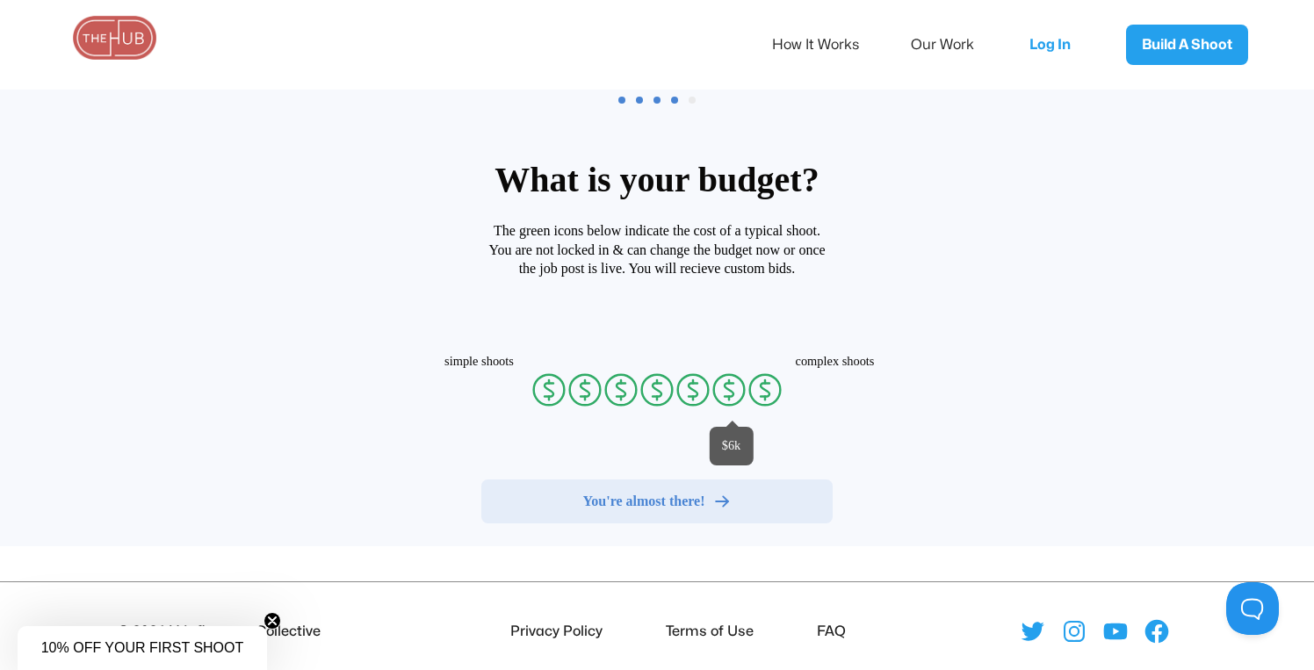
radio input "false"
click at [729, 398] on line at bounding box center [729, 398] width 0 height 4
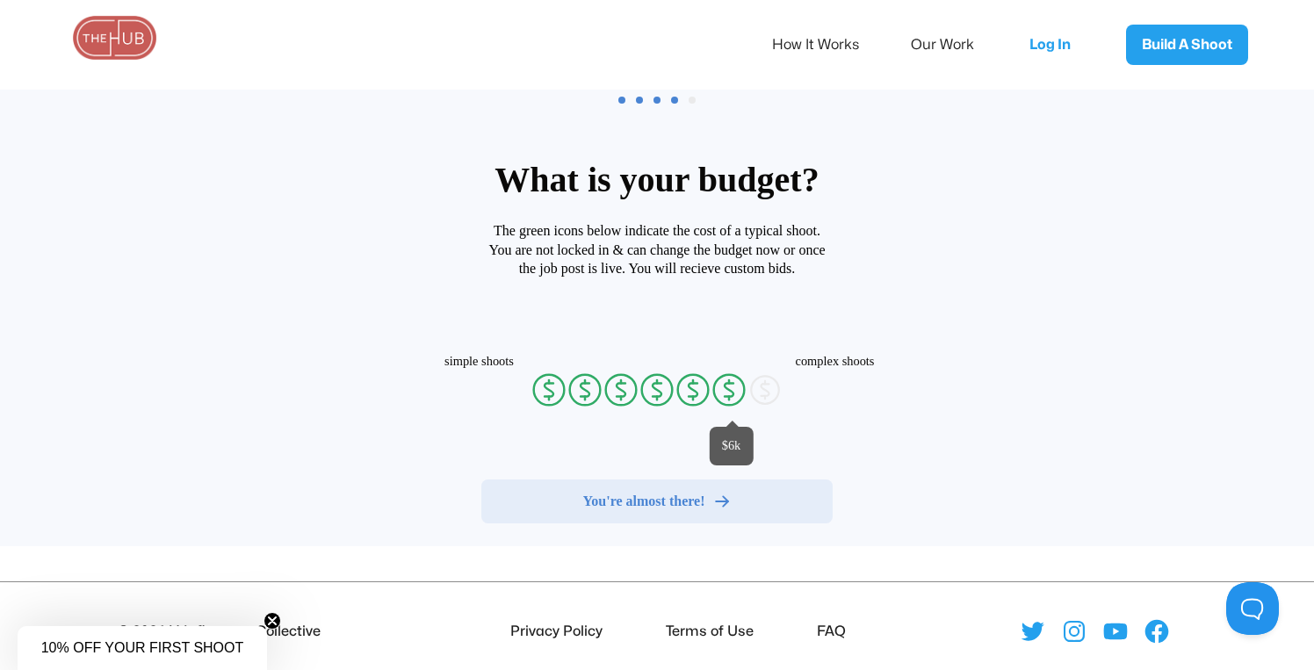
radio input "true"
radio input "false"
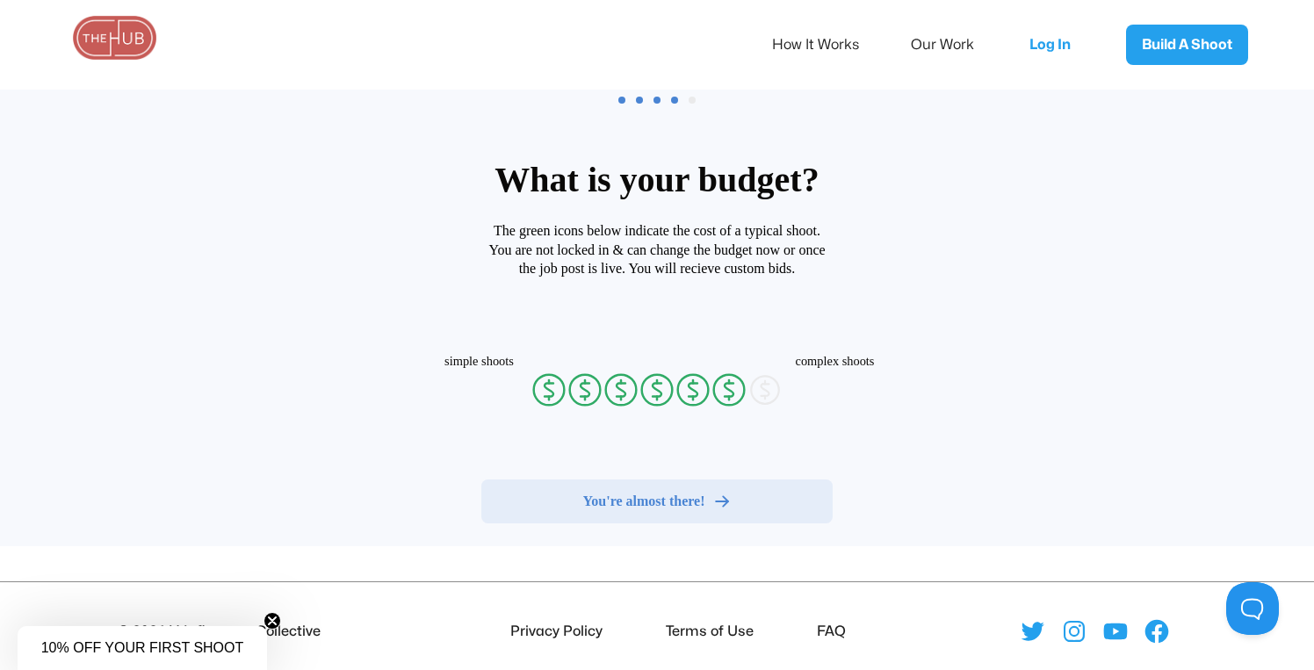
radio input "false"
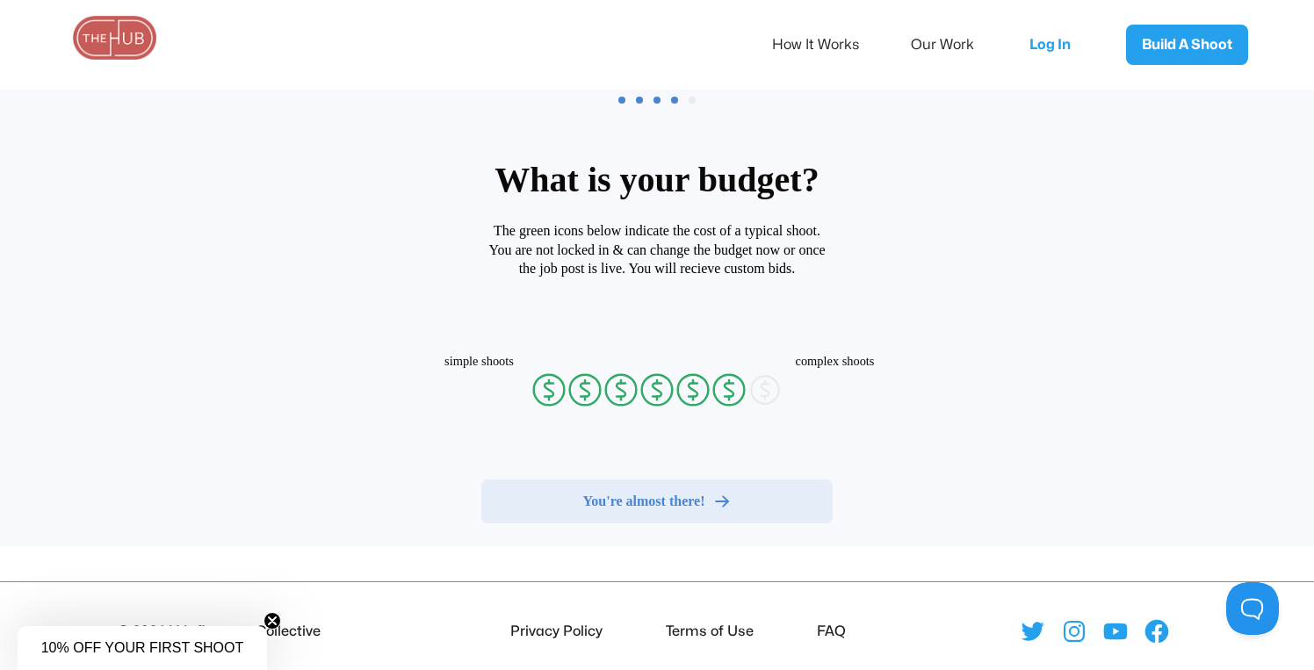
radio input "false"
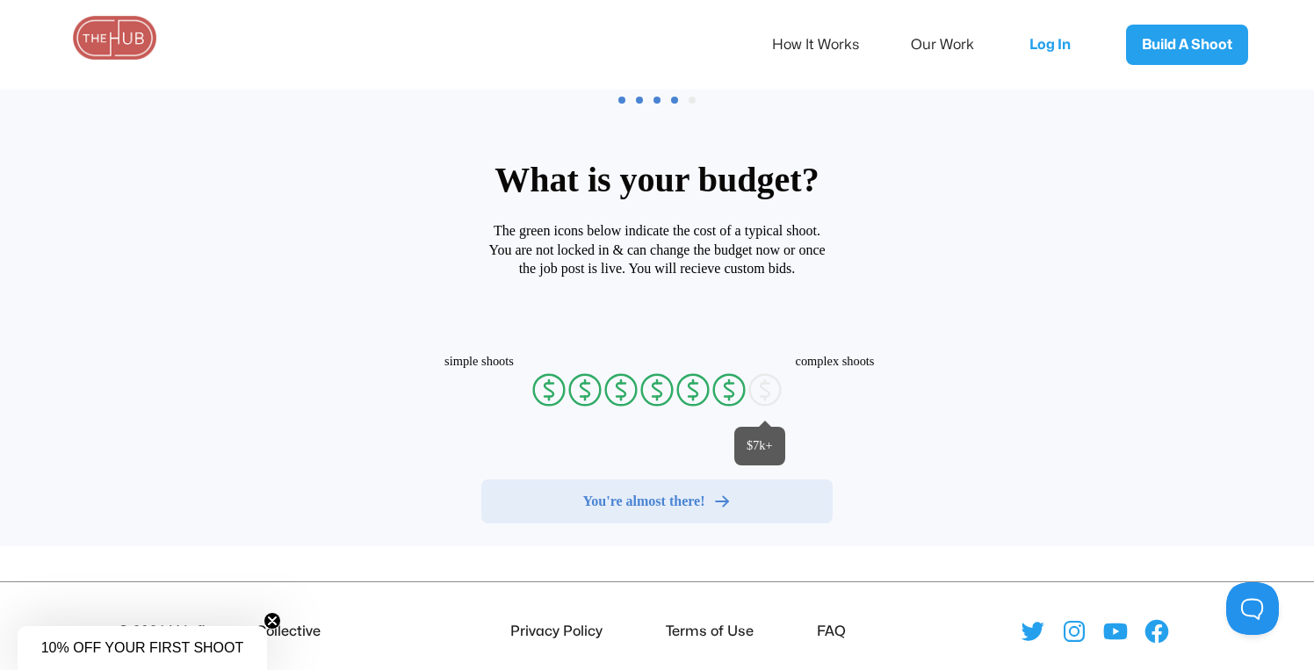
radio input "false"
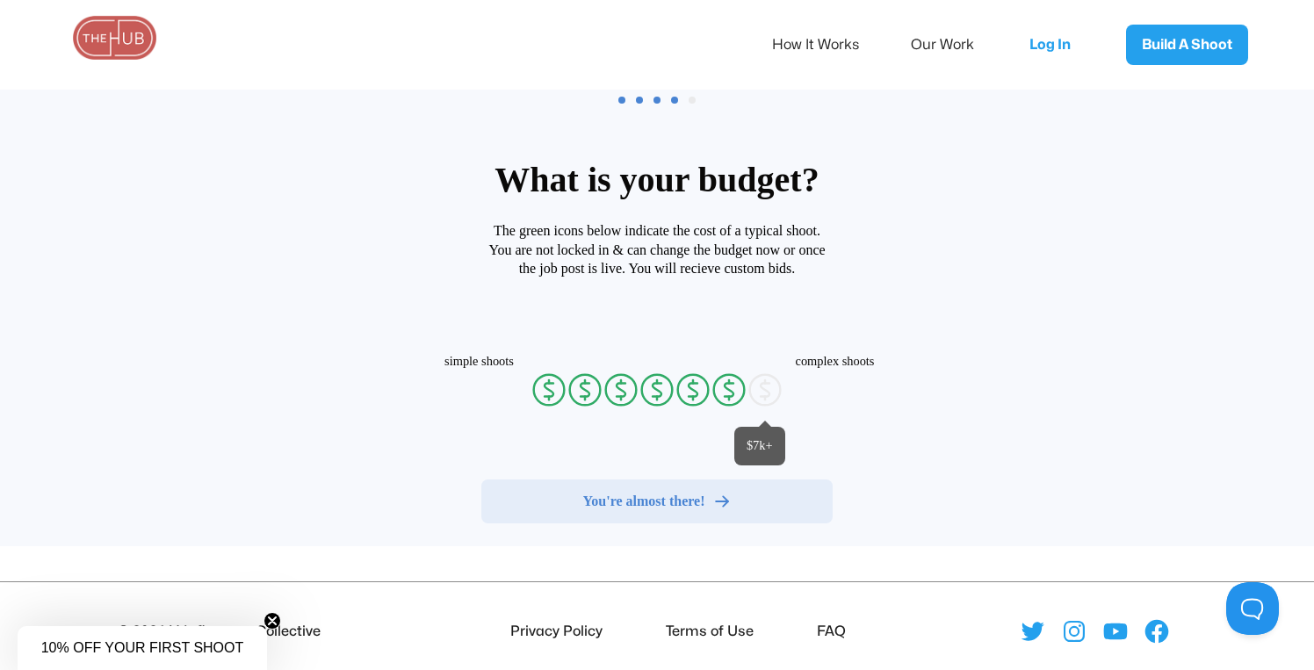
radio input "false"
click at [769, 393] on icon at bounding box center [765, 389] width 9 height 13
radio input "true"
radio input "false"
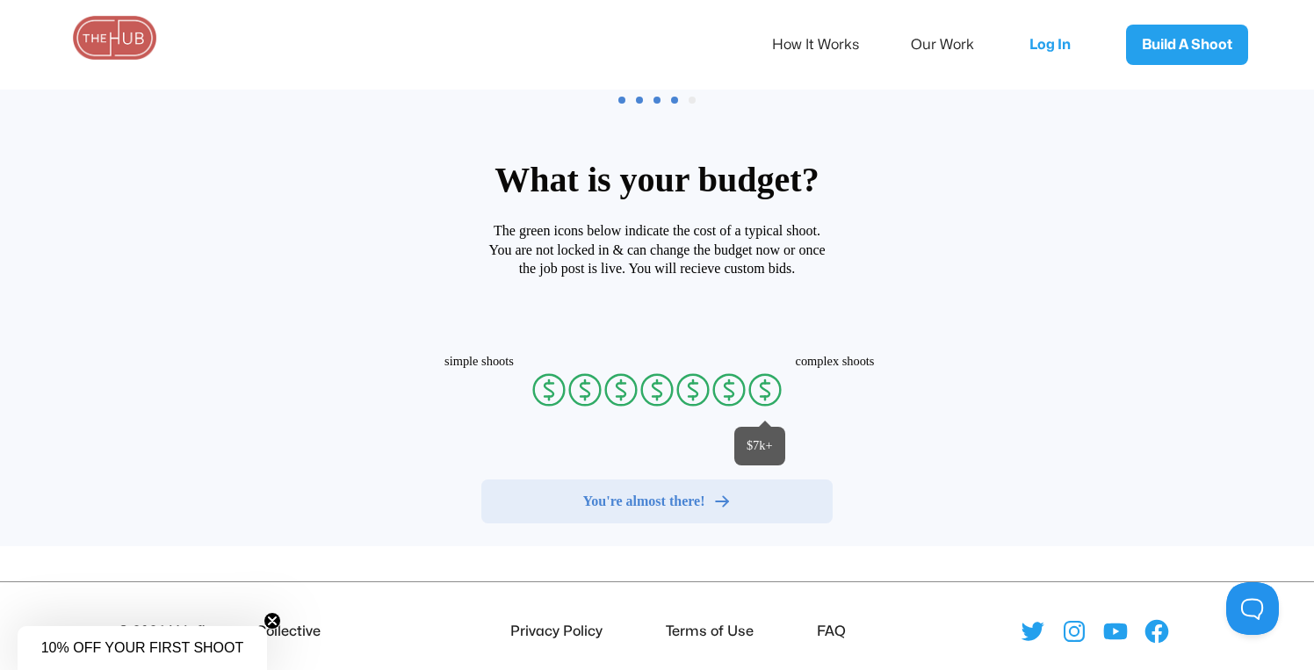
radio input "false"
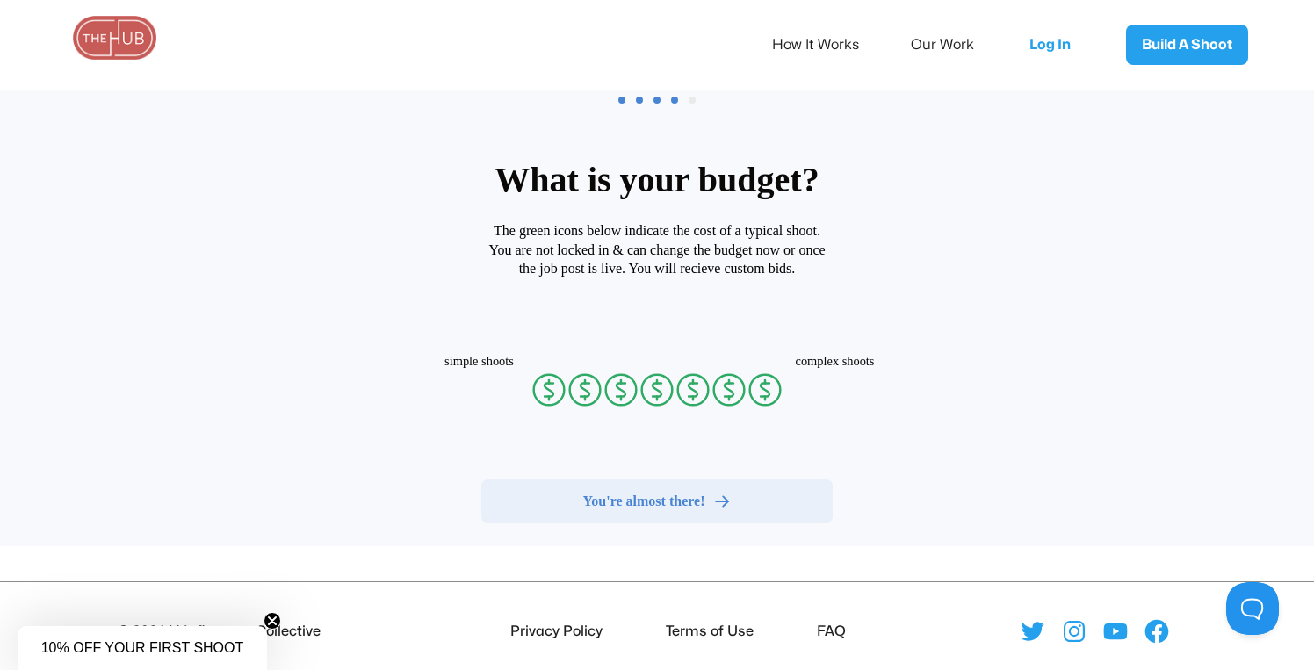
radio input "false"
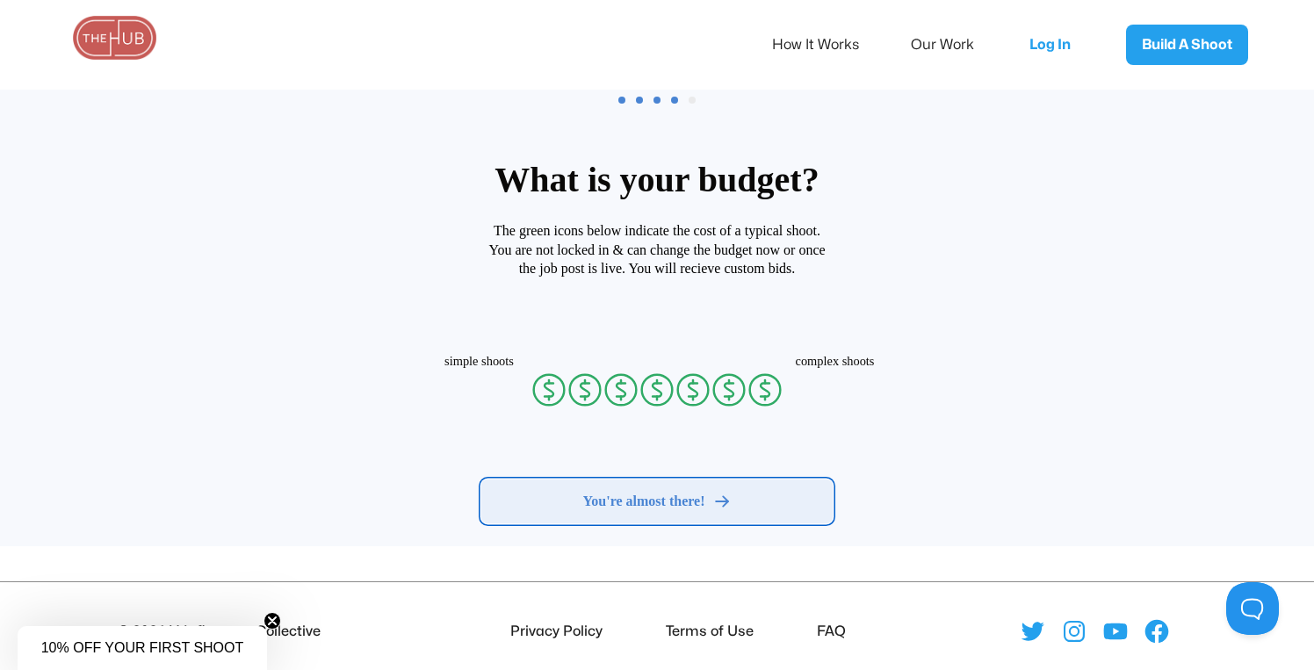
click at [695, 503] on span "You're almost there!" at bounding box center [644, 502] width 122 height 18
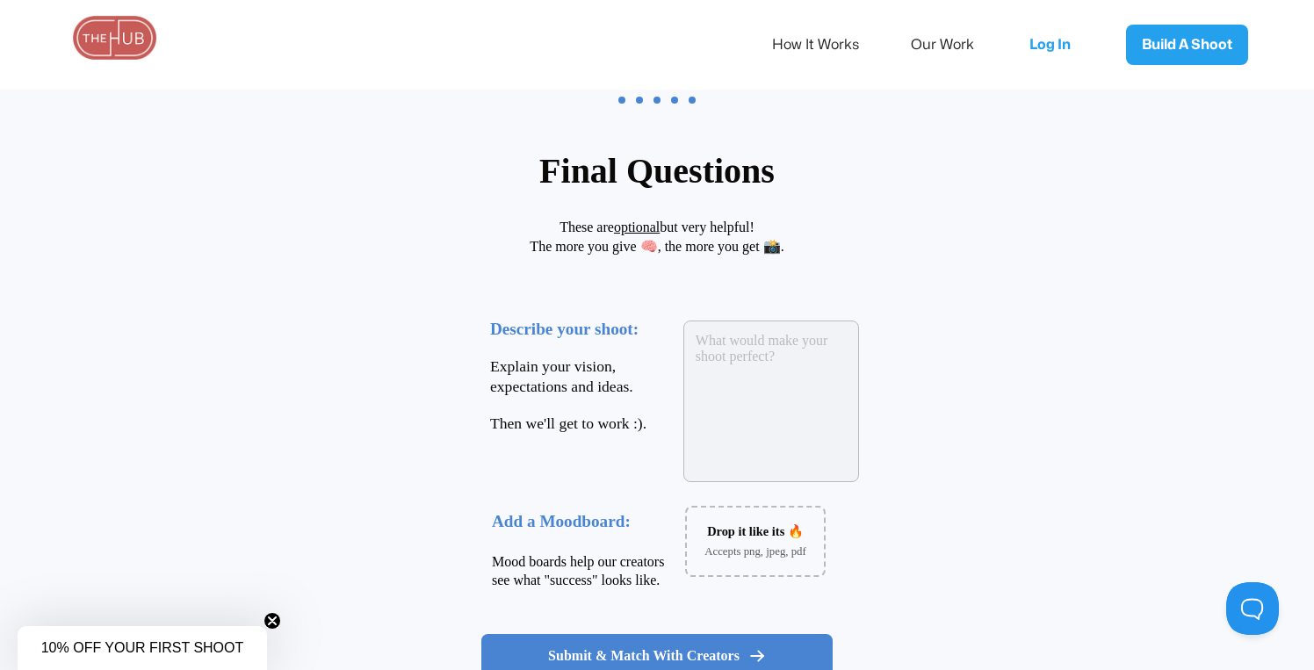
click at [702, 361] on textarea at bounding box center [771, 402] width 176 height 162
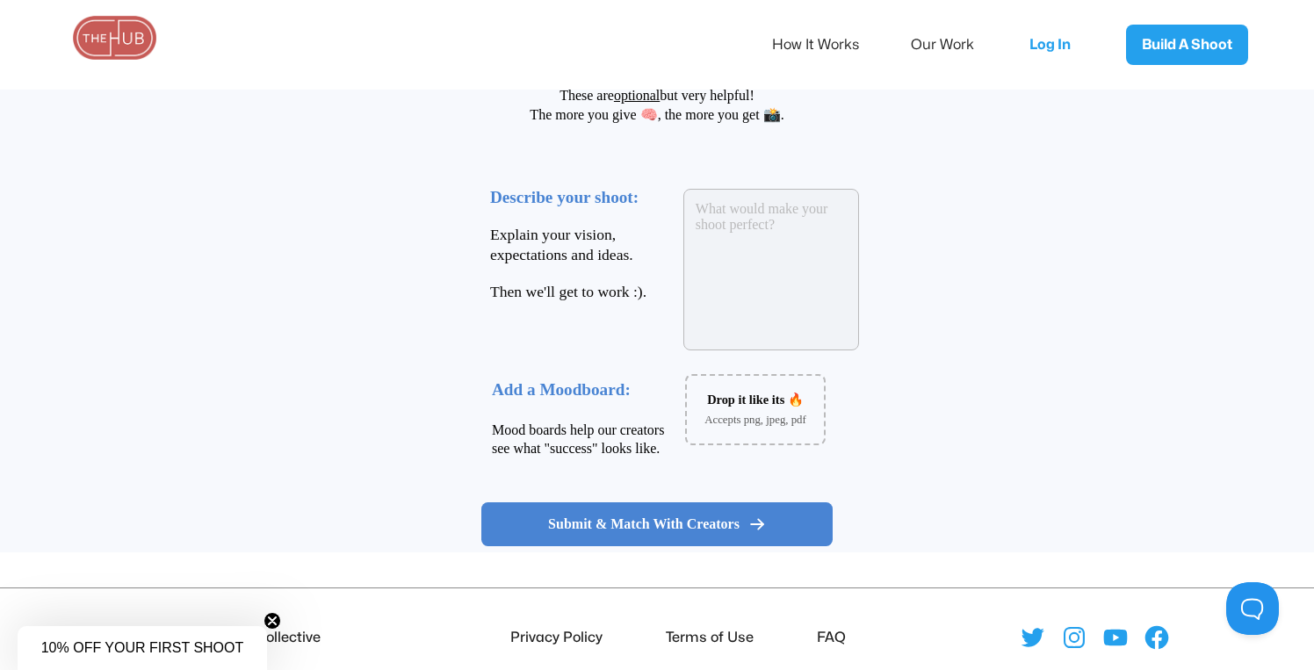
scroll to position [217, 0]
click at [587, 451] on h4 "Mood boards help our creators see what "success" looks like." at bounding box center [588, 439] width 193 height 38
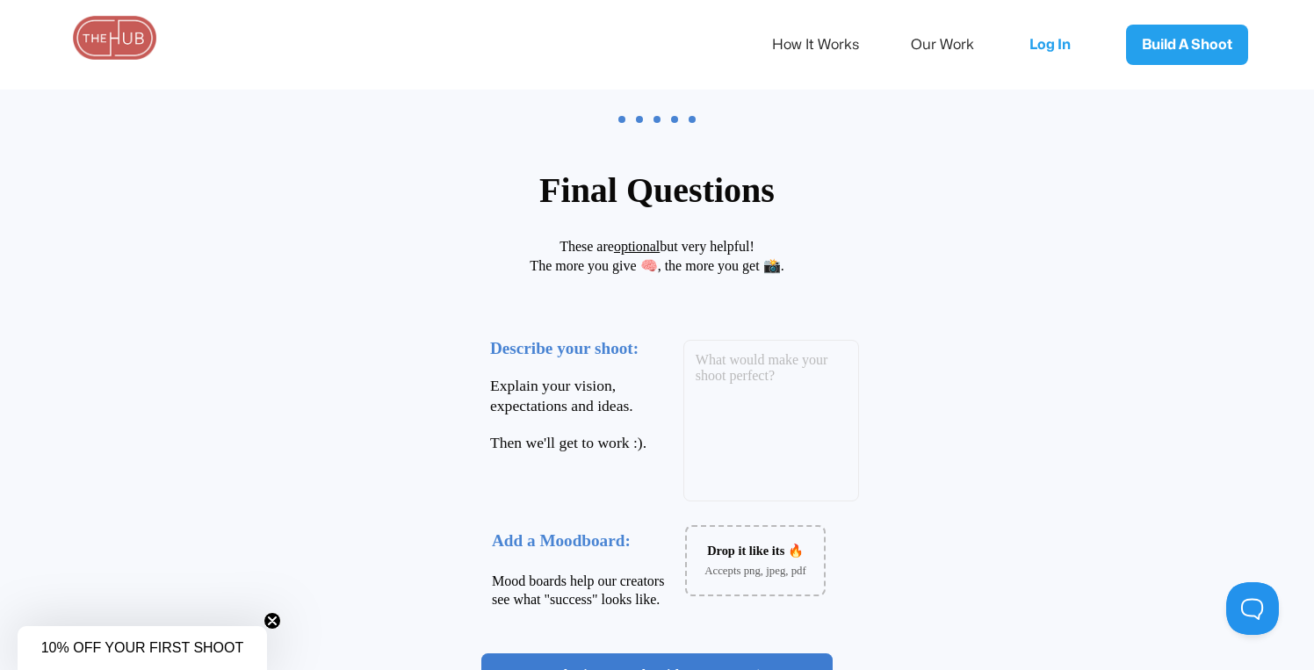
scroll to position [0, 0]
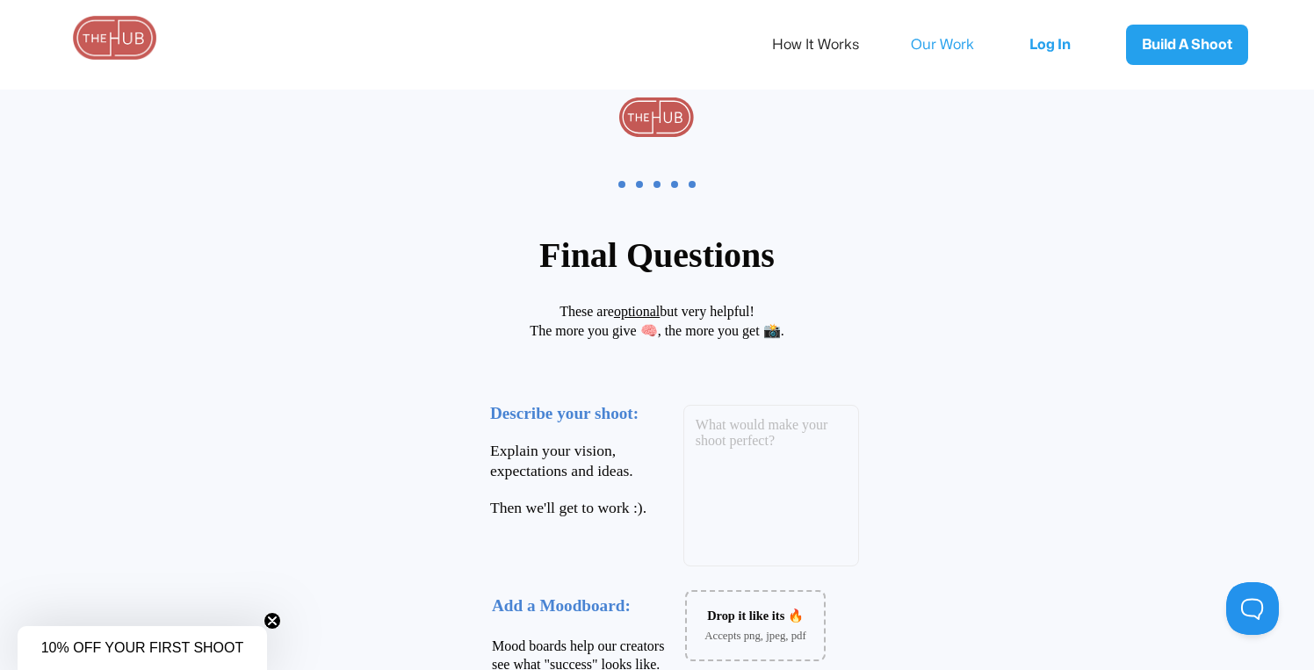
click at [937, 36] on link "Our Work" at bounding box center [954, 44] width 87 height 37
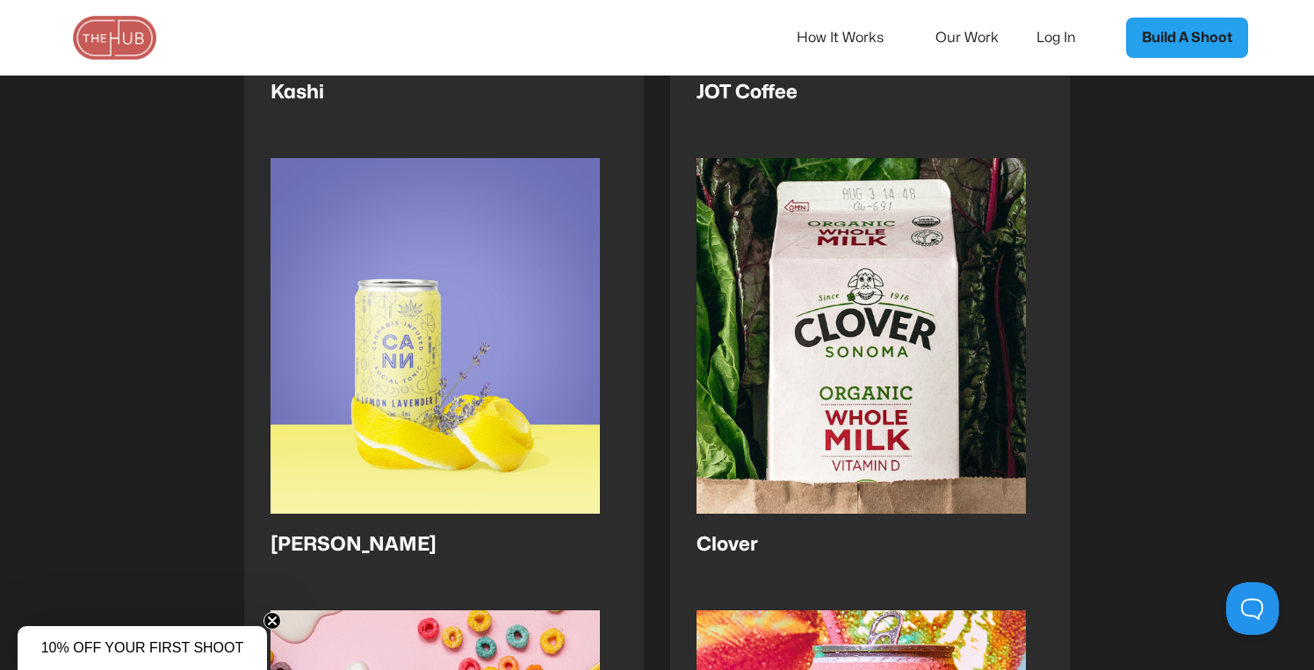
scroll to position [2057, 0]
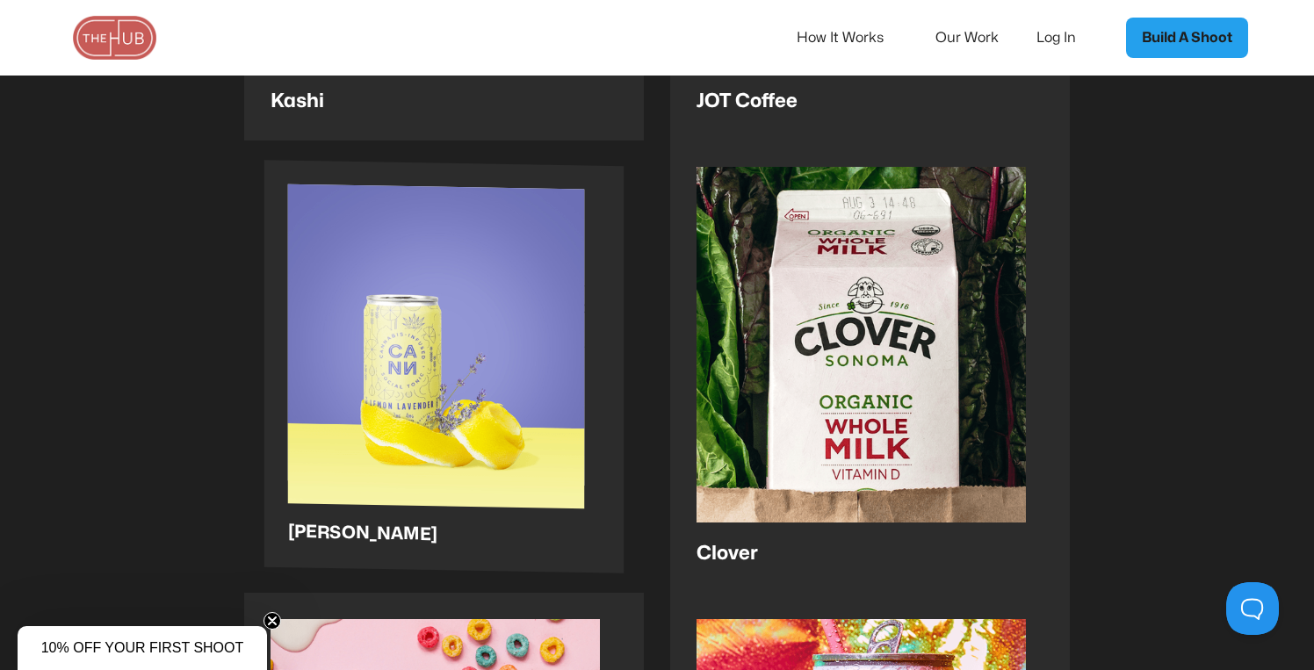
click at [400, 420] on img at bounding box center [436, 362] width 297 height 357
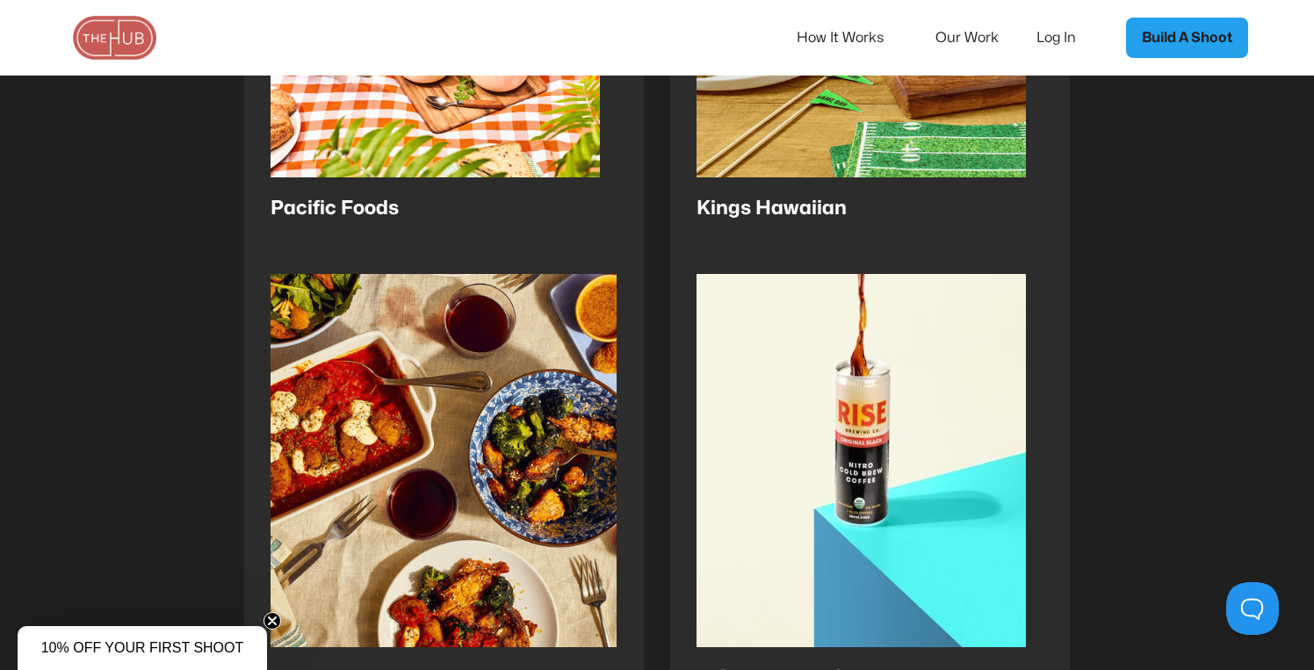
scroll to position [121, 0]
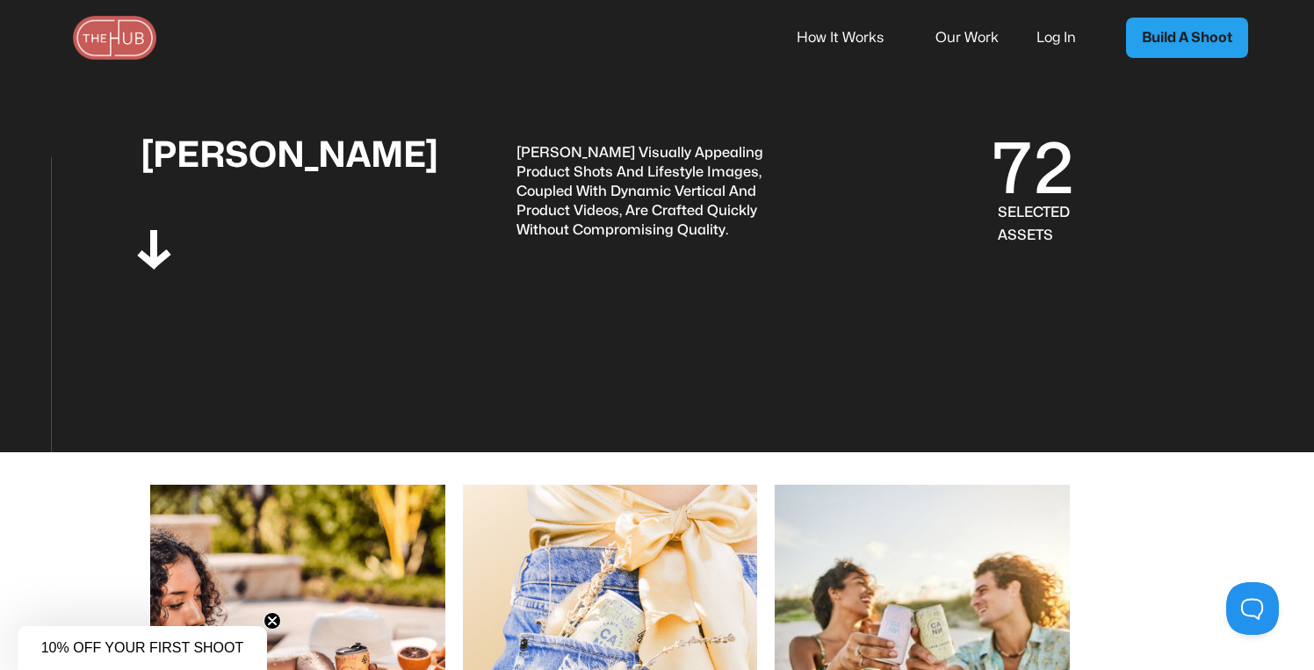
click at [1160, 50] on link "Build A Shoot" at bounding box center [1187, 38] width 122 height 40
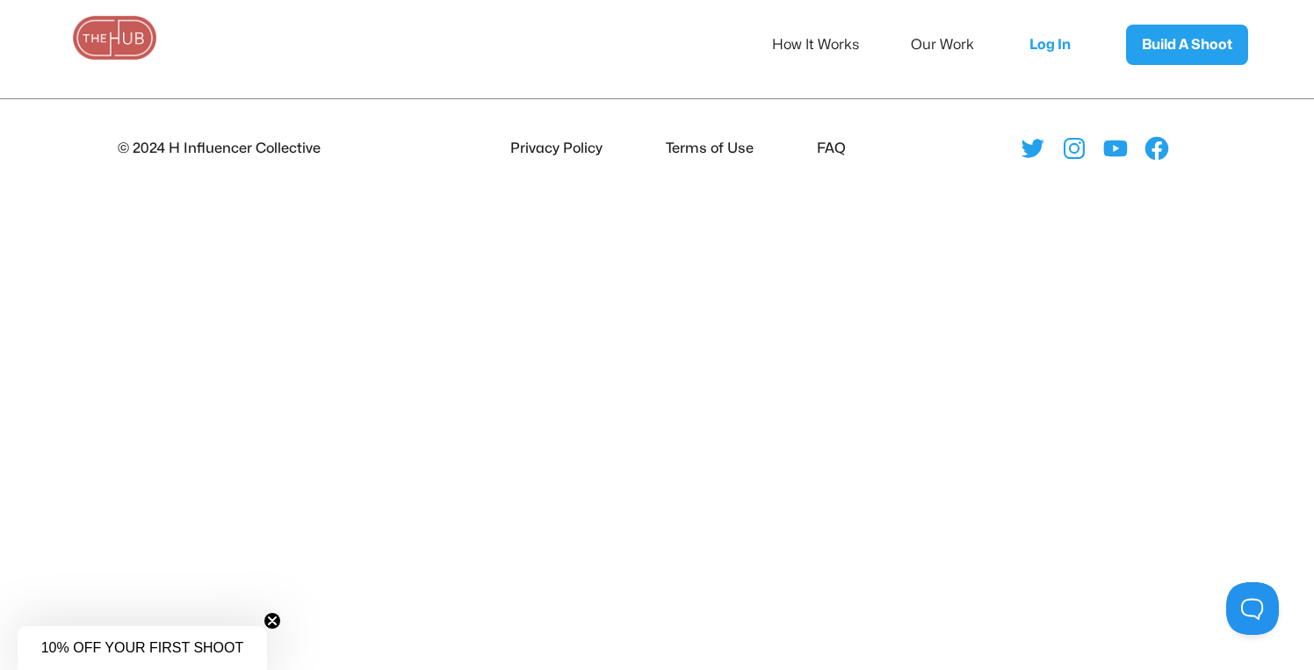
scroll to position [53, 0]
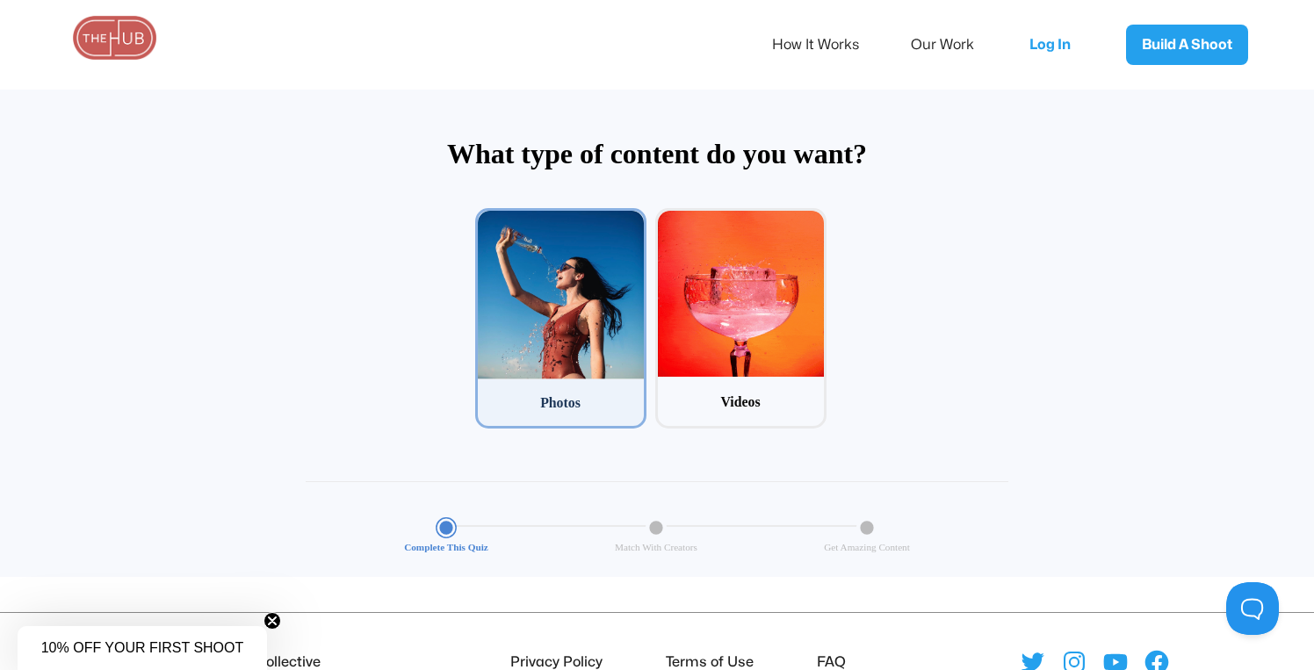
click at [575, 323] on div at bounding box center [561, 295] width 166 height 169
click at [487, 220] on input "1 Photos" at bounding box center [480, 213] width 11 height 11
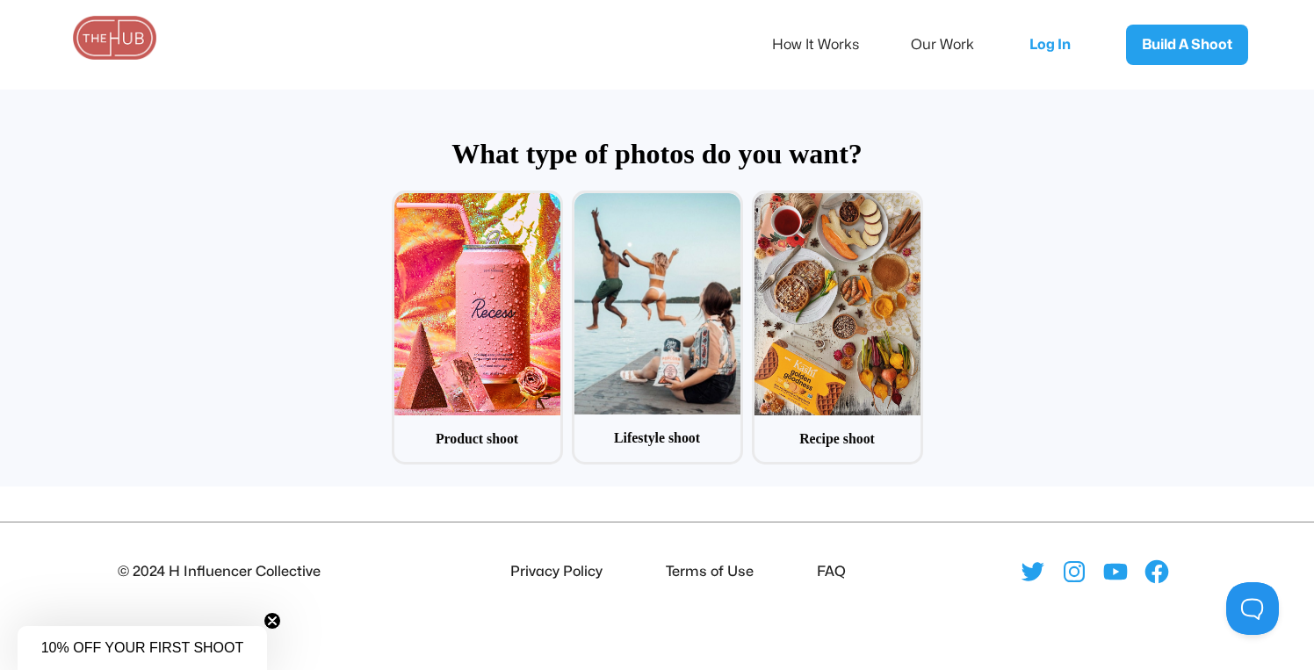
scroll to position [84, 0]
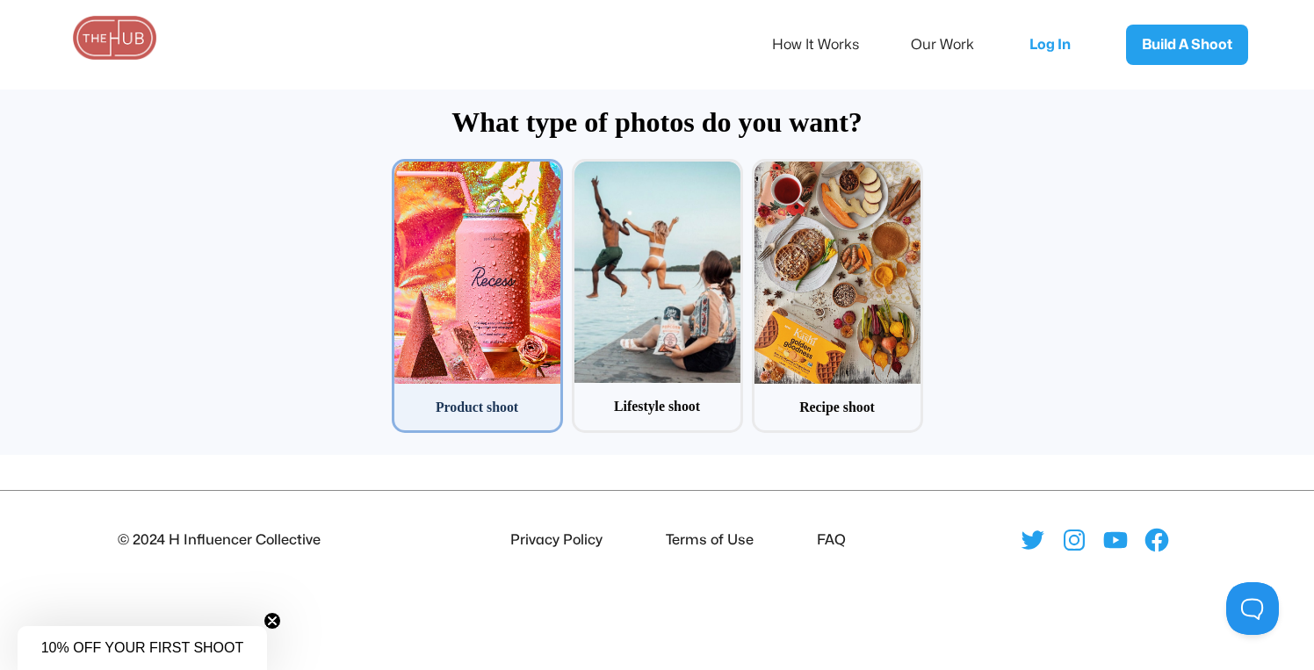
click at [507, 292] on div at bounding box center [477, 272] width 166 height 221
click at [403, 170] on input "1 Product shoot" at bounding box center [397, 164] width 11 height 11
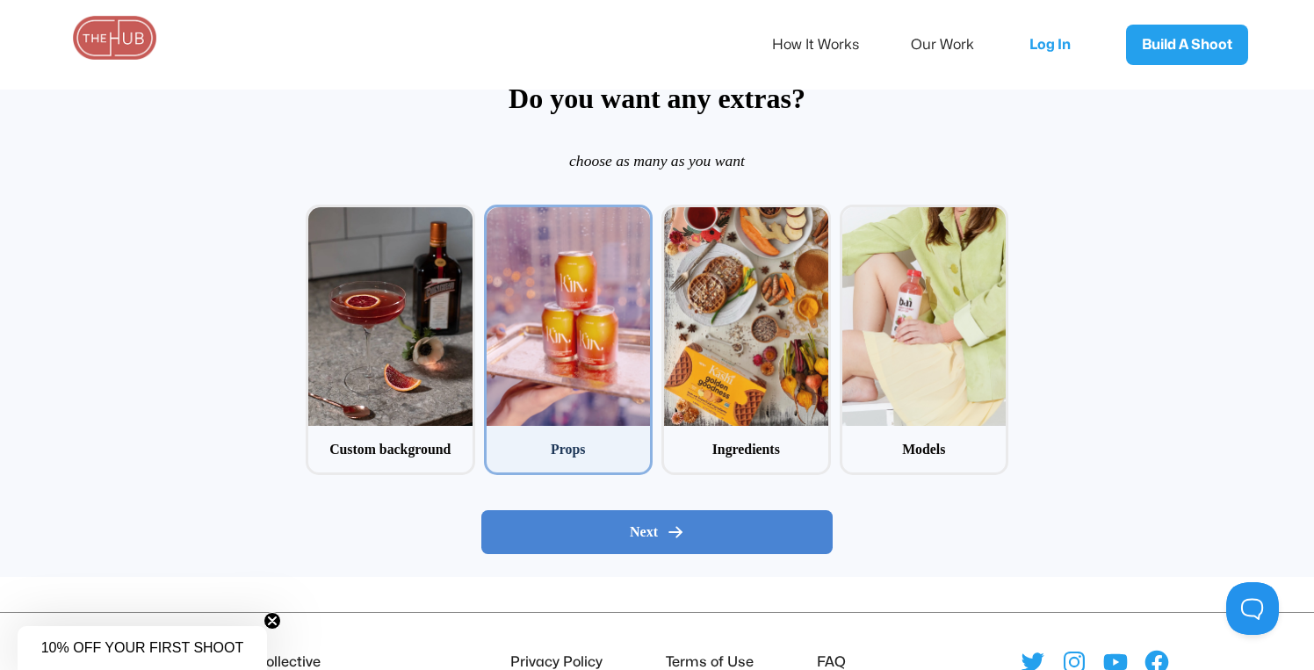
scroll to position [157, 0]
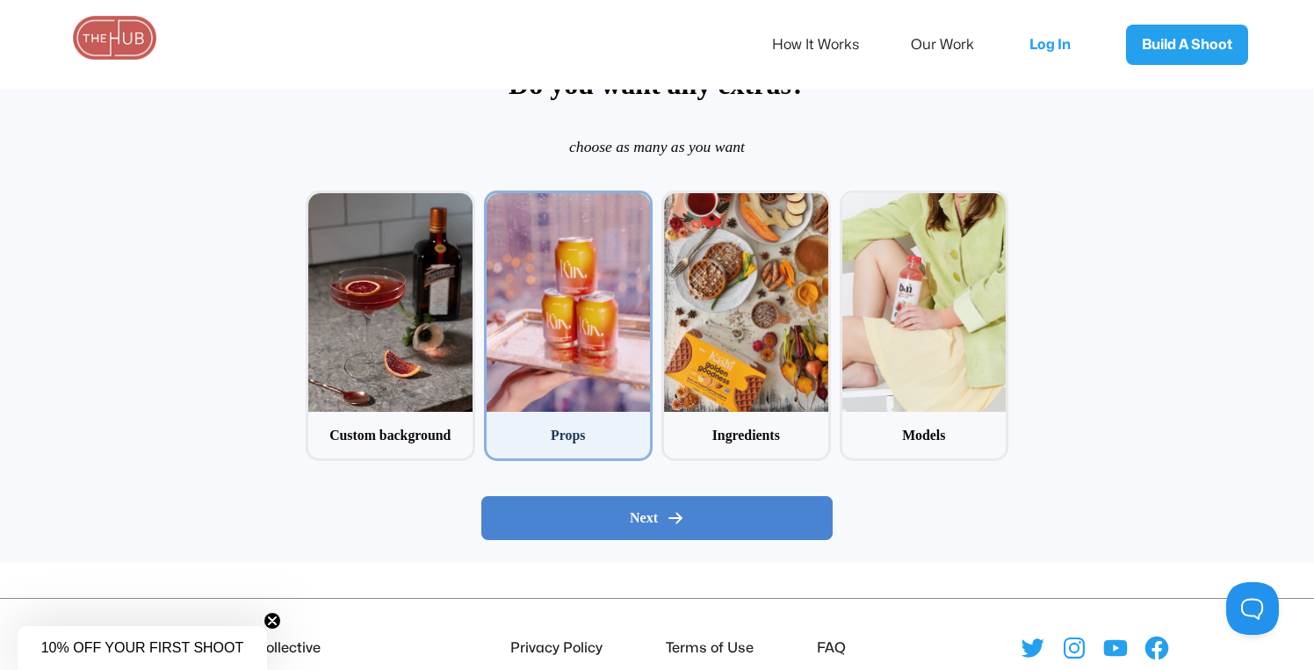
click at [544, 375] on div at bounding box center [569, 302] width 164 height 219
click at [495, 202] on input "2 Props" at bounding box center [489, 196] width 11 height 11
checkbox input "true"
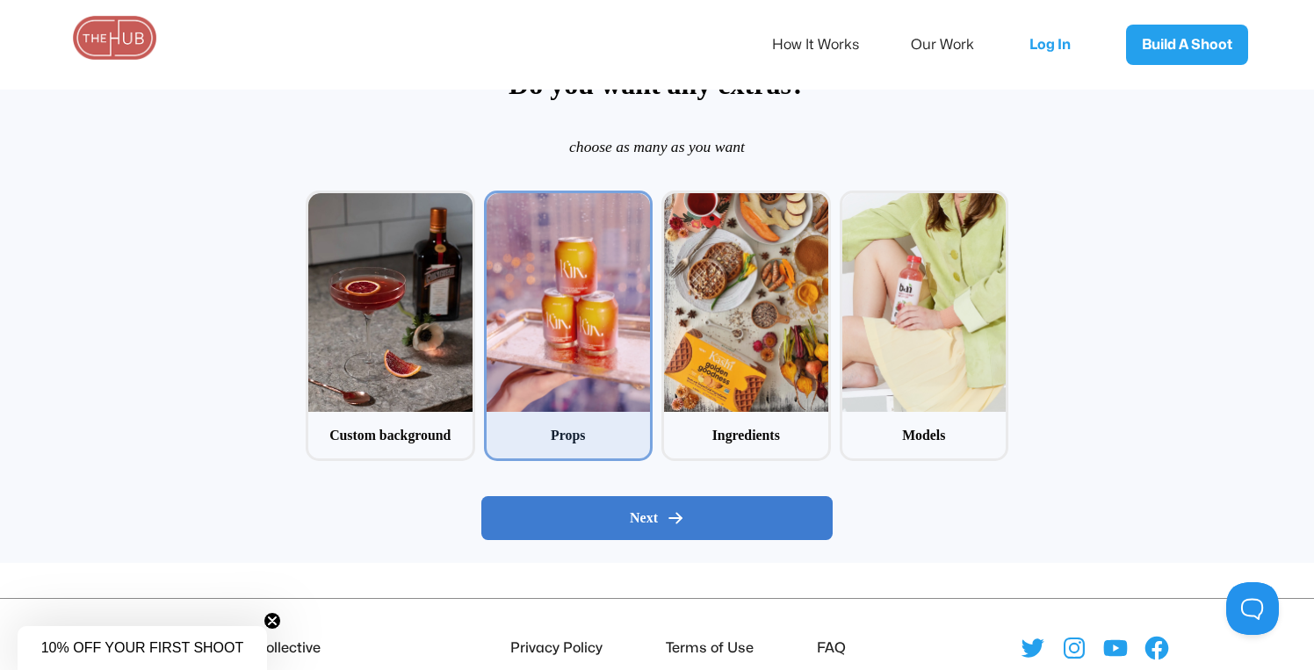
click at [648, 511] on span "Next" at bounding box center [644, 518] width 28 height 18
radio input "false"
radio input "true"
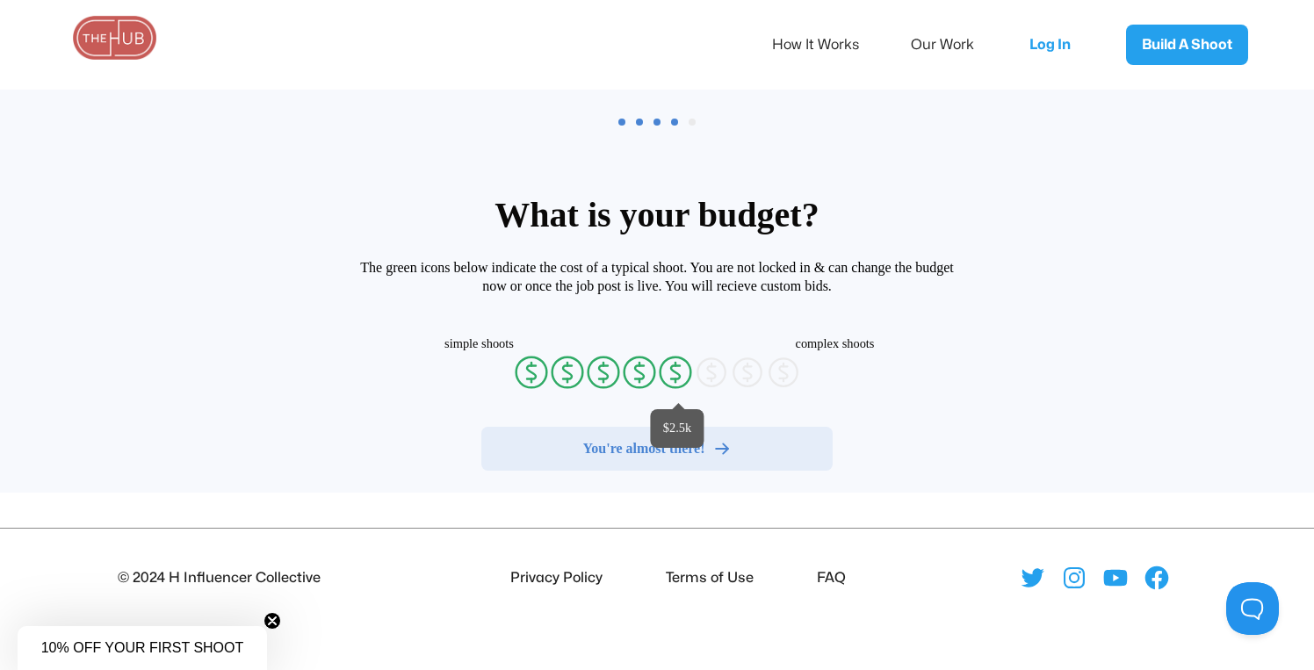
radio input "false"
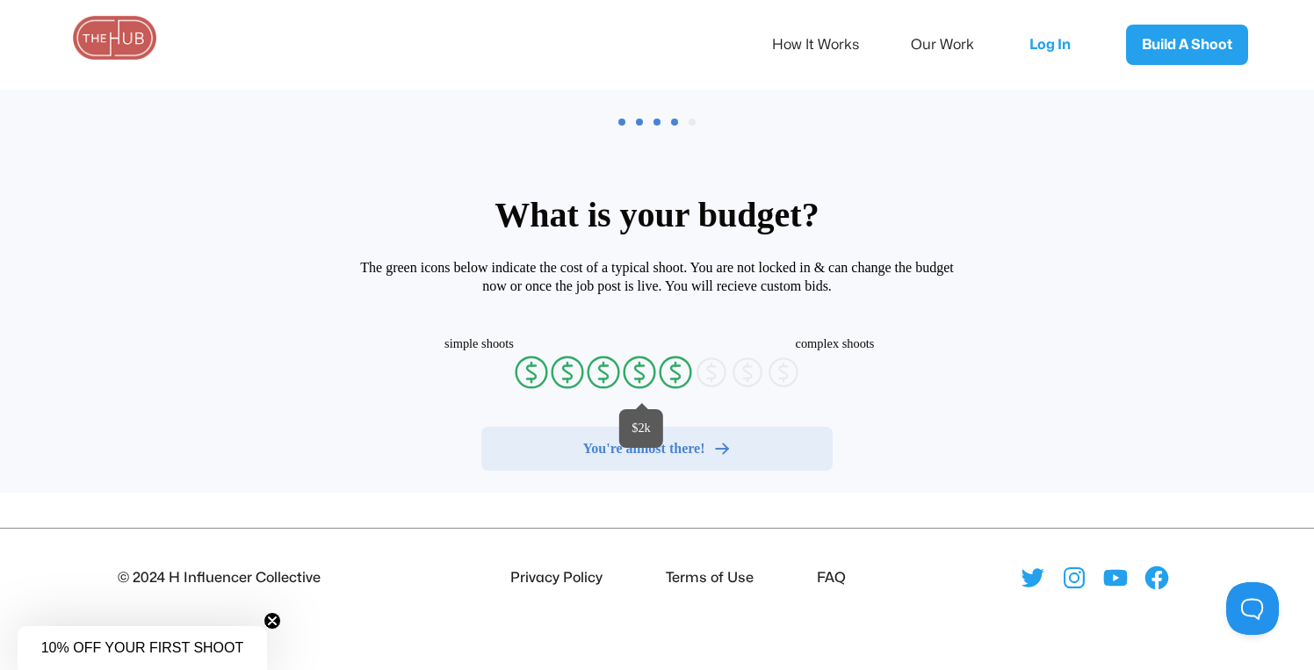
radio input "false"
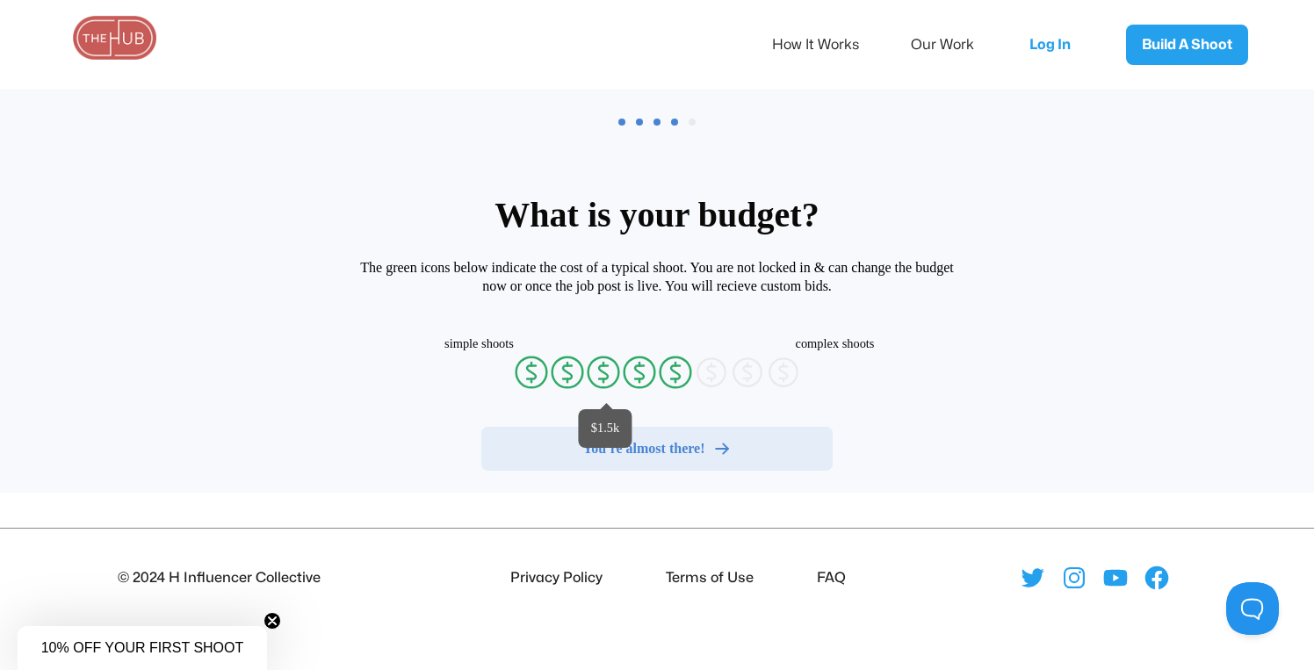
radio input "false"
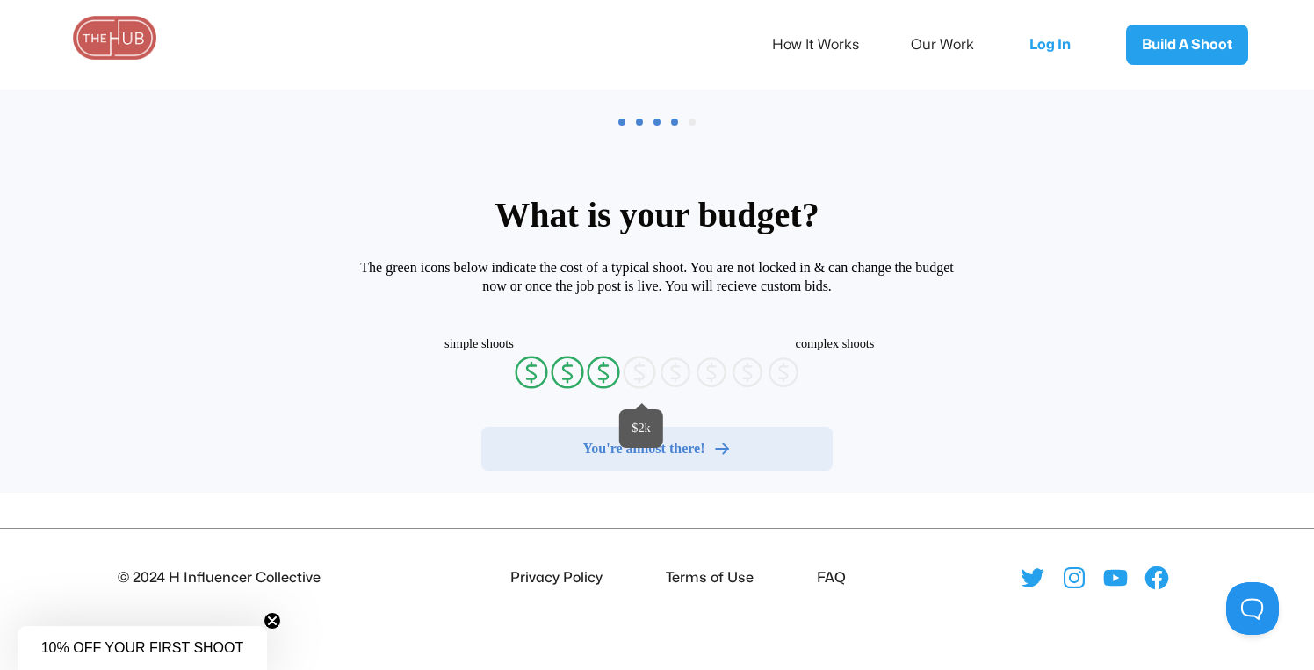
radio input "false"
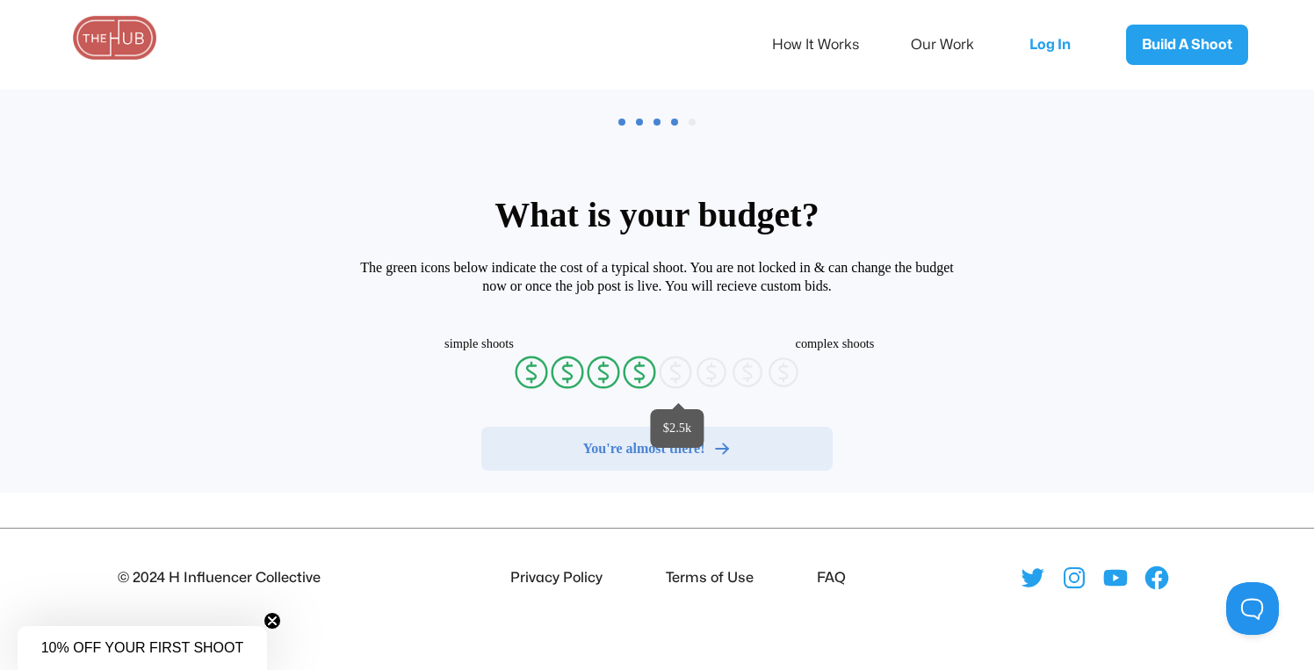
radio input "false"
click at [671, 370] on icon at bounding box center [675, 371] width 9 height 13
radio input "true"
radio input "false"
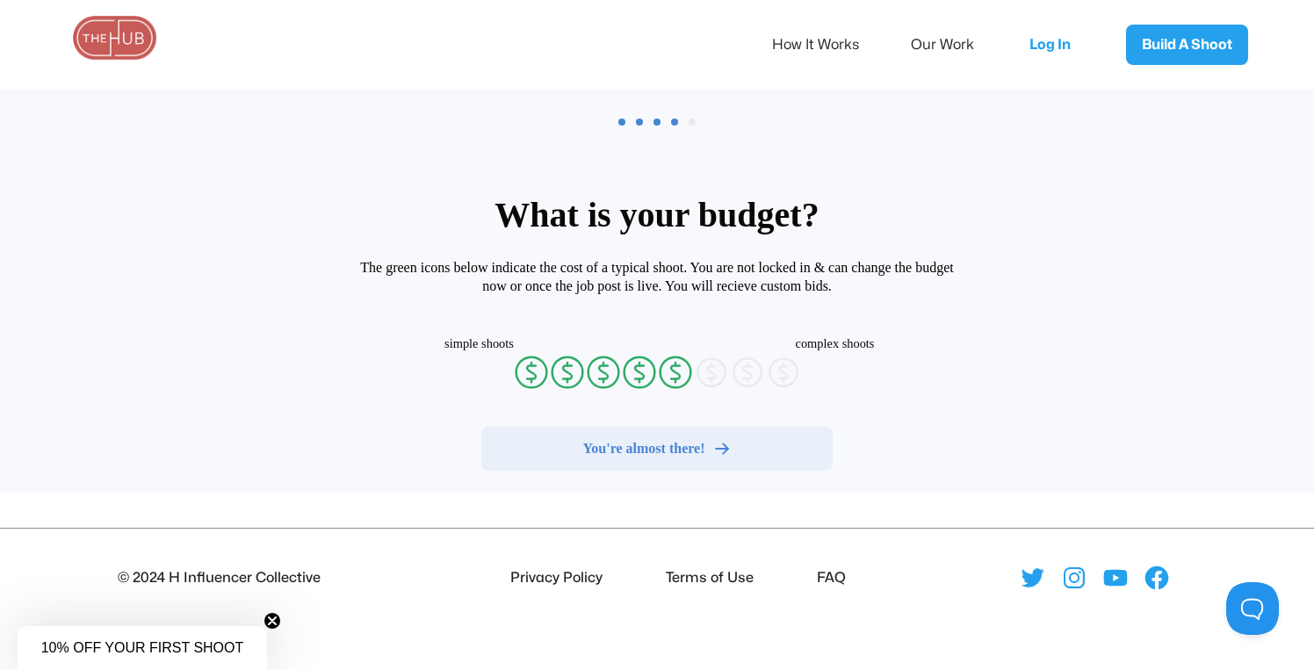
radio input "false"
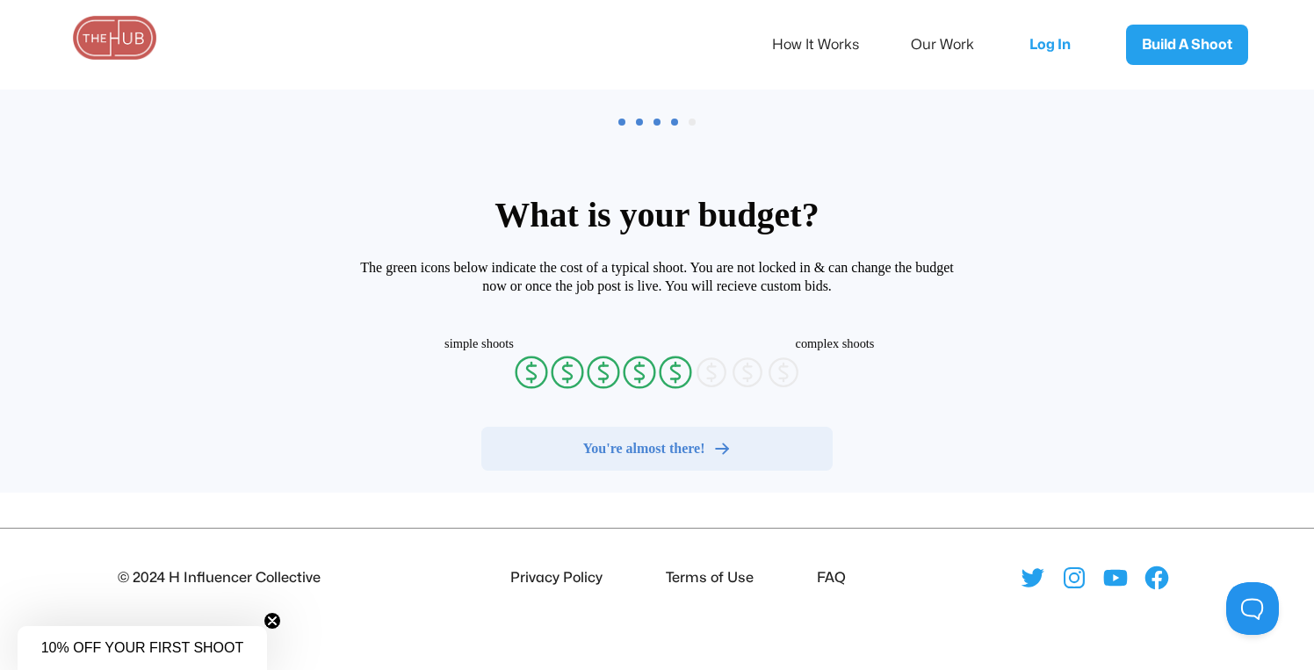
radio input "false"
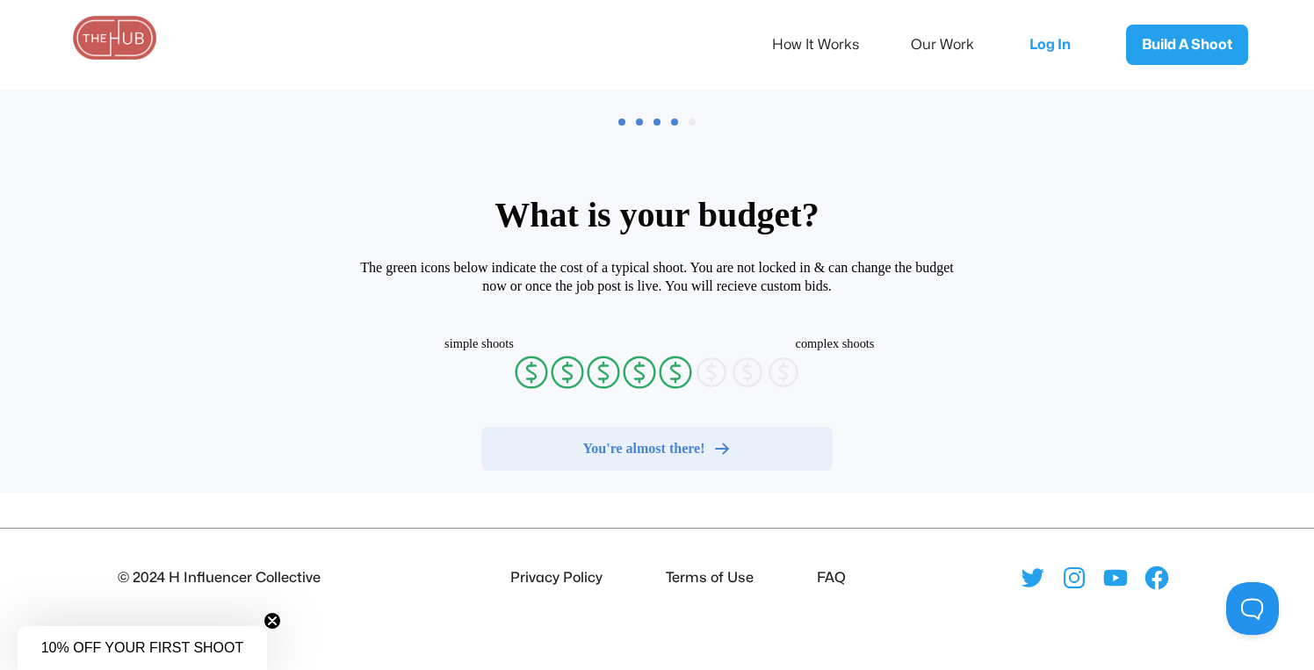
radio input "false"
click at [664, 459] on button "You're almost there!" at bounding box center [656, 449] width 351 height 44
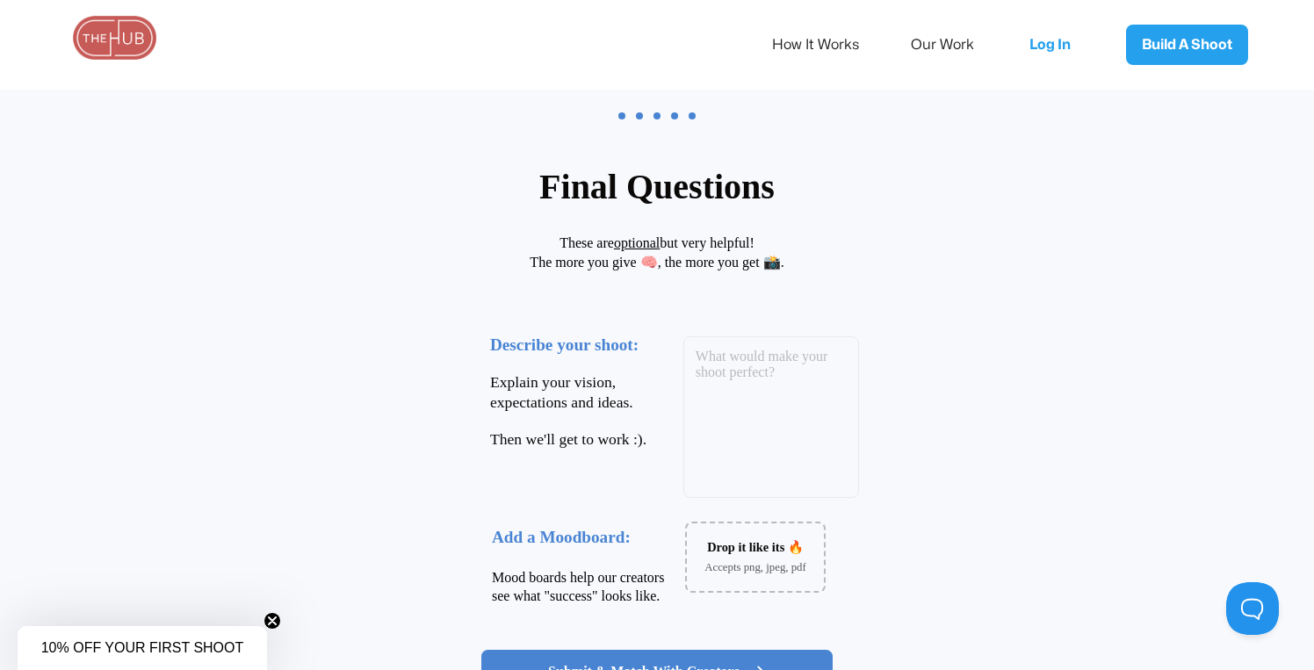
scroll to position [141, 0]
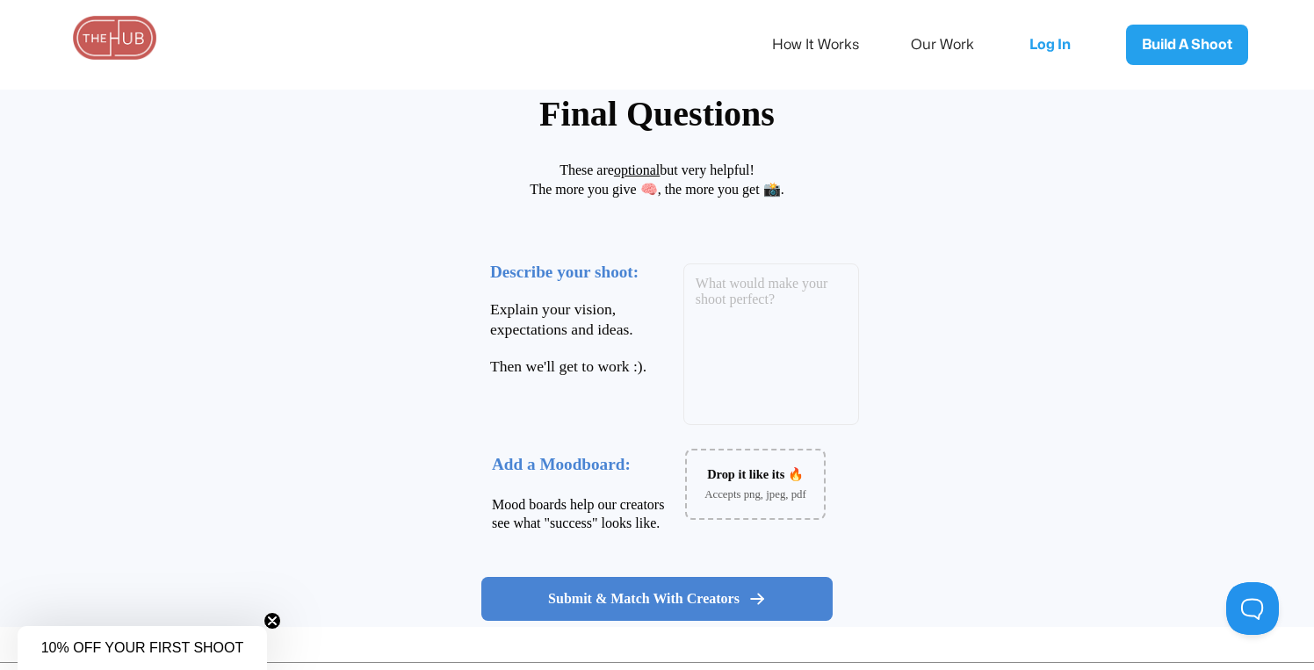
click at [539, 293] on div "Explain your vision, expectations and ideas. Then we'll get to work :)." at bounding box center [604, 347] width 228 height 126
click at [536, 280] on h3 "Describe your shoot:" at bounding box center [564, 272] width 148 height 23
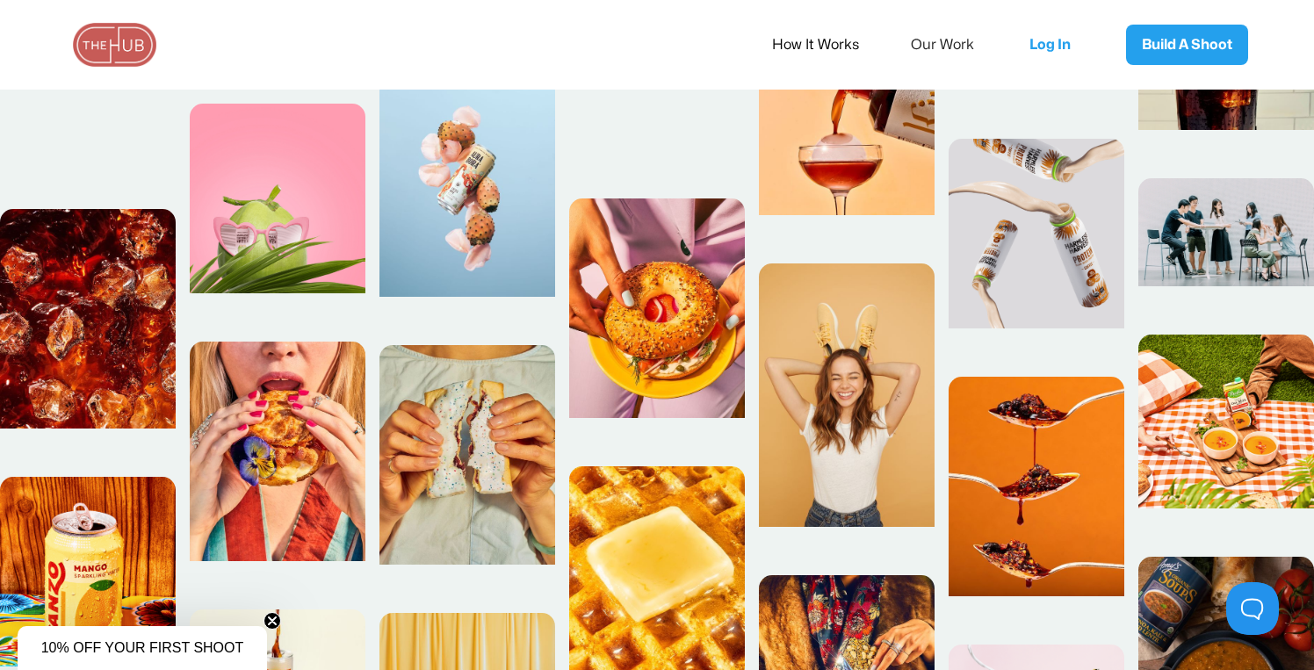
scroll to position [740, 0]
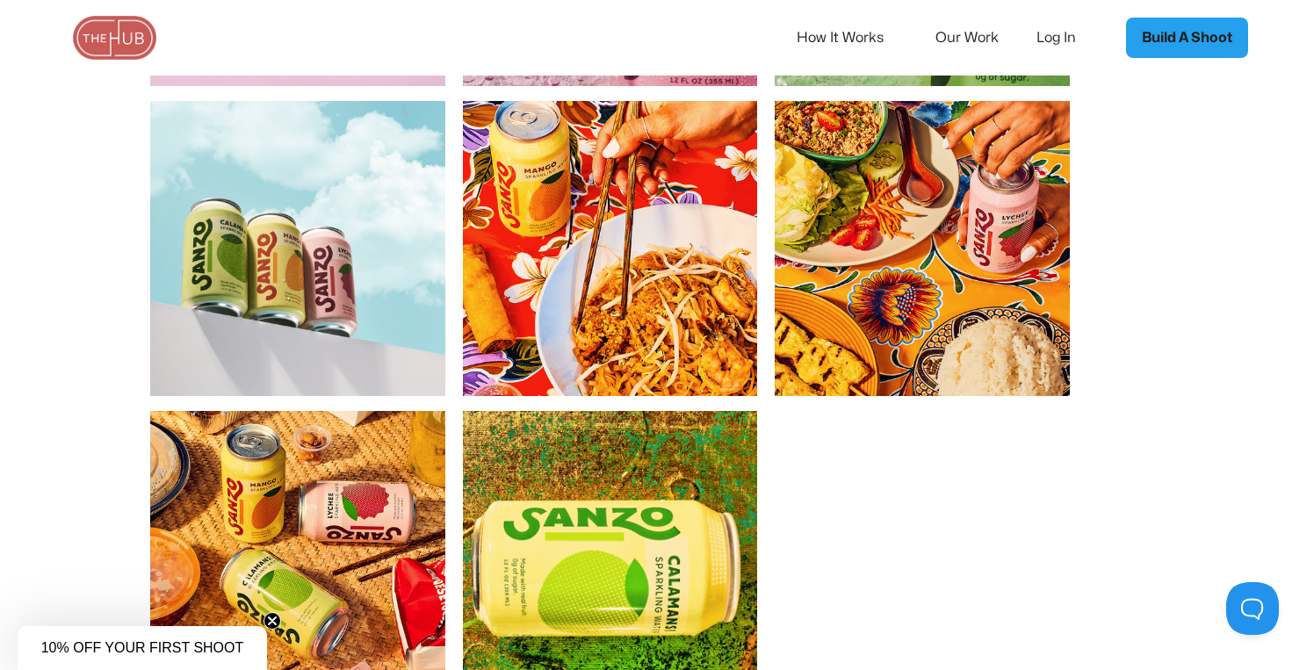
scroll to position [2152, 0]
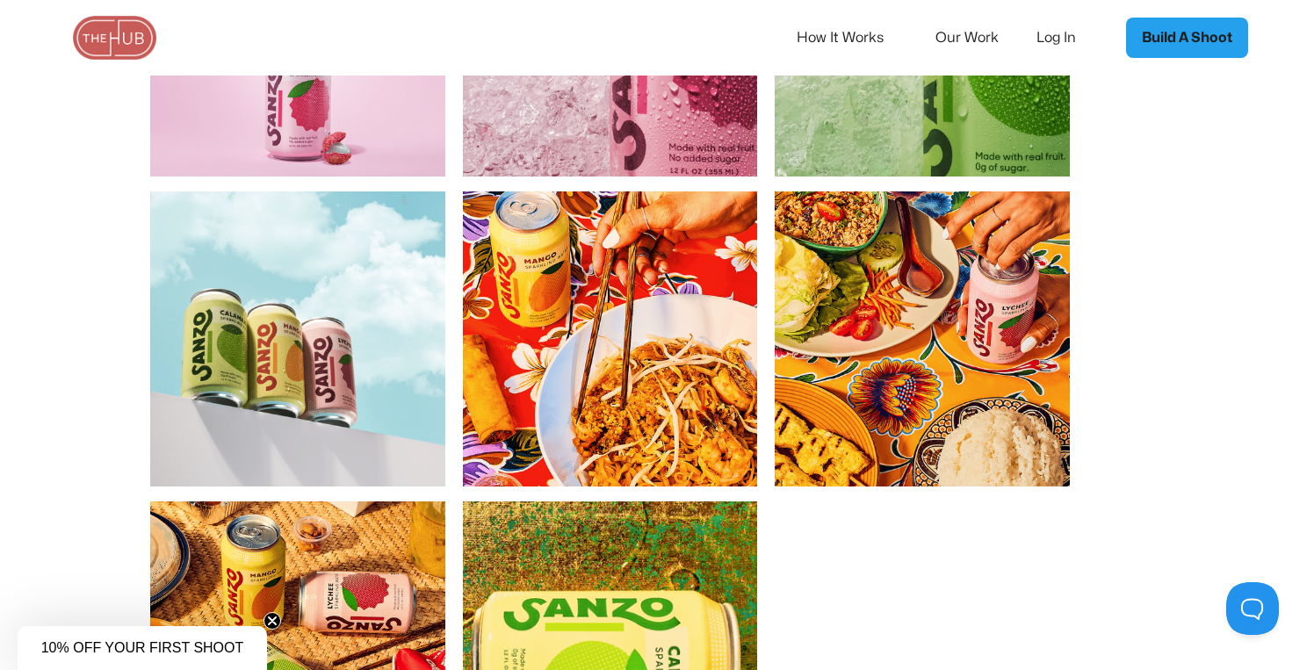
click at [336, 328] on img "open lightbox" at bounding box center [297, 338] width 295 height 295
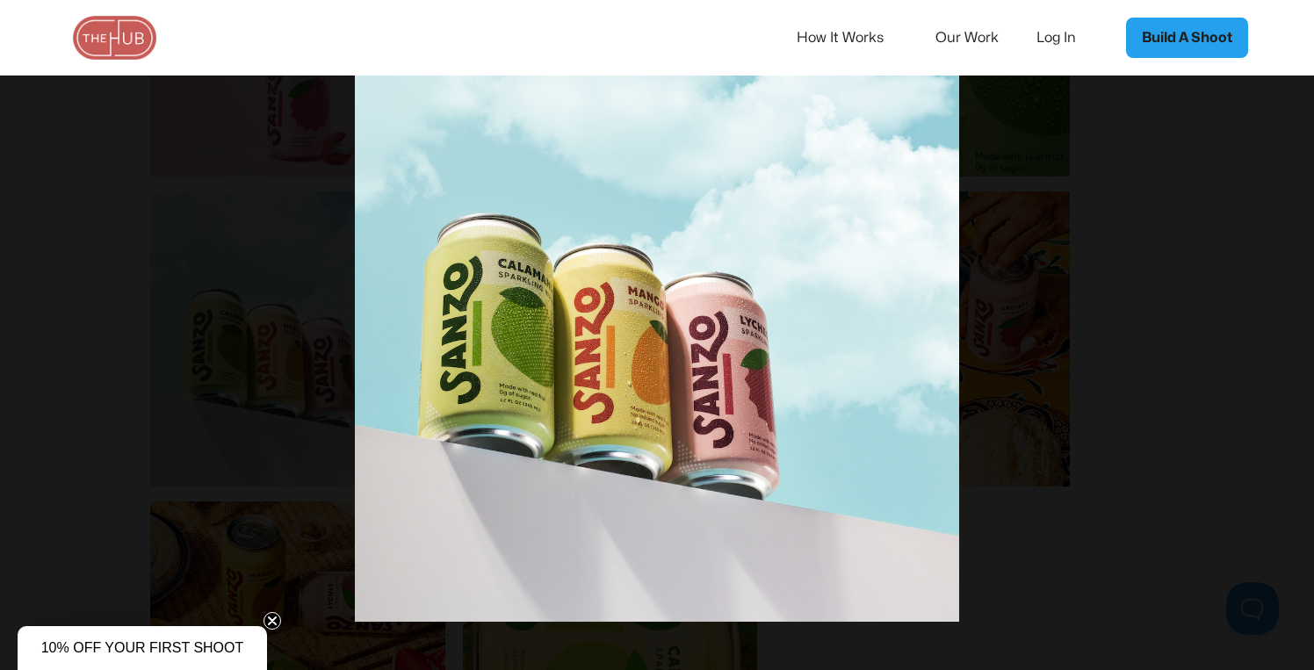
click at [1217, 272] on div at bounding box center [657, 334] width 1314 height 643
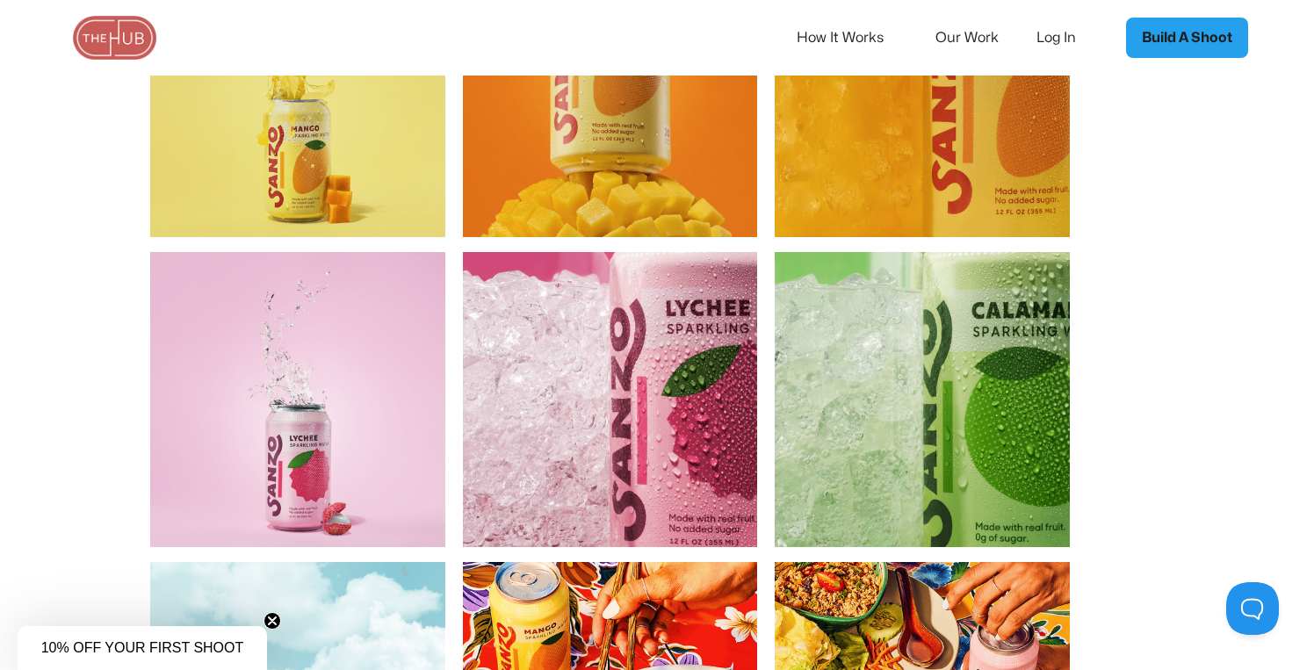
scroll to position [1666, 0]
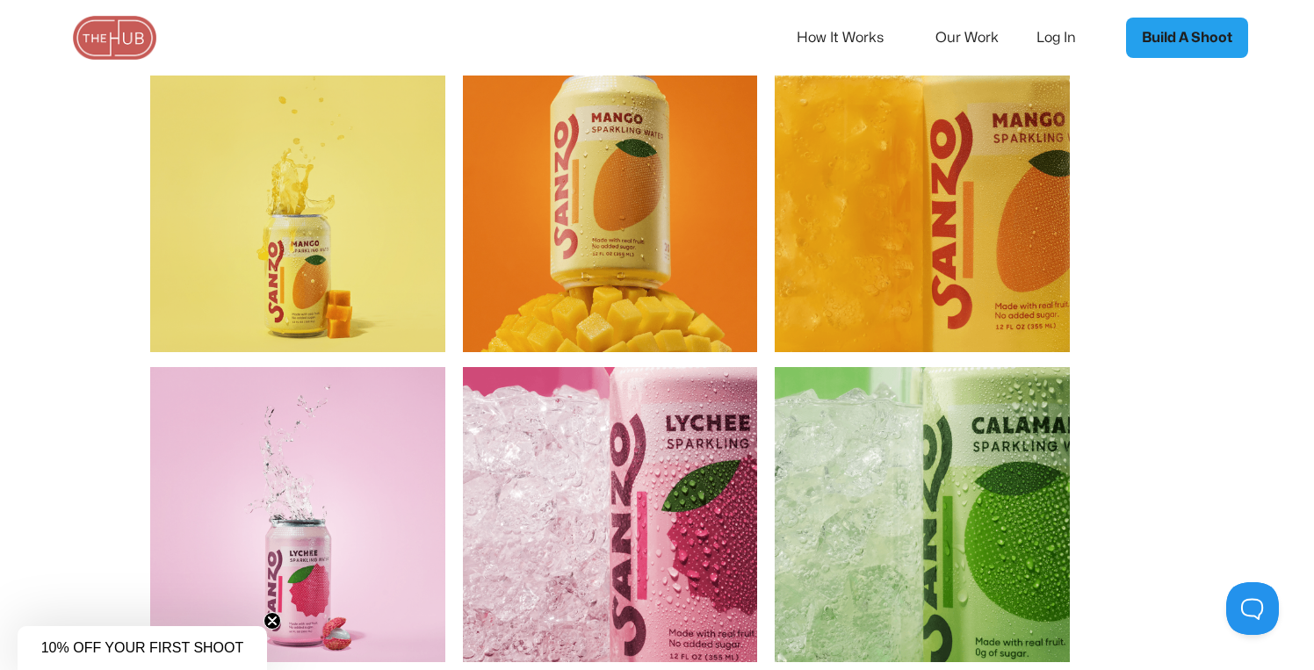
click at [943, 247] on img "open lightbox" at bounding box center [922, 205] width 295 height 295
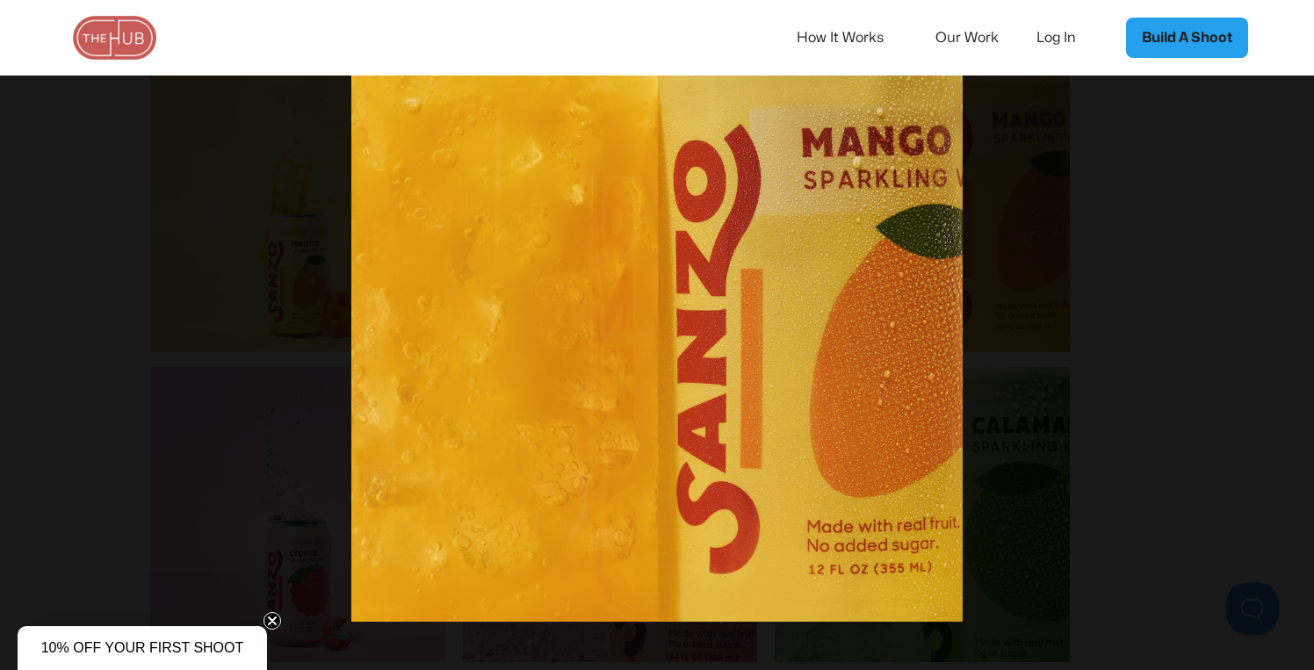
click at [1242, 320] on div at bounding box center [657, 334] width 1314 height 643
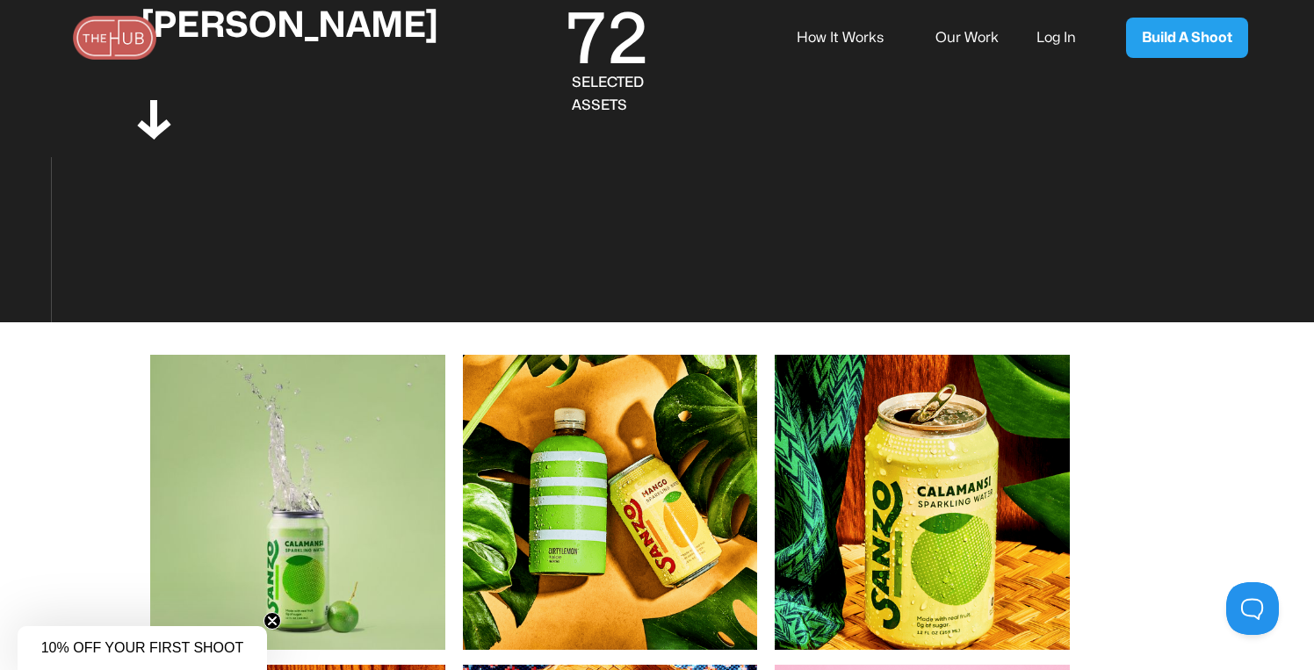
scroll to position [0, 0]
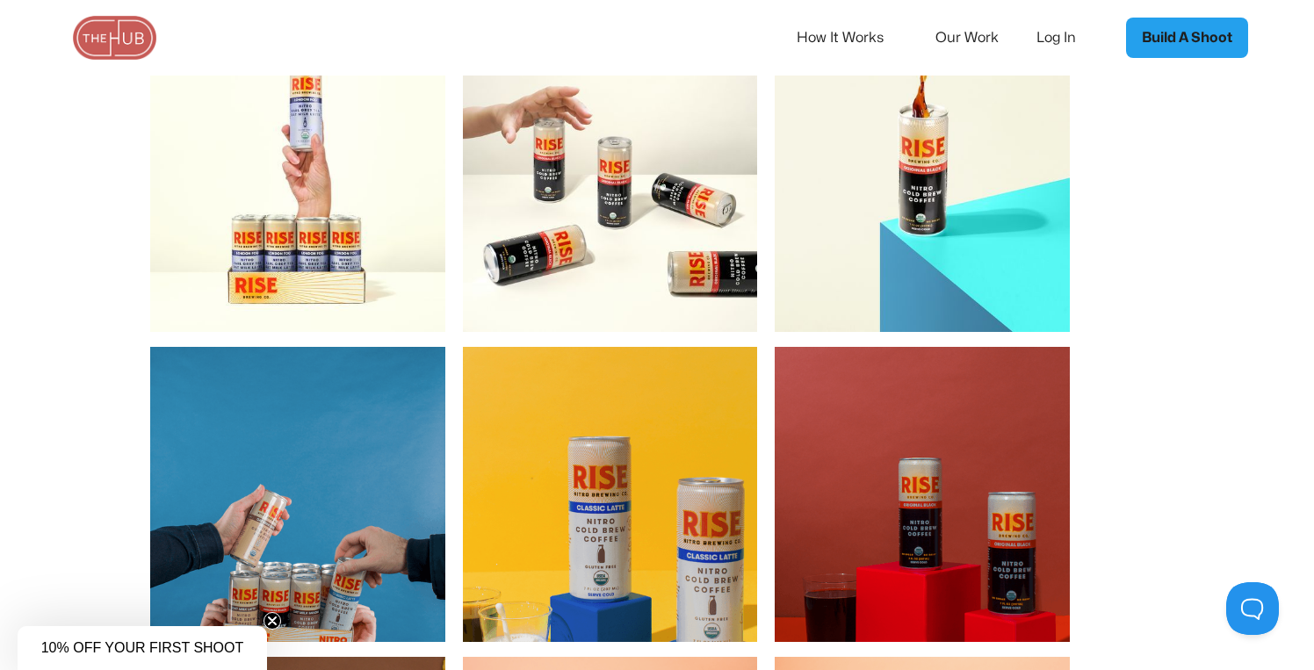
scroll to position [590, 0]
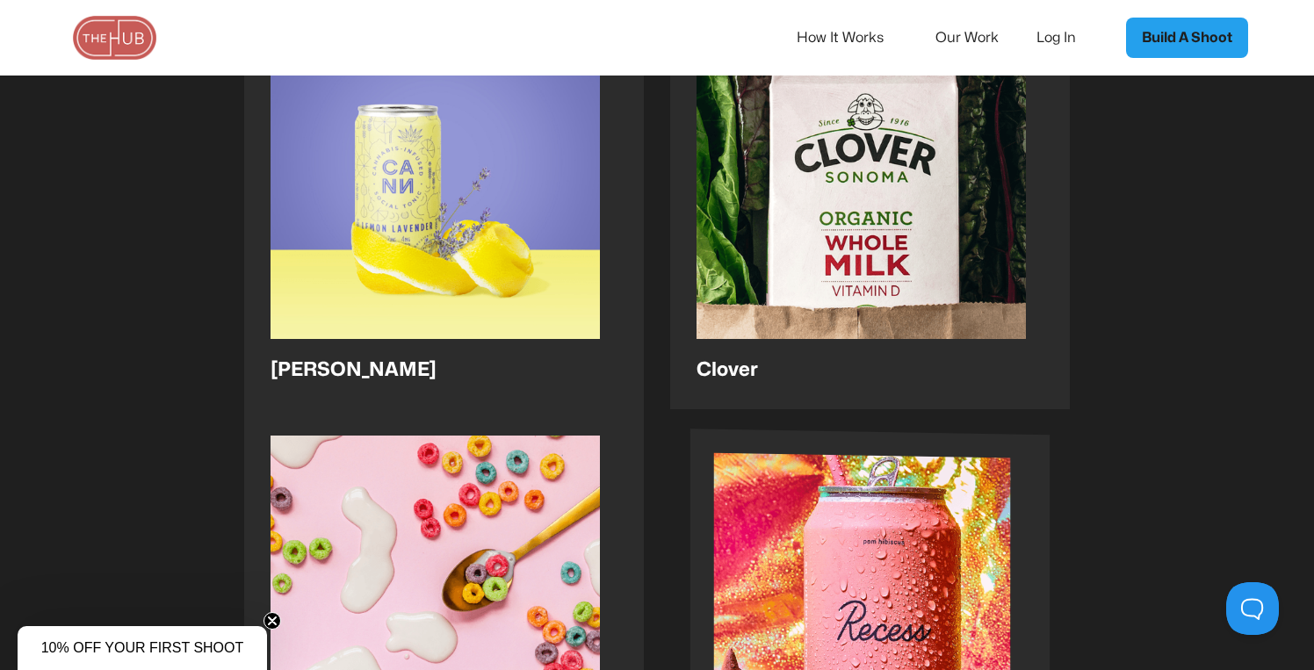
scroll to position [2602, 0]
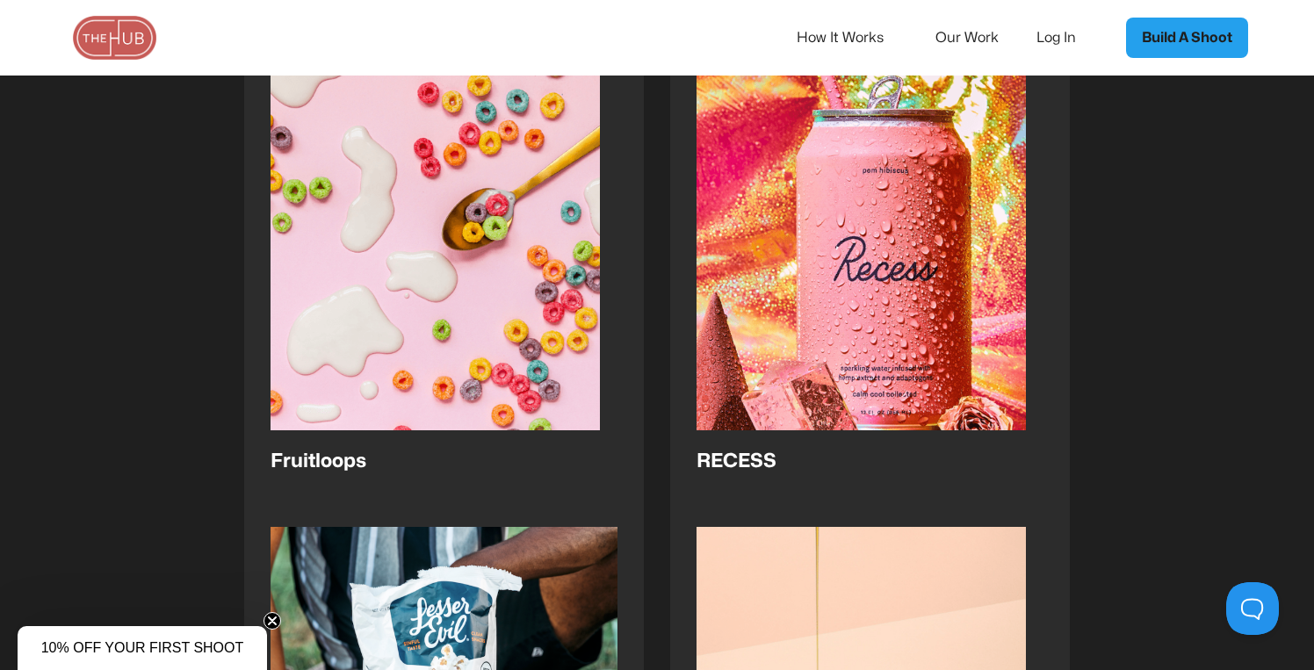
click at [818, 40] on link "How It Works" at bounding box center [852, 37] width 111 height 37
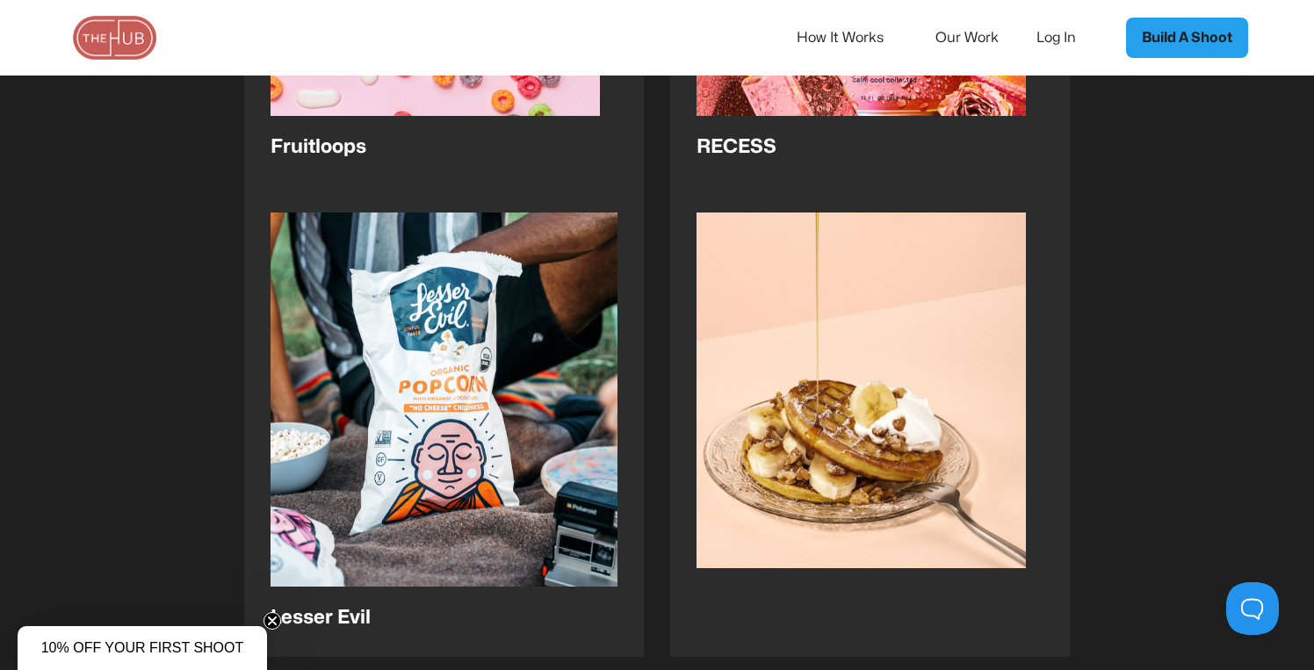
scroll to position [2290, 0]
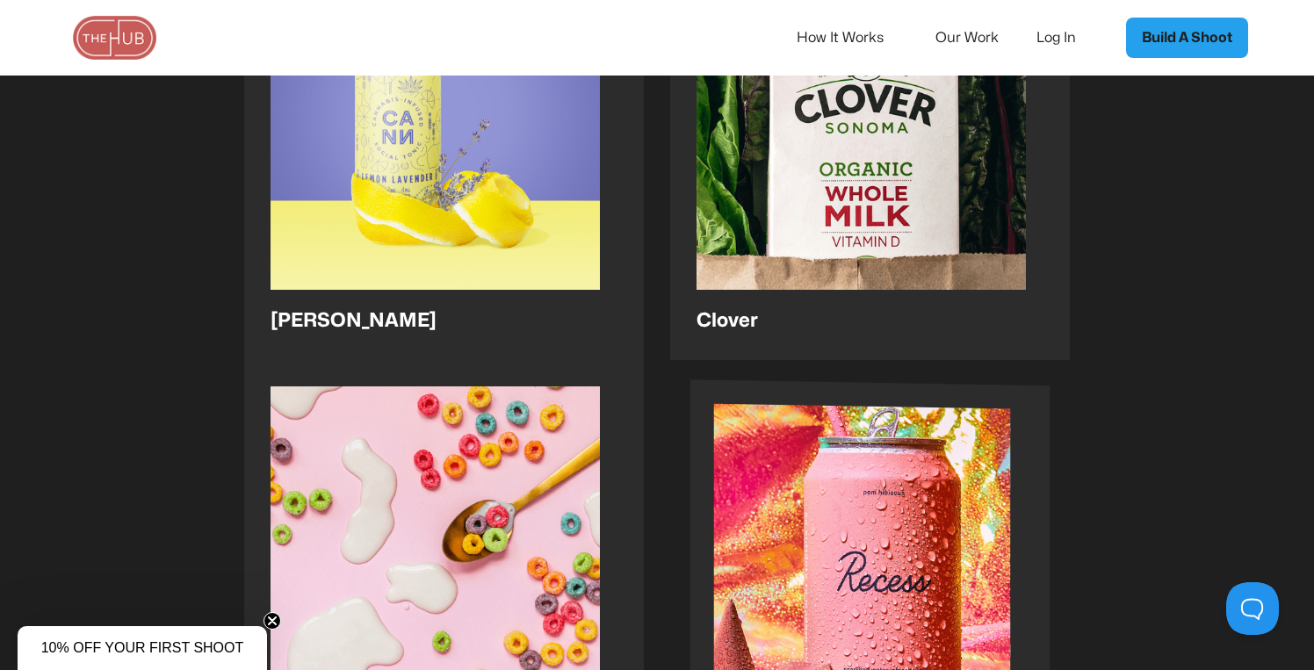
click at [798, 494] on img at bounding box center [862, 582] width 297 height 357
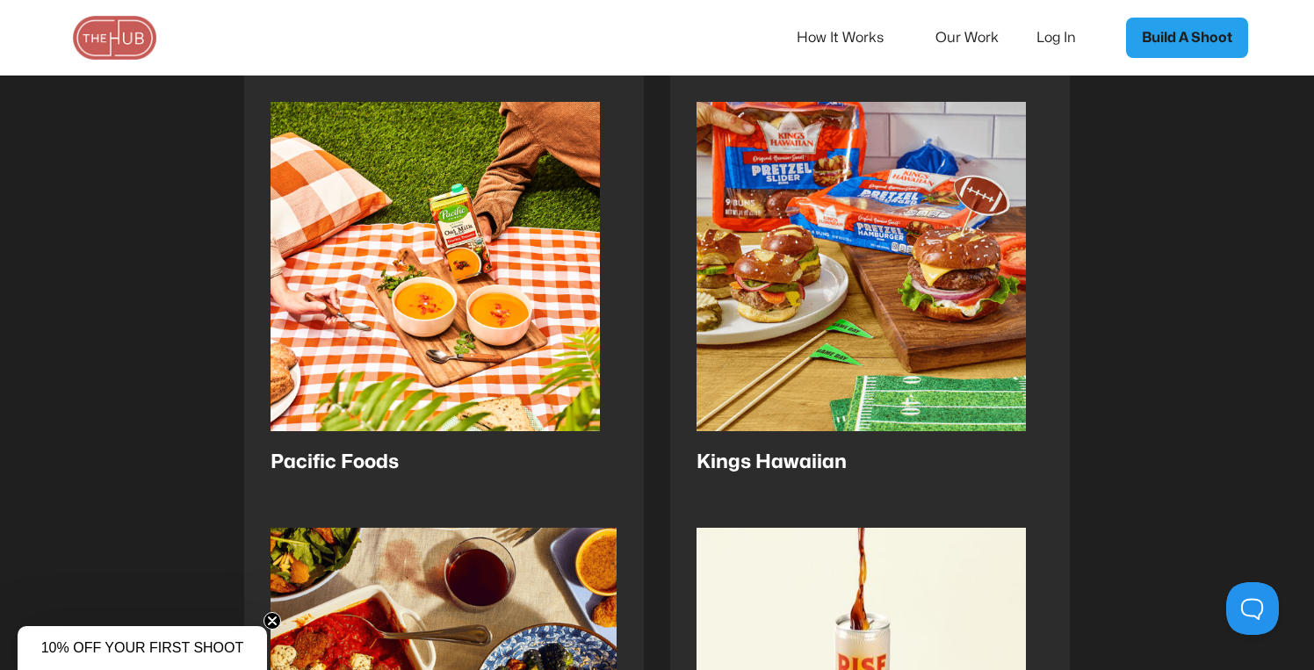
scroll to position [0, 0]
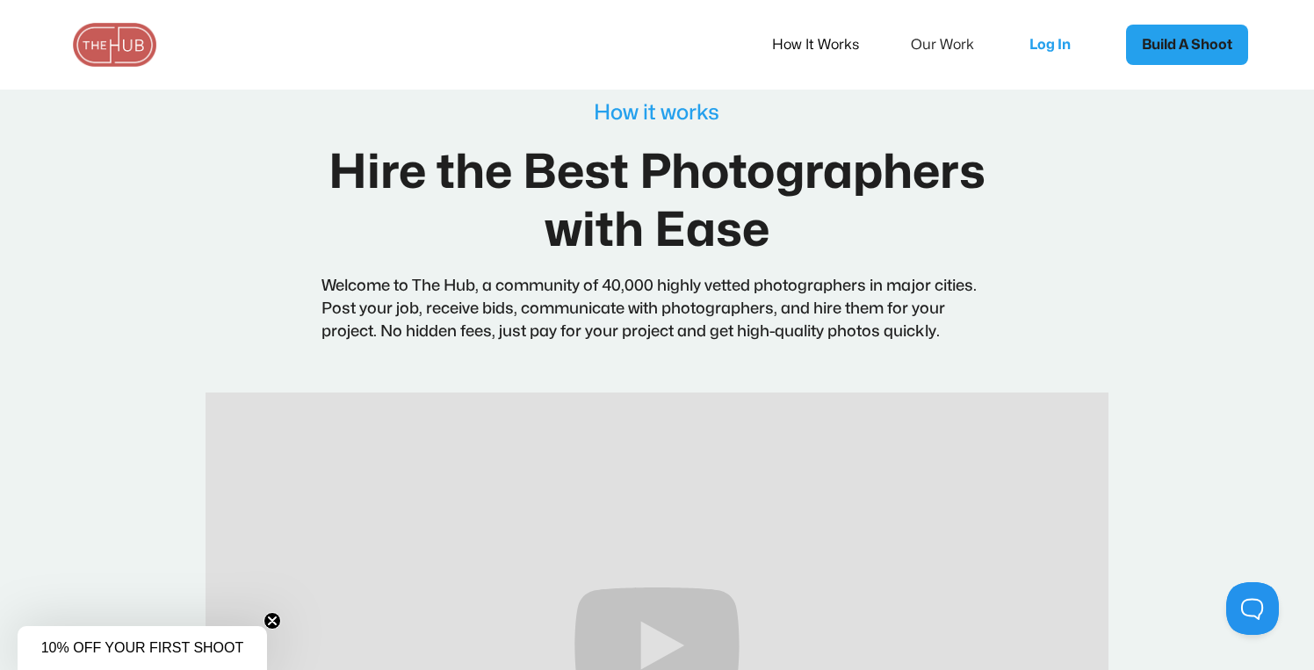
click at [1166, 40] on link "Build A Shoot" at bounding box center [1187, 45] width 122 height 40
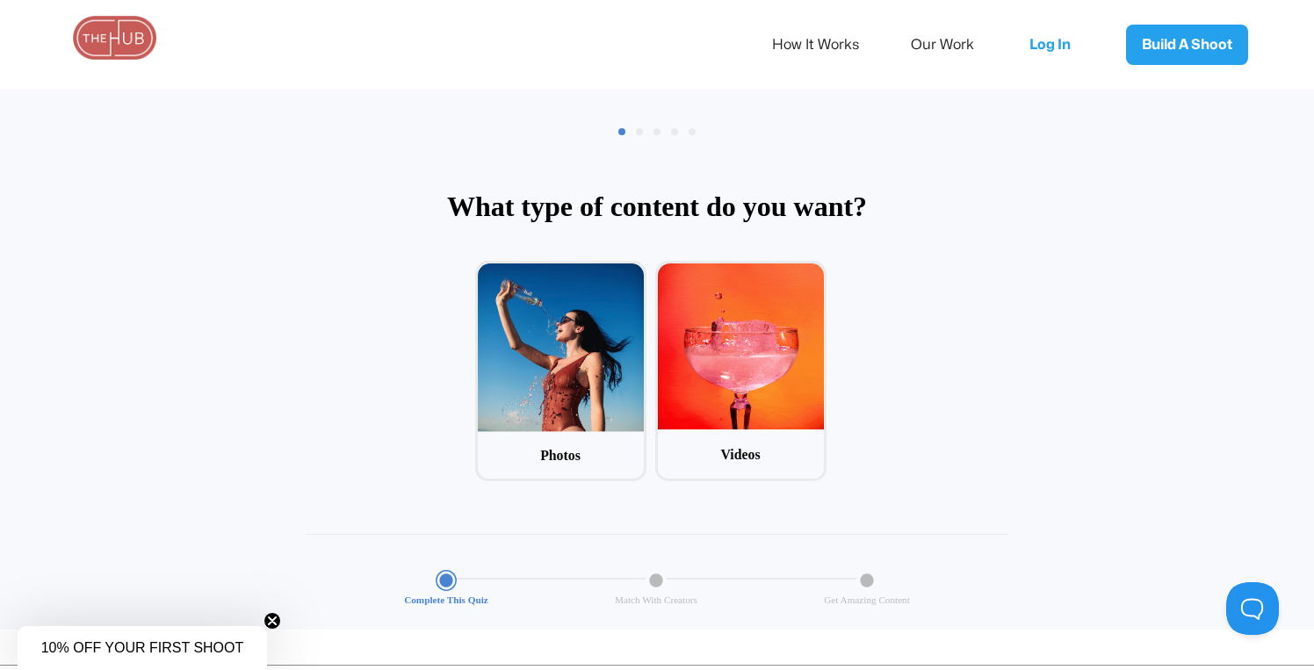
click at [137, 36] on img at bounding box center [115, 38] width 88 height 44
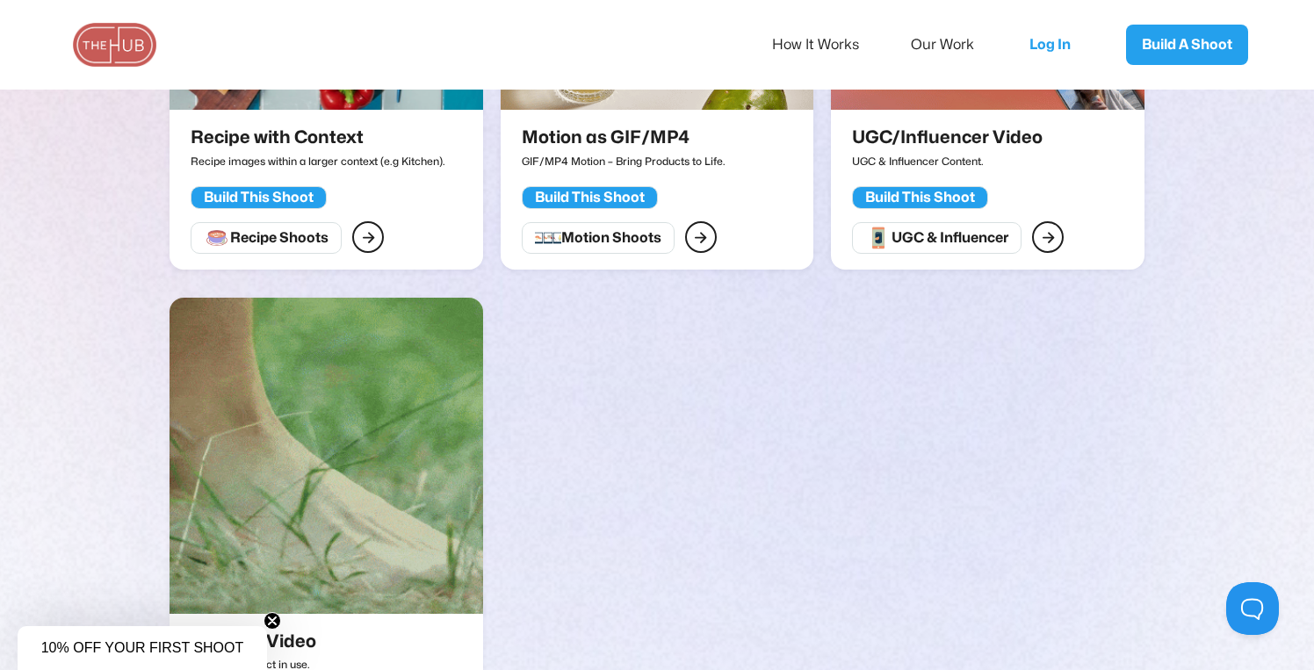
scroll to position [2650, 0]
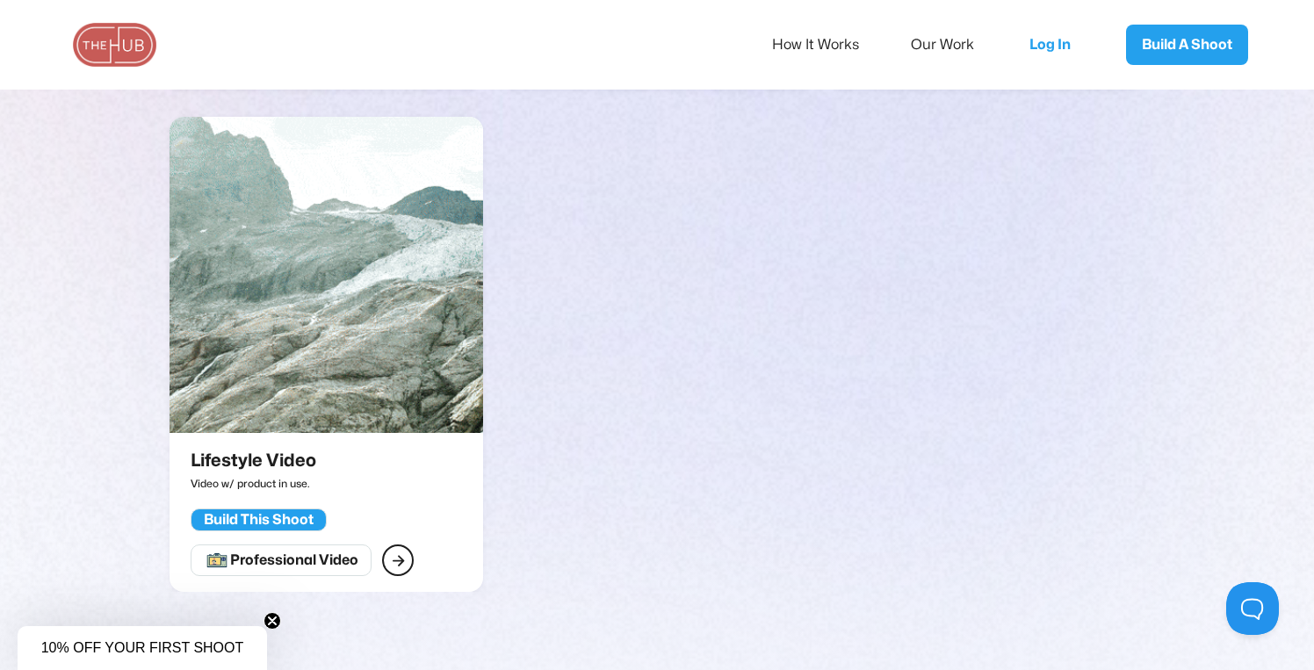
scroll to position [2946, 0]
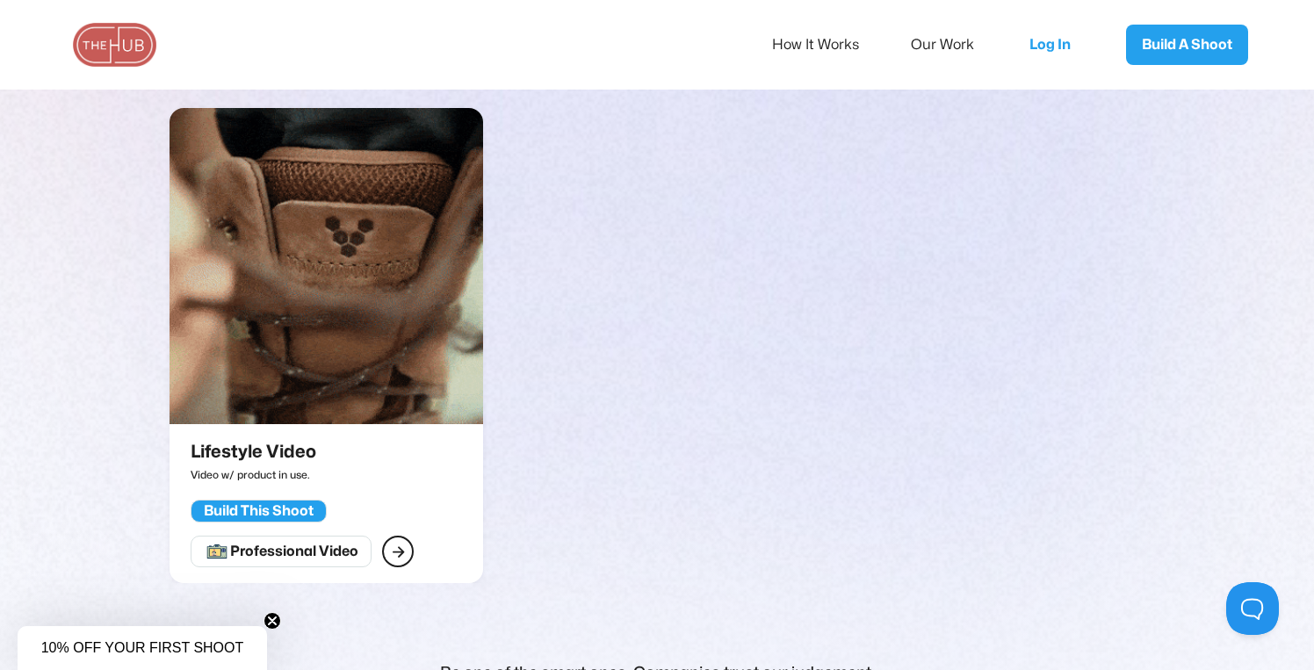
click at [311, 298] on img at bounding box center [326, 266] width 313 height 316
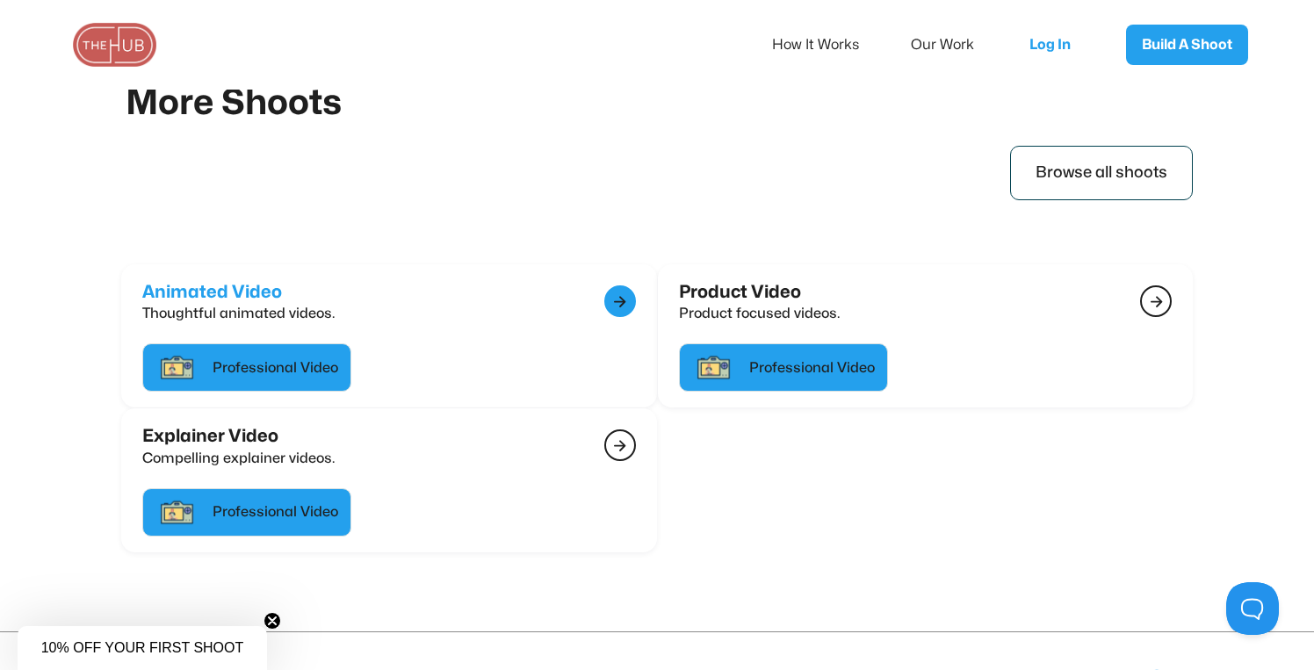
scroll to position [2733, 0]
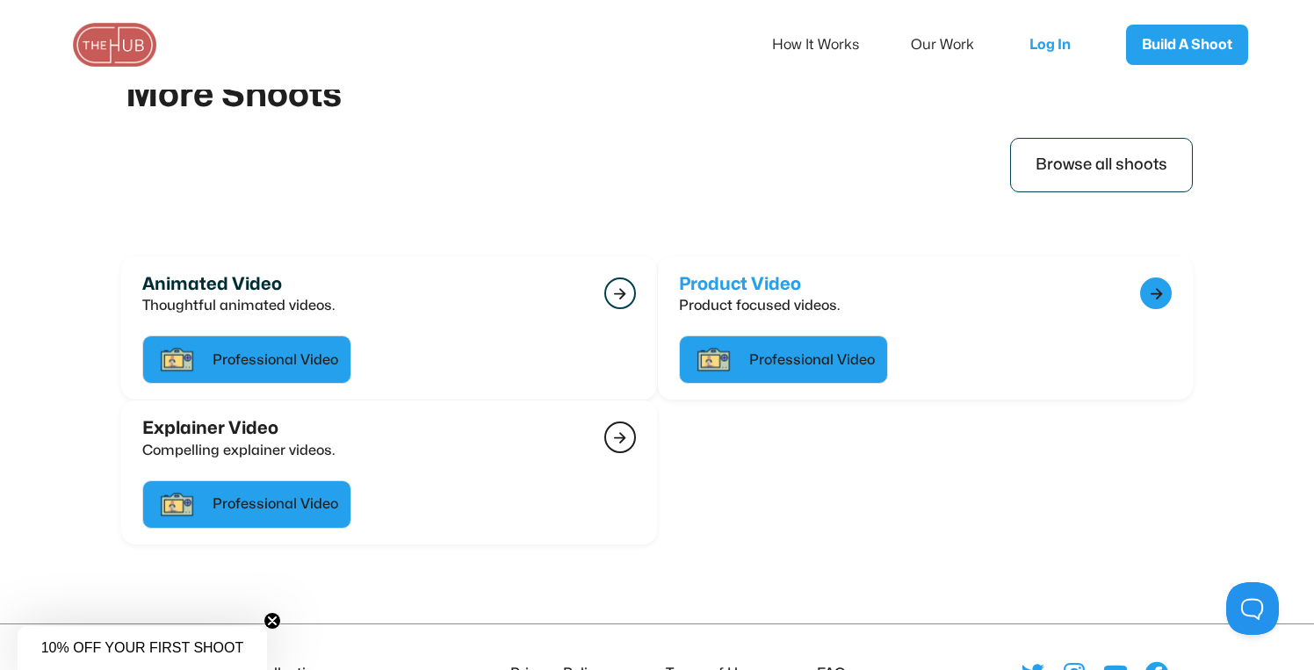
click at [1151, 288] on div "" at bounding box center [1156, 293] width 13 height 23
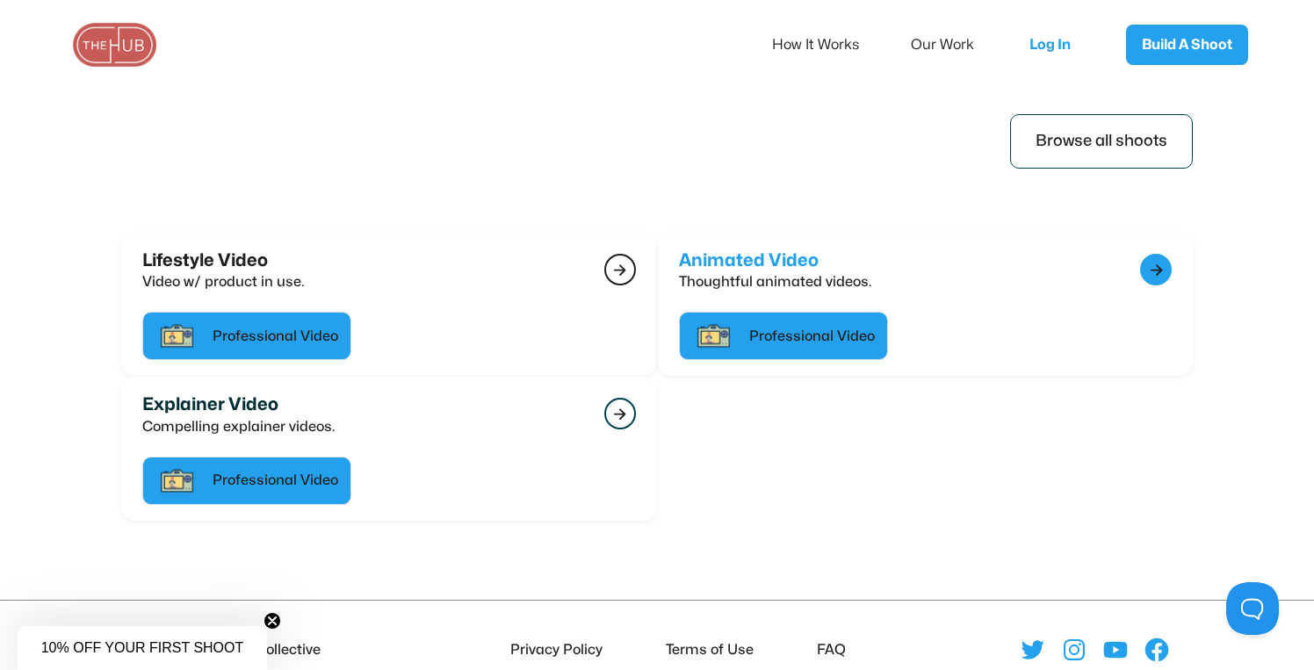
scroll to position [3346, 0]
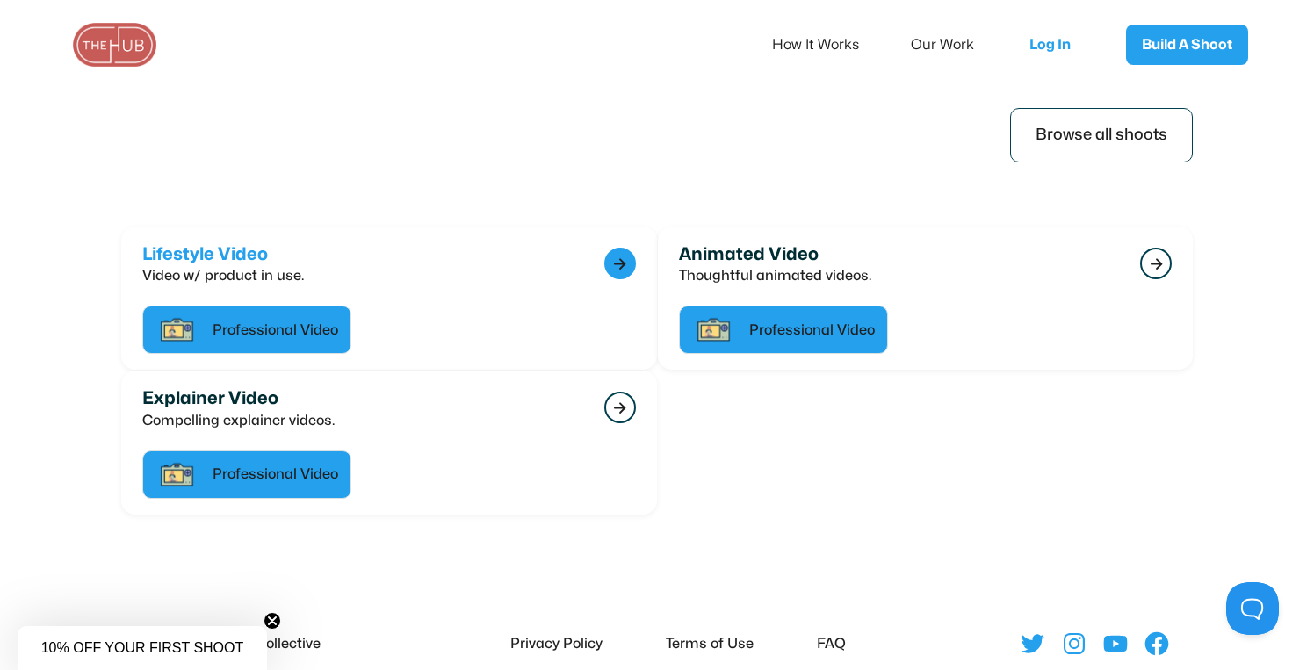
click at [350, 270] on div "Lifestyle Video Video w/ product in use. " at bounding box center [389, 272] width 494 height 57
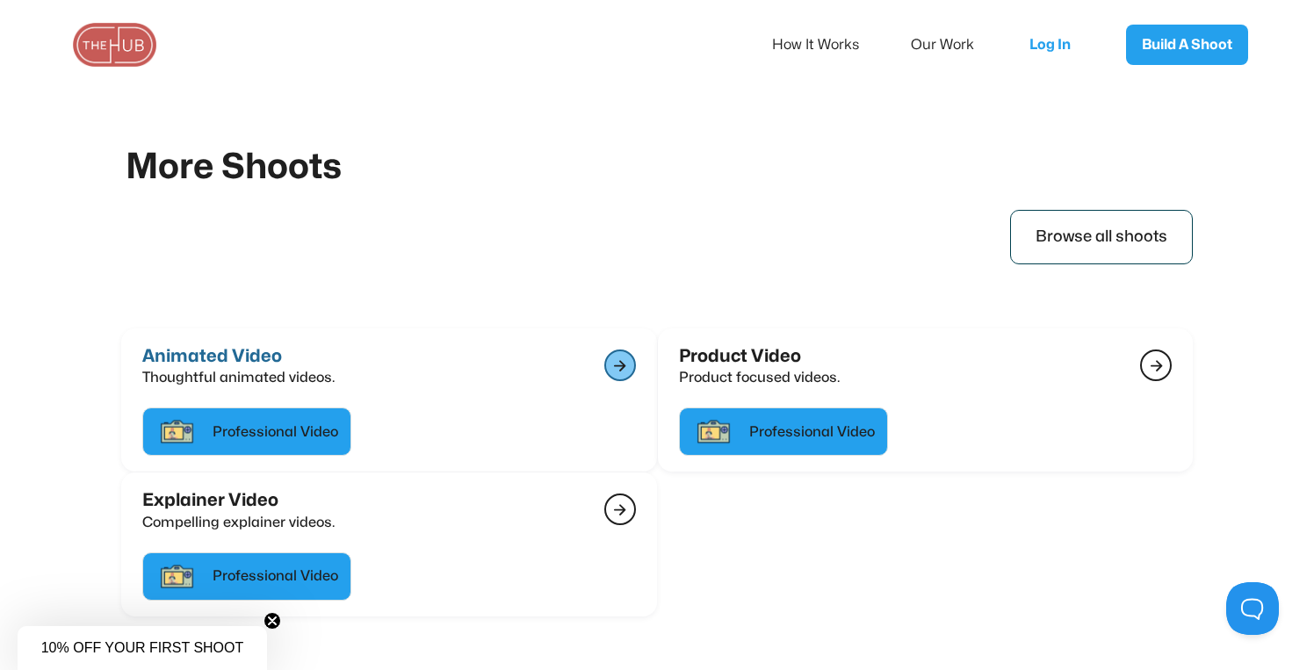
scroll to position [2664, 0]
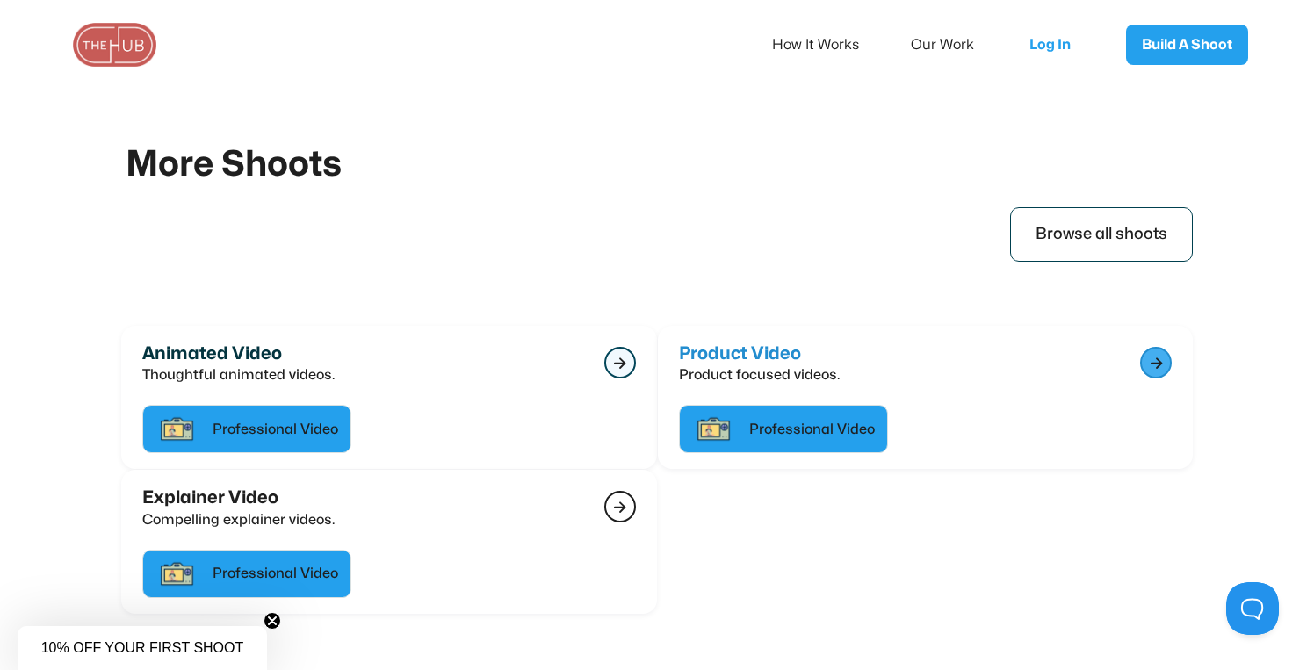
click at [768, 380] on p "Product focused videos." at bounding box center [759, 375] width 161 height 23
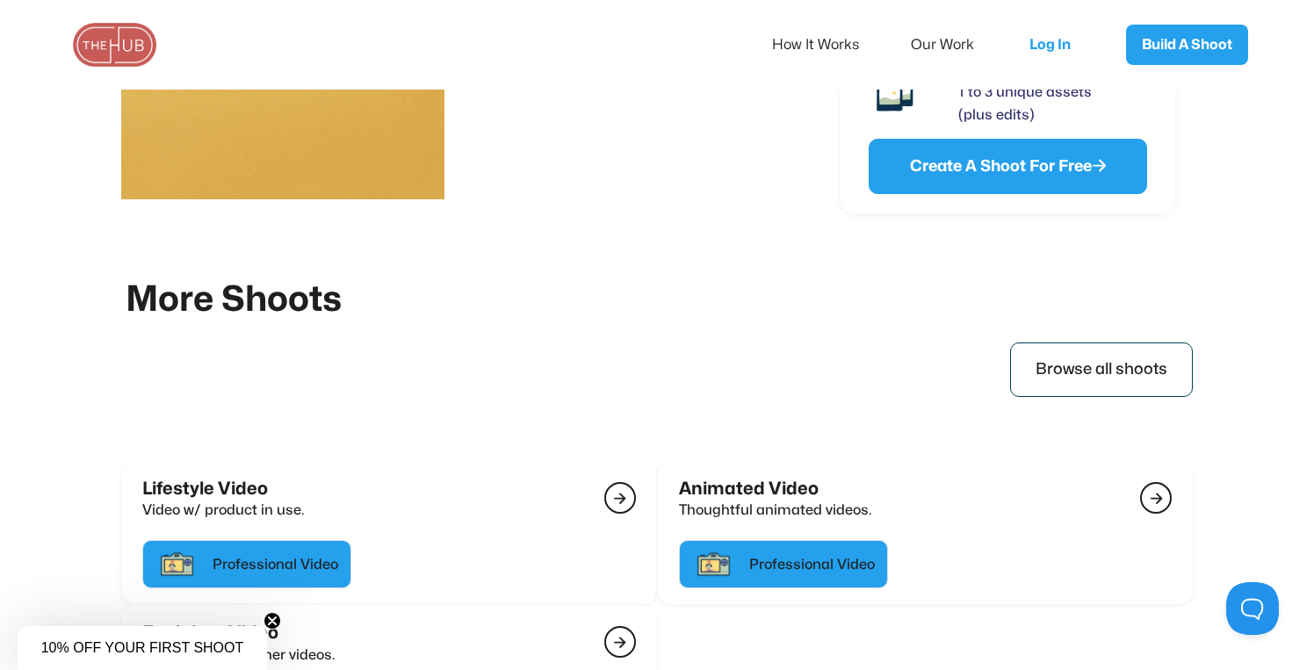
scroll to position [3387, 0]
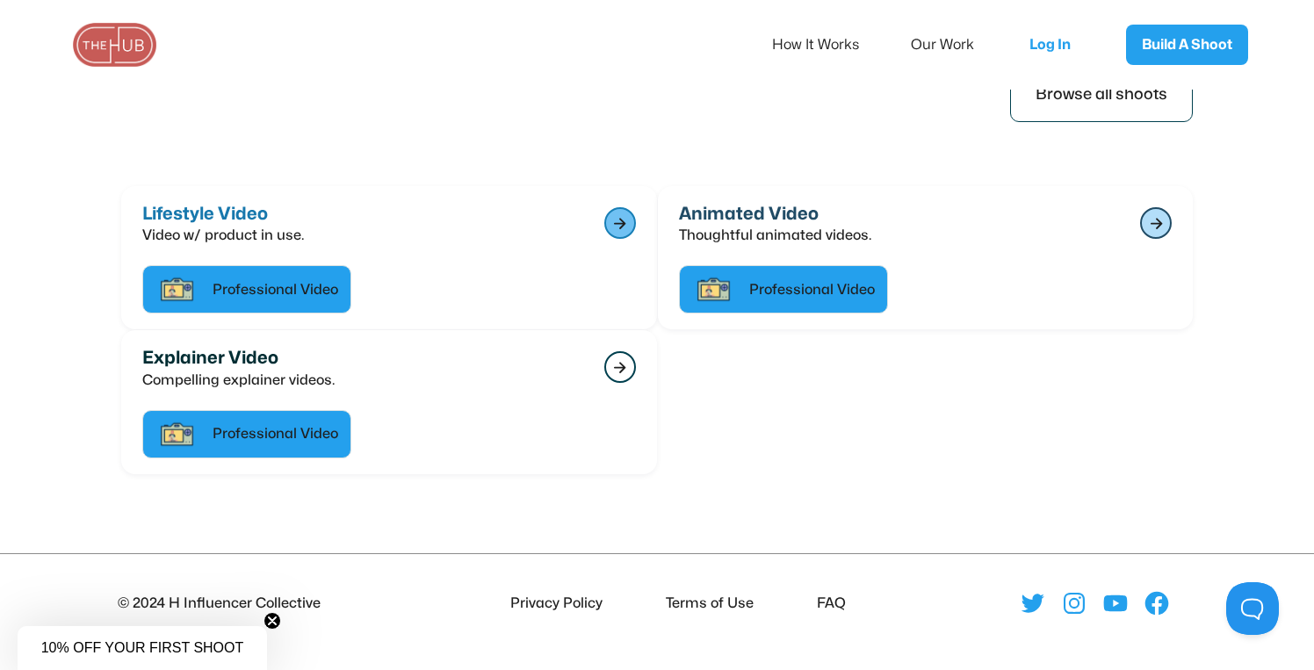
click at [841, 209] on h3 "Animated Video" at bounding box center [775, 214] width 192 height 20
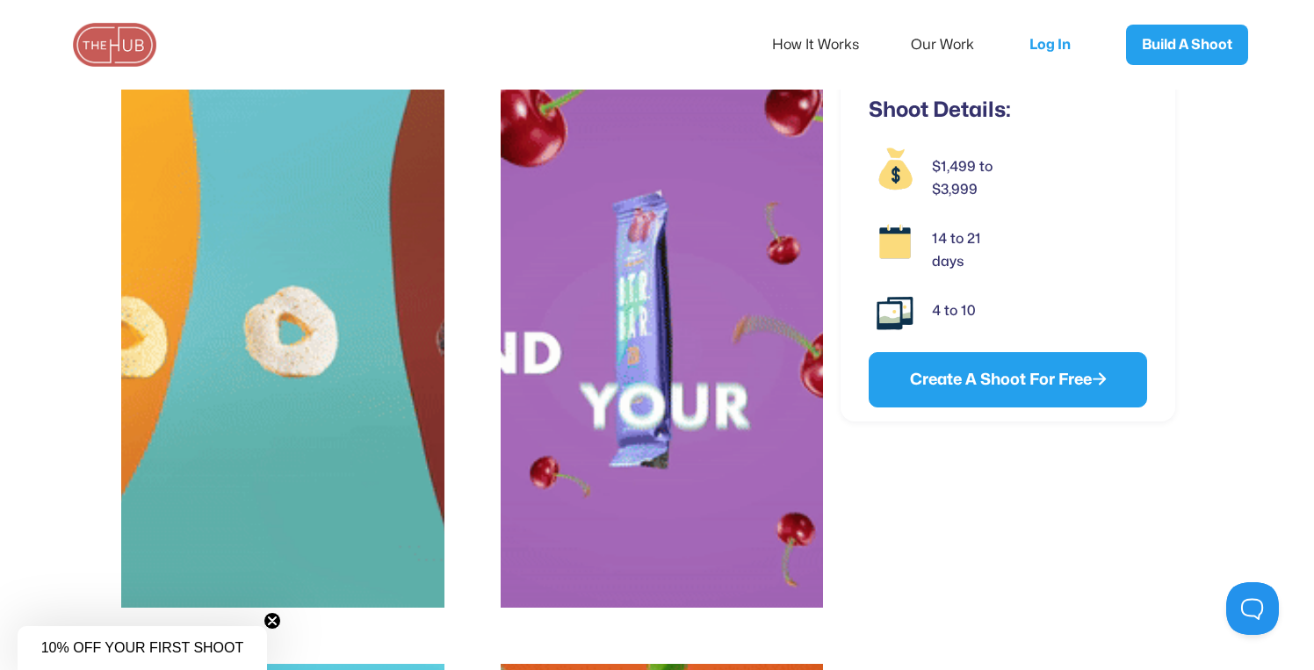
scroll to position [355, 0]
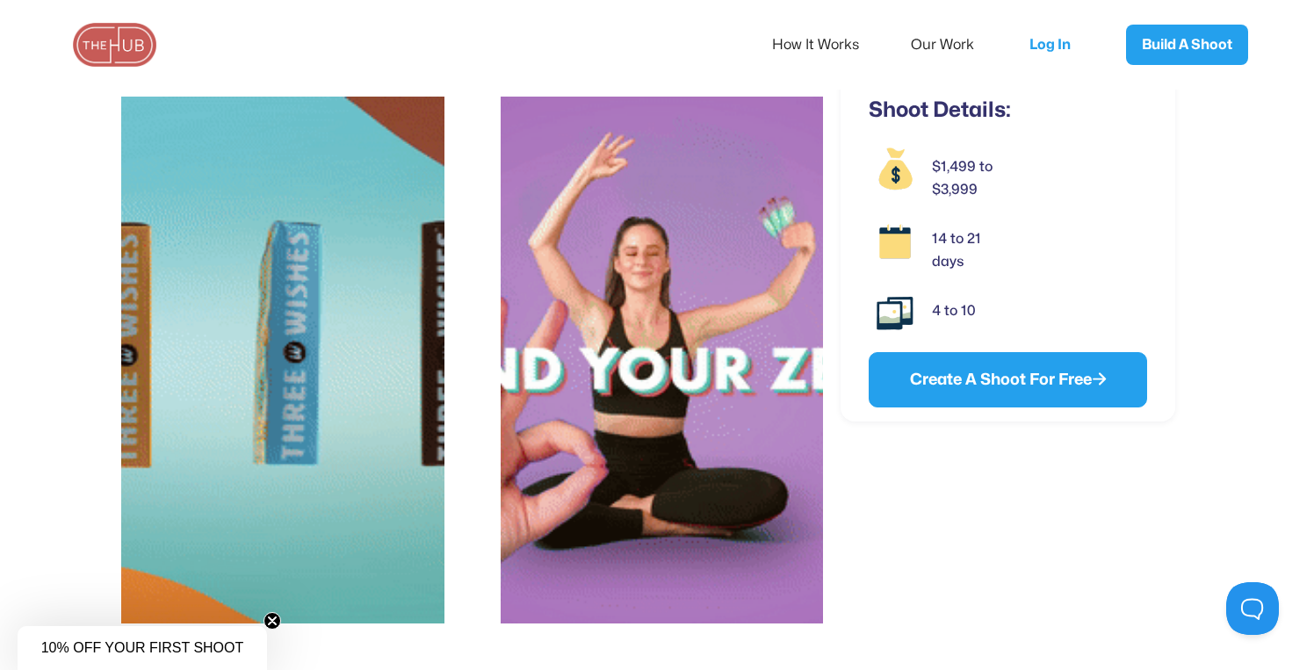
click at [706, 335] on img at bounding box center [662, 360] width 323 height 527
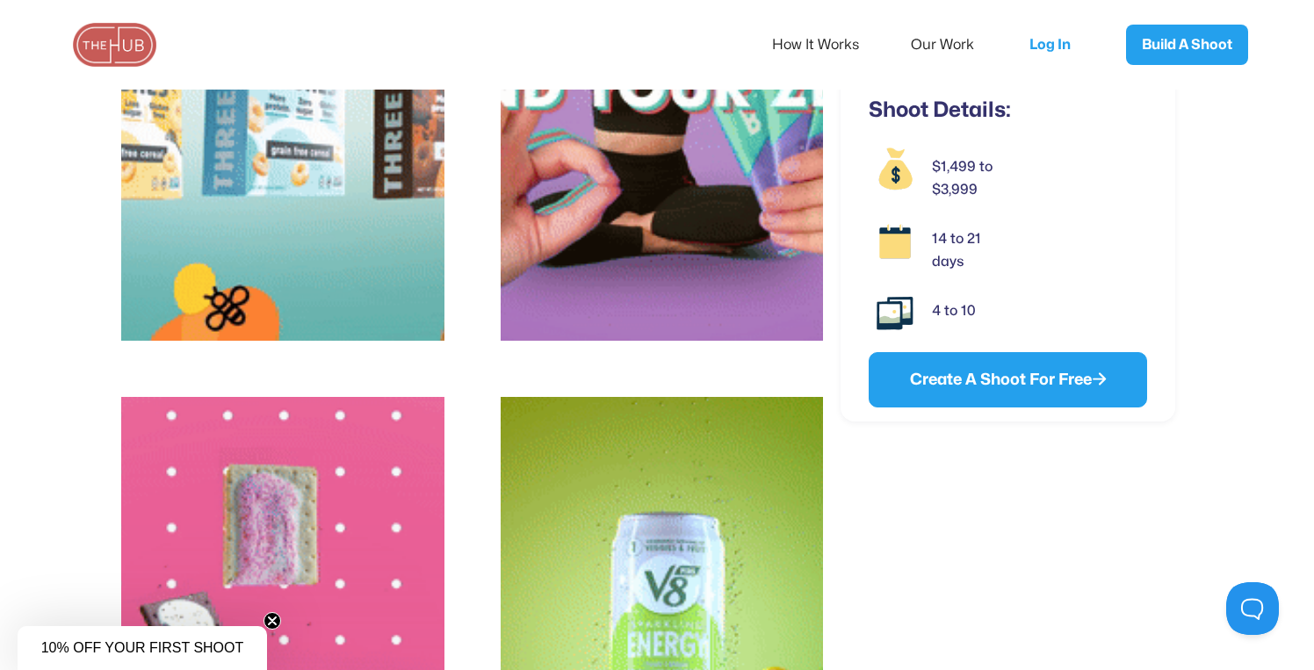
scroll to position [0, 0]
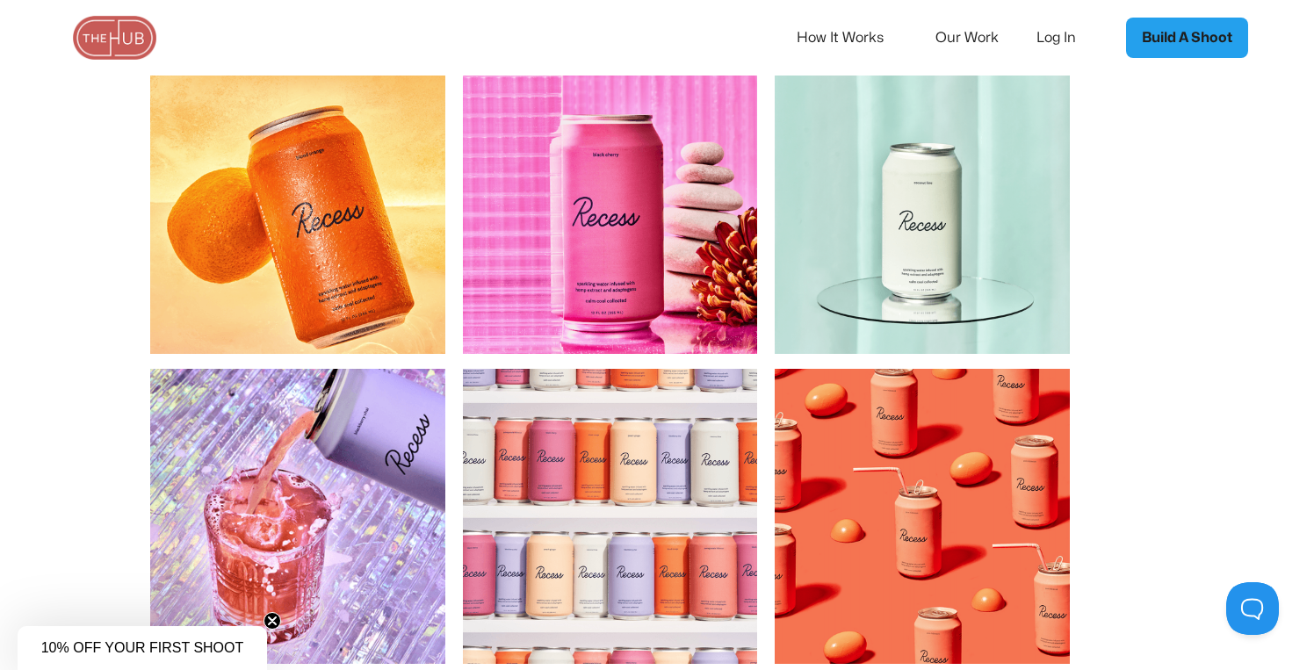
scroll to position [1958, 0]
